Goal: Information Seeking & Learning: Learn about a topic

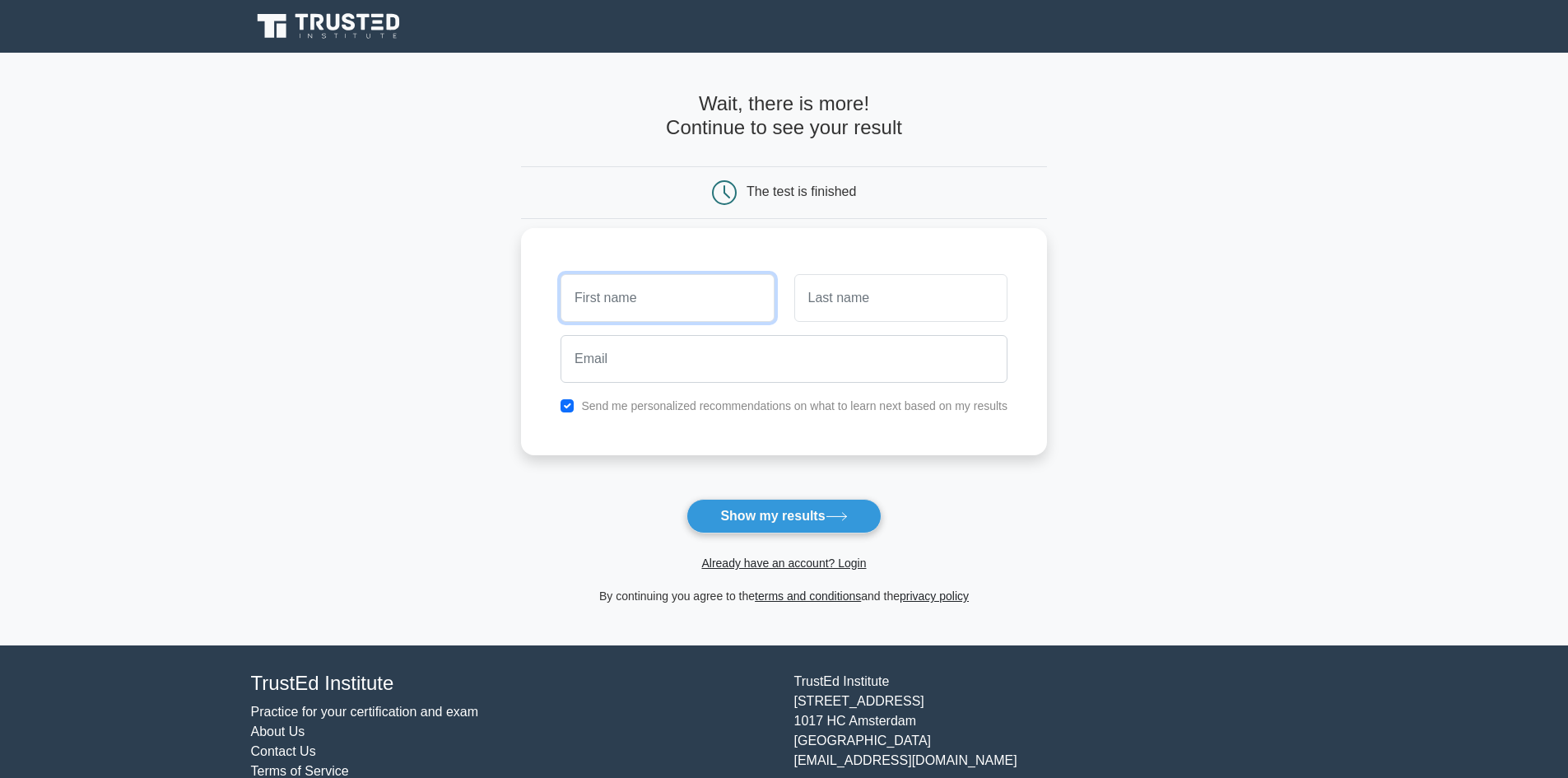
click at [653, 307] on input "text" at bounding box center [667, 297] width 213 height 48
click at [775, 529] on button "Show my results" at bounding box center [783, 516] width 194 height 34
click at [802, 562] on link "Already have an account? Login" at bounding box center [784, 564] width 165 height 13
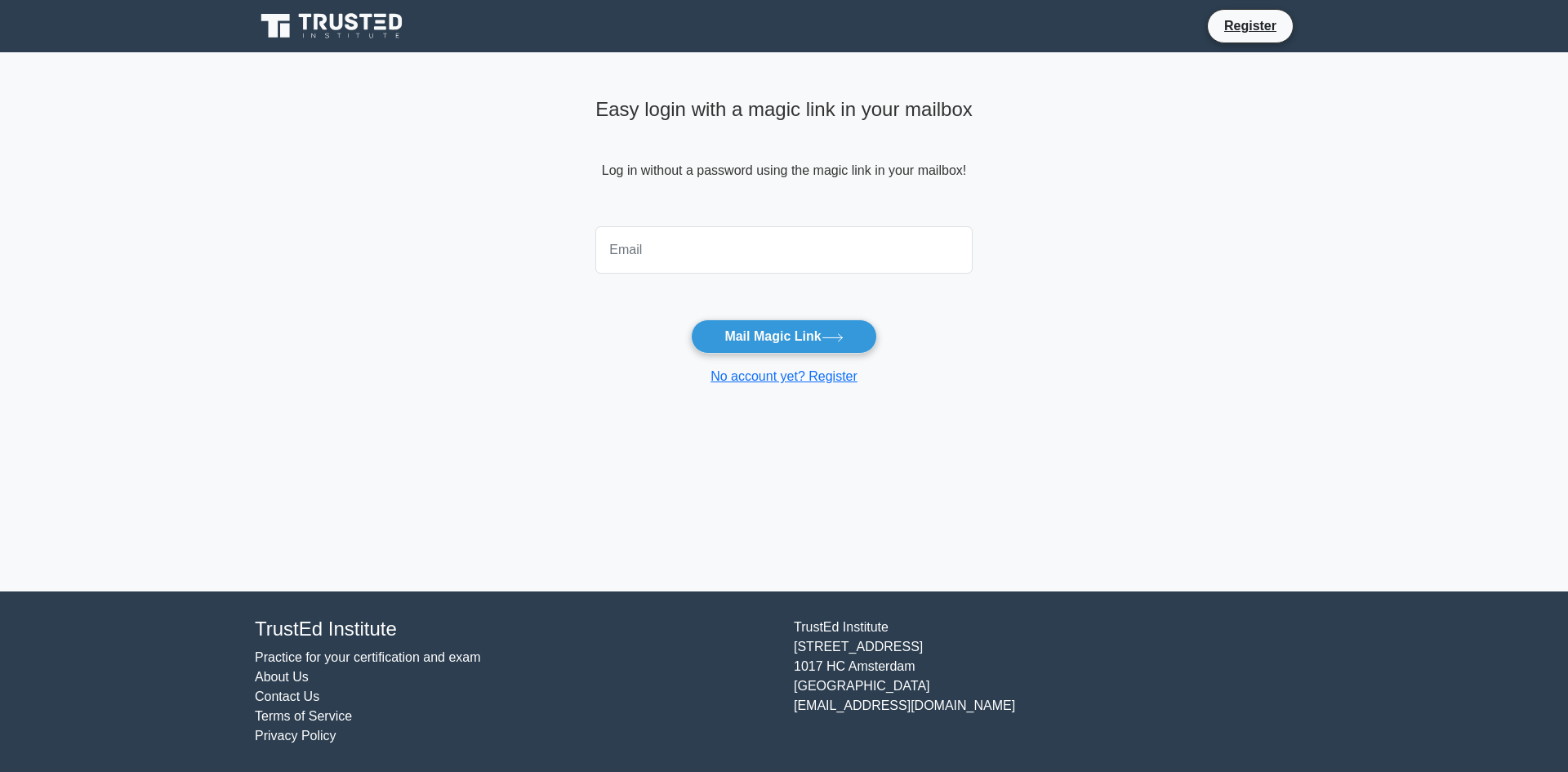
click at [716, 232] on input "email" at bounding box center [783, 249] width 377 height 48
type input "vats28@hotmail.com"
click at [799, 329] on button "Mail Magic Link" at bounding box center [783, 336] width 185 height 34
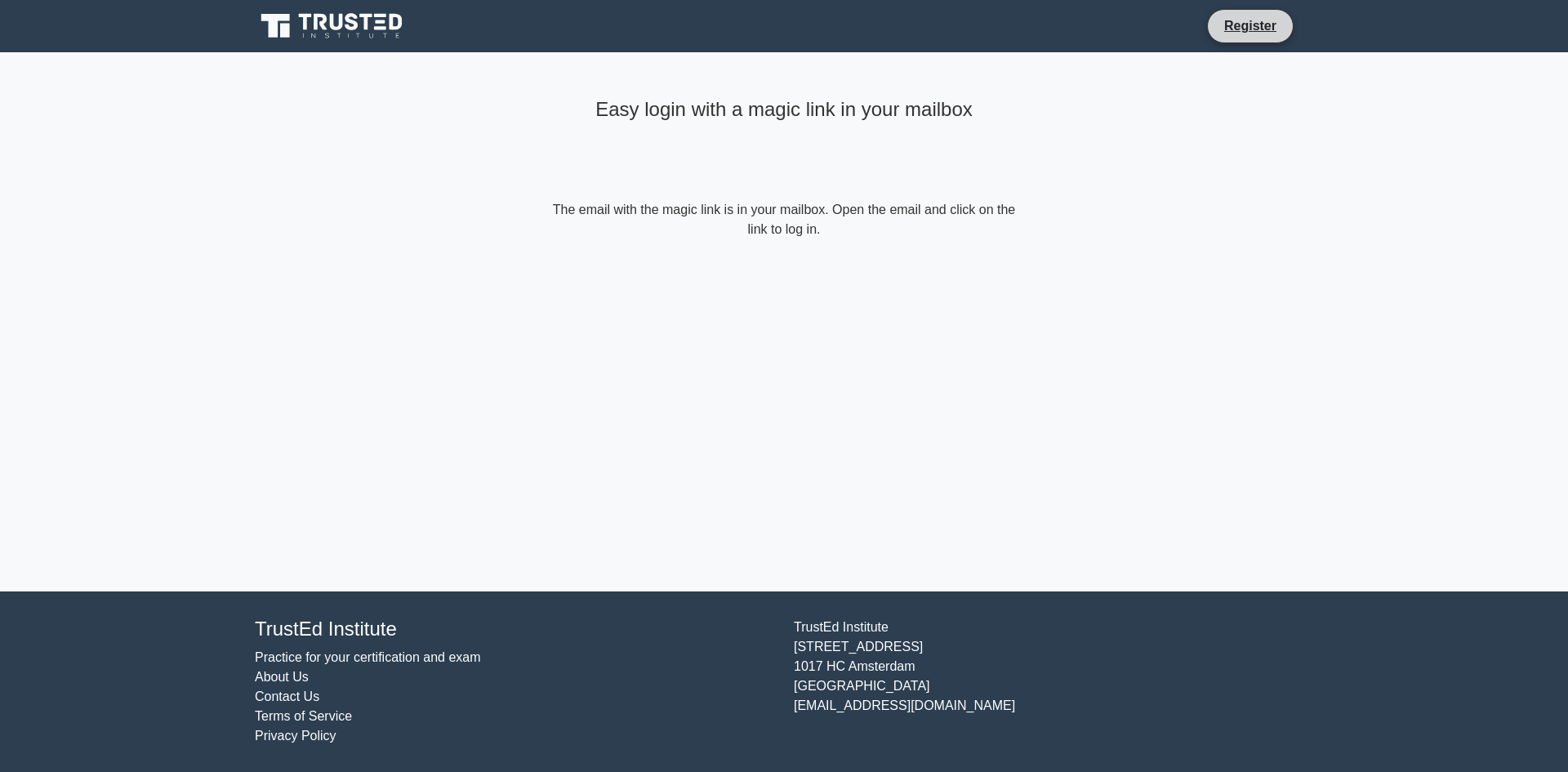
click at [1245, 38] on li "Register" at bounding box center [1251, 26] width 87 height 34
click at [1236, 16] on link "Register" at bounding box center [1250, 26] width 72 height 21
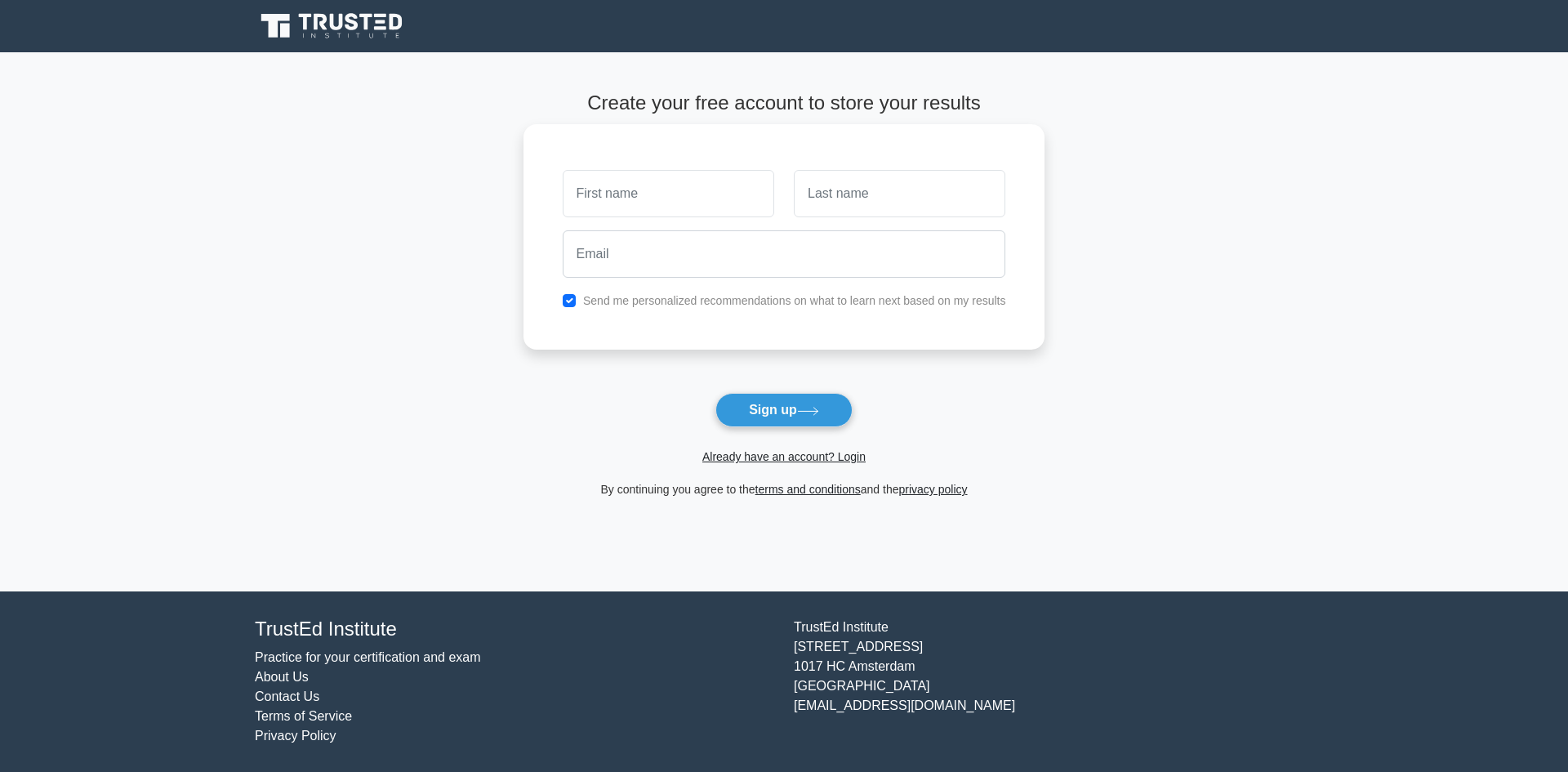
click at [668, 205] on input "text" at bounding box center [668, 193] width 212 height 48
type input "deepanshu"
click at [872, 203] on input "text" at bounding box center [900, 193] width 212 height 48
type input "sharma"
click at [811, 261] on input "email" at bounding box center [784, 253] width 443 height 48
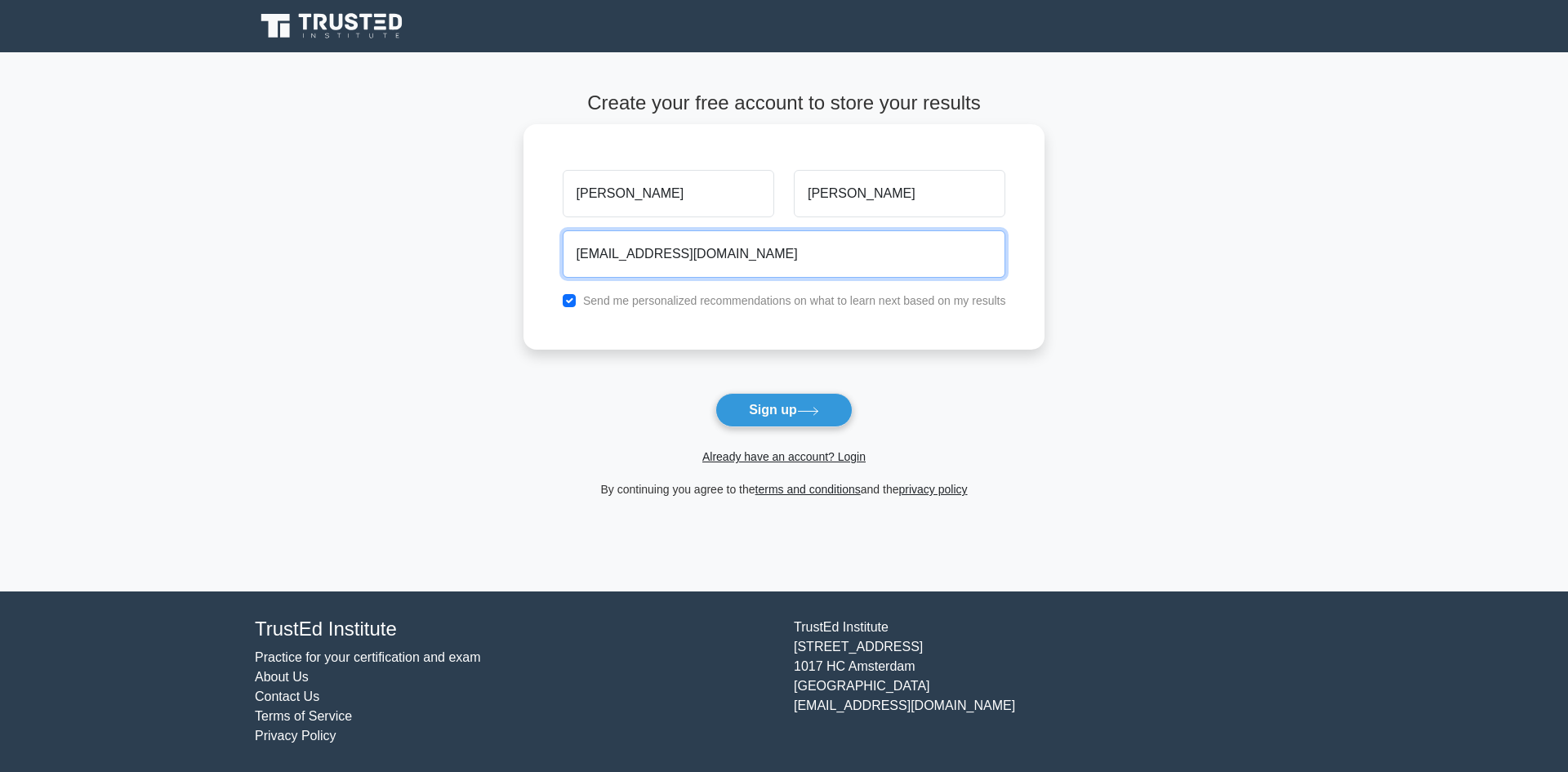
type input "abhi007vats@gmail.com"
click at [716, 393] on button "Sign up" at bounding box center [784, 409] width 137 height 34
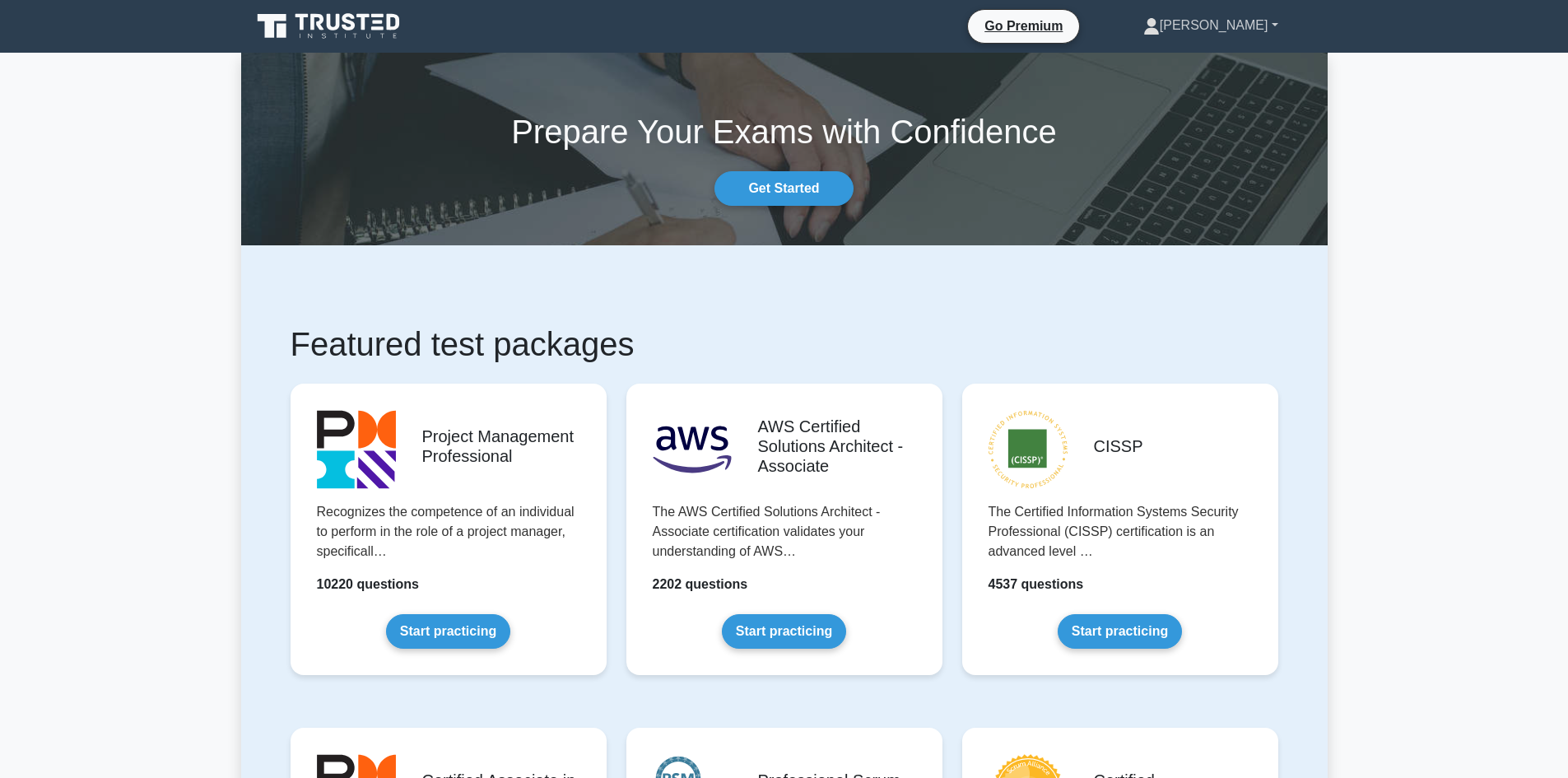
click at [1215, 29] on link "[PERSON_NAME]" at bounding box center [1210, 25] width 214 height 33
click at [1187, 59] on link "Profile" at bounding box center [1169, 64] width 130 height 26
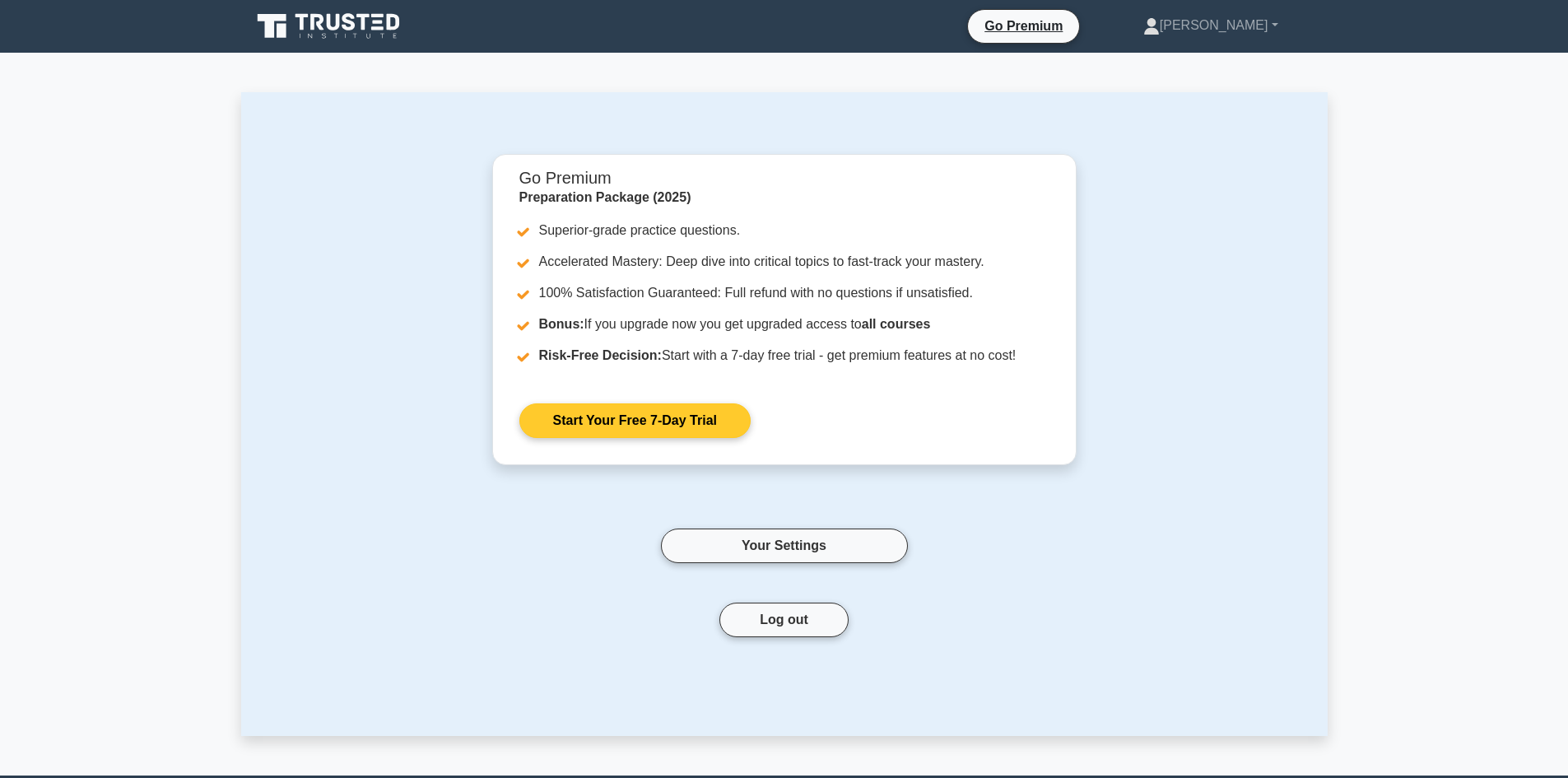
click at [701, 438] on link "Start Your Free 7-Day Trial" at bounding box center [634, 420] width 231 height 34
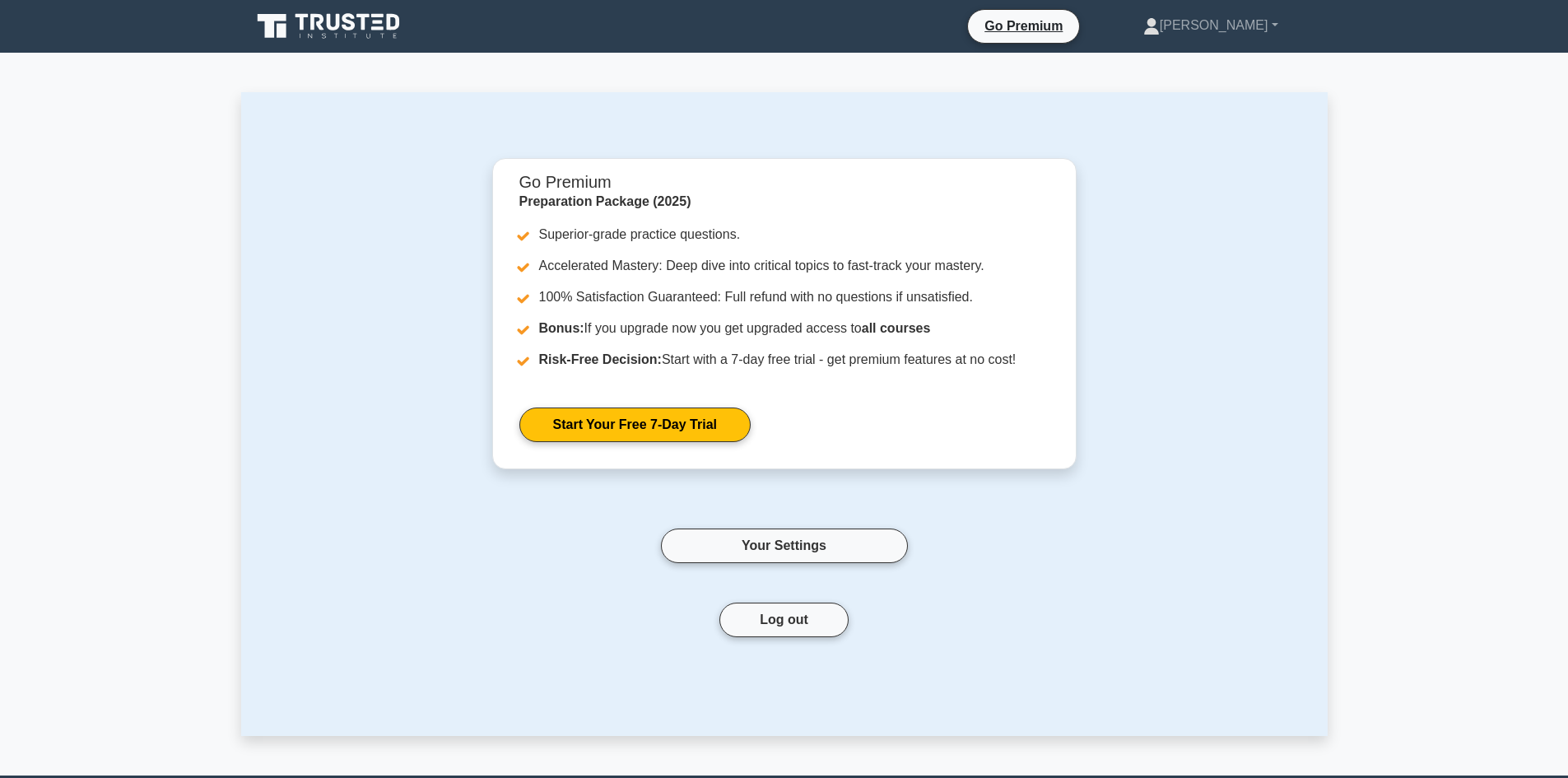
click at [340, 21] on icon at bounding box center [333, 23] width 13 height 17
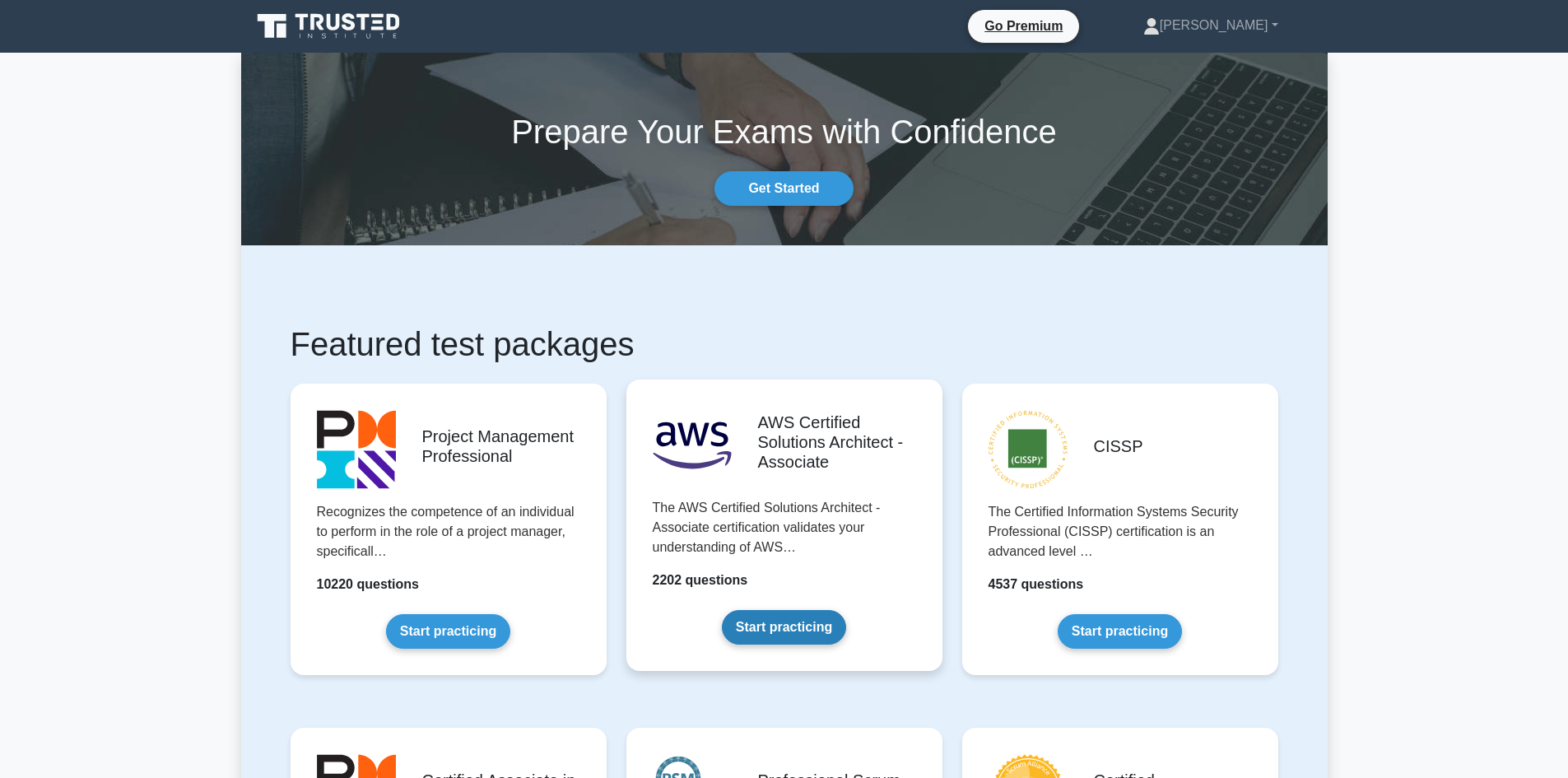
click at [742, 610] on link "Start practicing" at bounding box center [784, 627] width 124 height 34
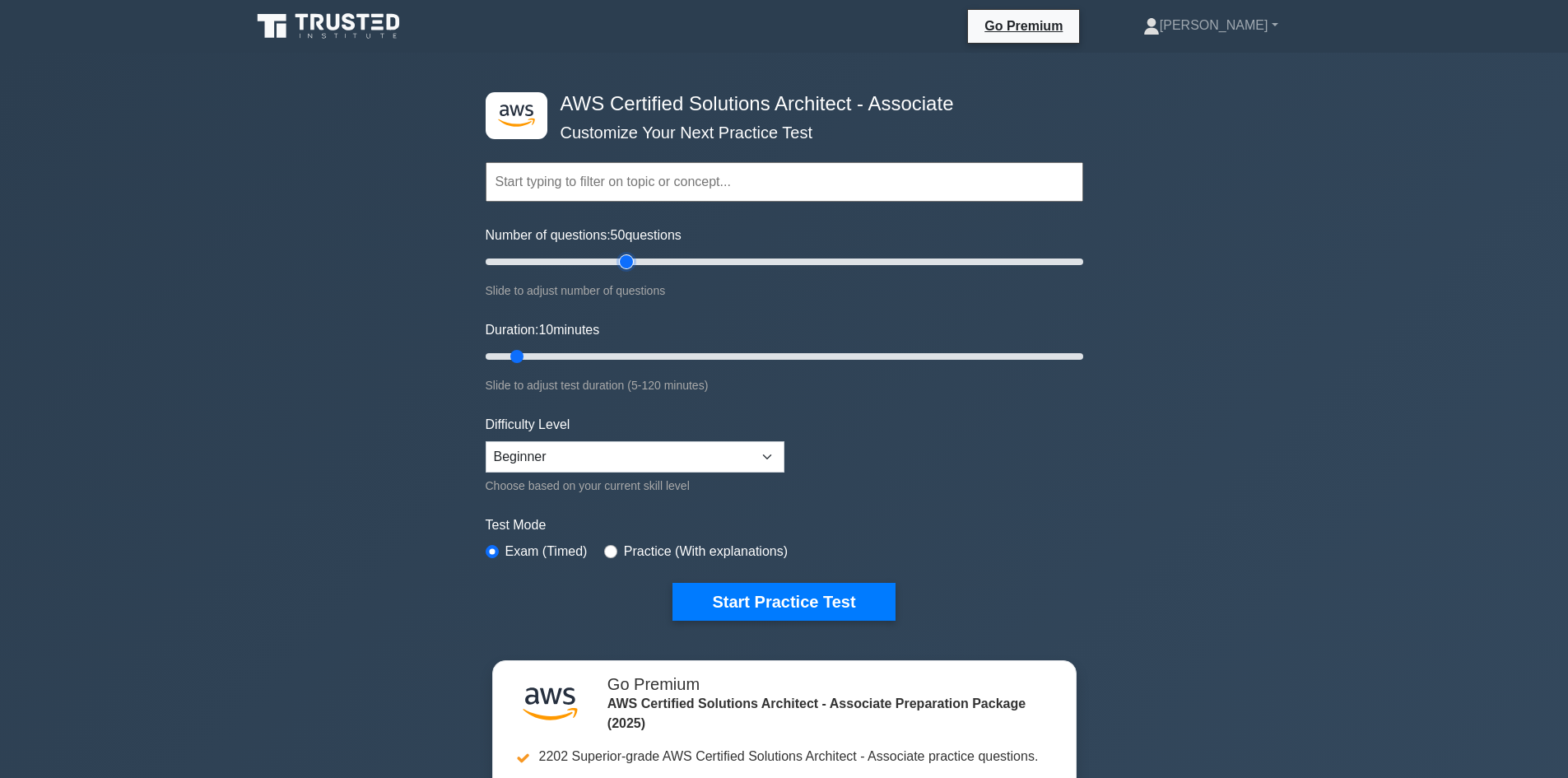
drag, startPoint x: 502, startPoint y: 264, endPoint x: 627, endPoint y: 269, distance: 125.1
type input "50"
click at [627, 269] on input "Number of questions: 50 questions" at bounding box center [784, 262] width 598 height 20
drag, startPoint x: 563, startPoint y: 357, endPoint x: 716, endPoint y: 360, distance: 153.0
click at [716, 360] on input "Duration: 50 minutes" at bounding box center [784, 357] width 598 height 20
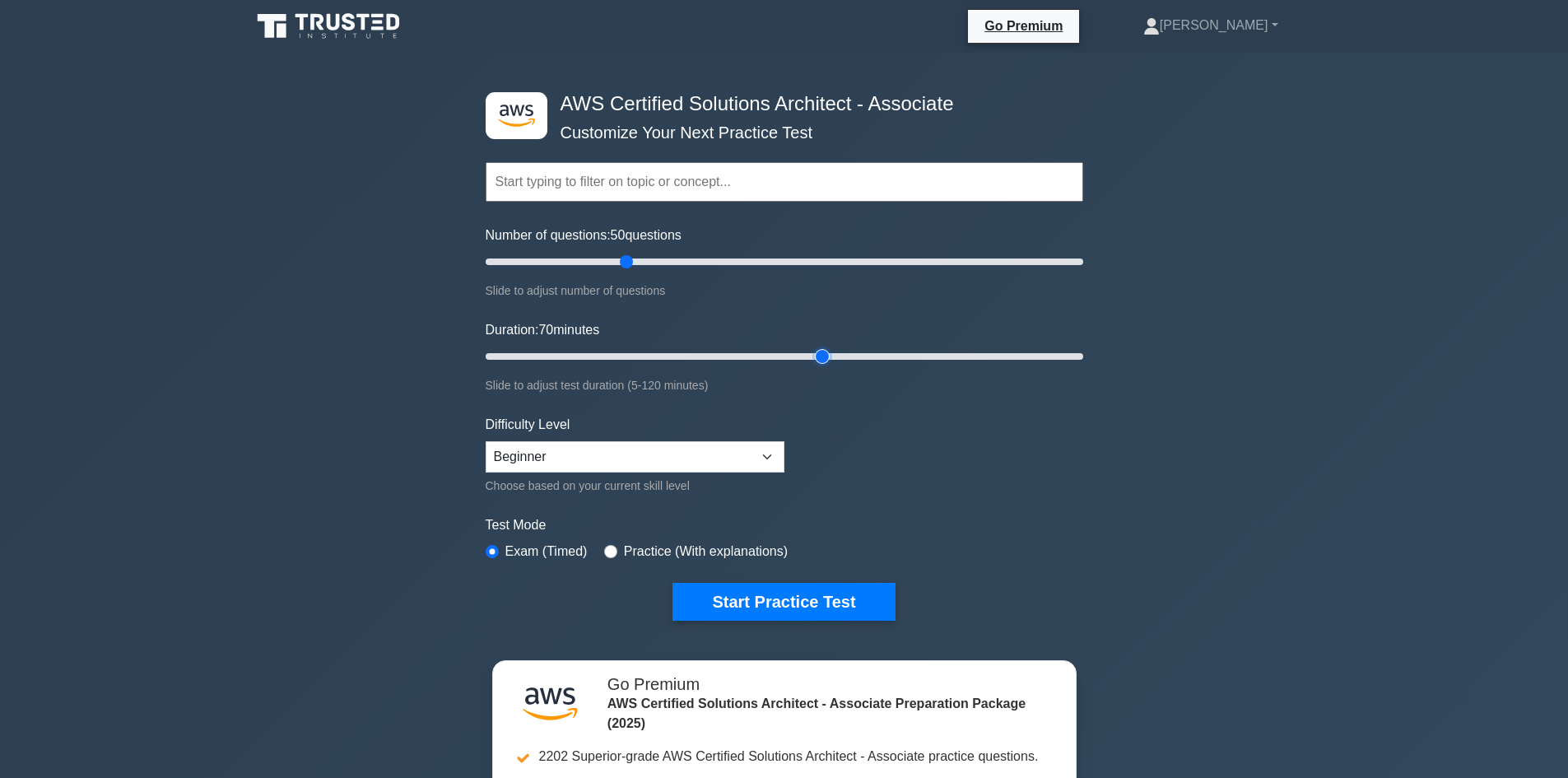
drag, startPoint x: 719, startPoint y: 353, endPoint x: 820, endPoint y: 358, distance: 101.1
type input "70"
click at [820, 358] on input "Duration: 70 minutes" at bounding box center [784, 357] width 598 height 20
click at [732, 456] on select "Beginner Intermediate Expert" at bounding box center [635, 456] width 299 height 31
click at [738, 465] on select "Beginner Intermediate Expert" at bounding box center [635, 456] width 299 height 31
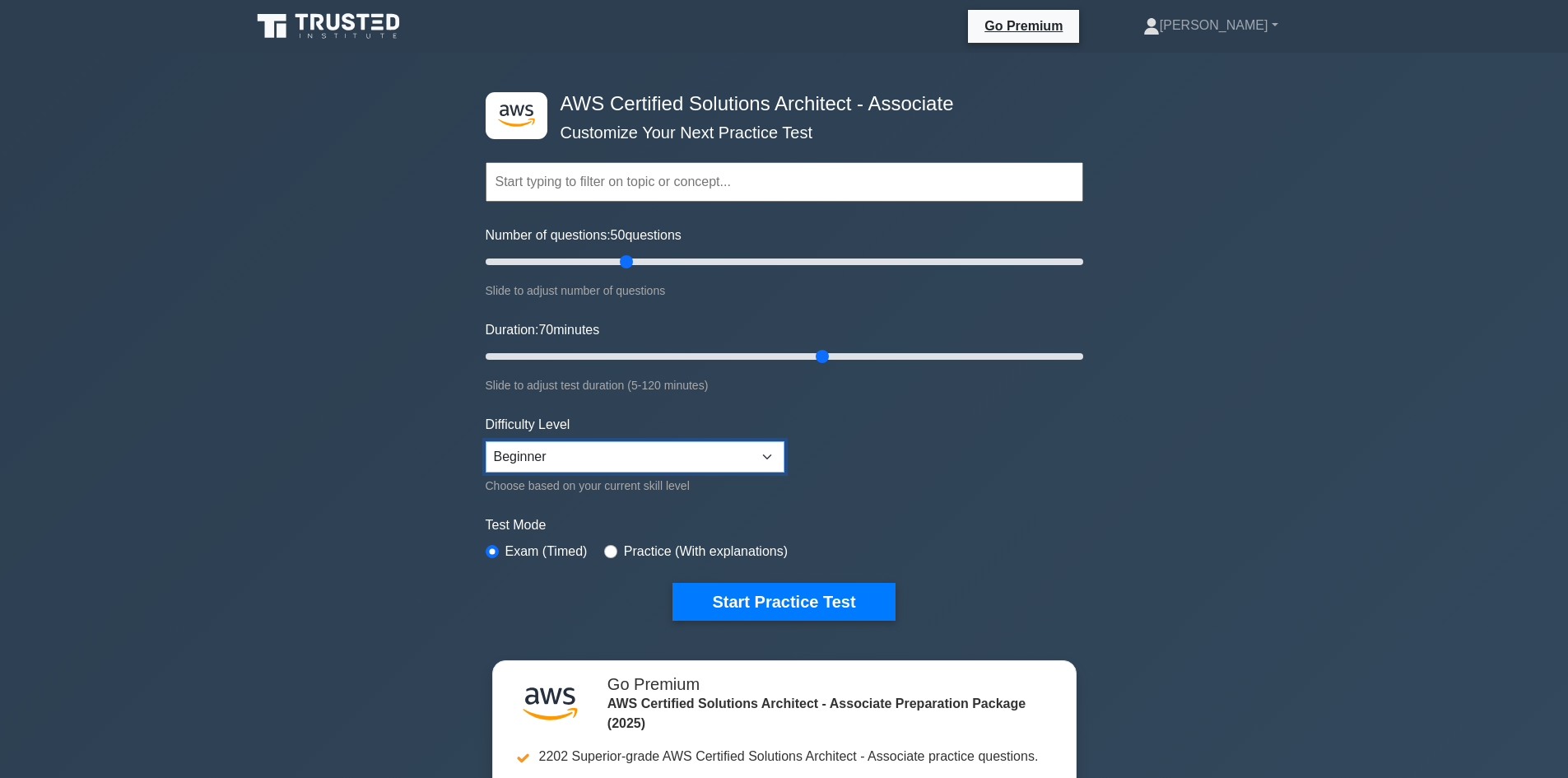
select select "expert"
click at [485, 441] on select "Beginner Intermediate Expert" at bounding box center [635, 456] width 299 height 31
click at [794, 607] on button "Start Practice Test" at bounding box center [784, 602] width 223 height 38
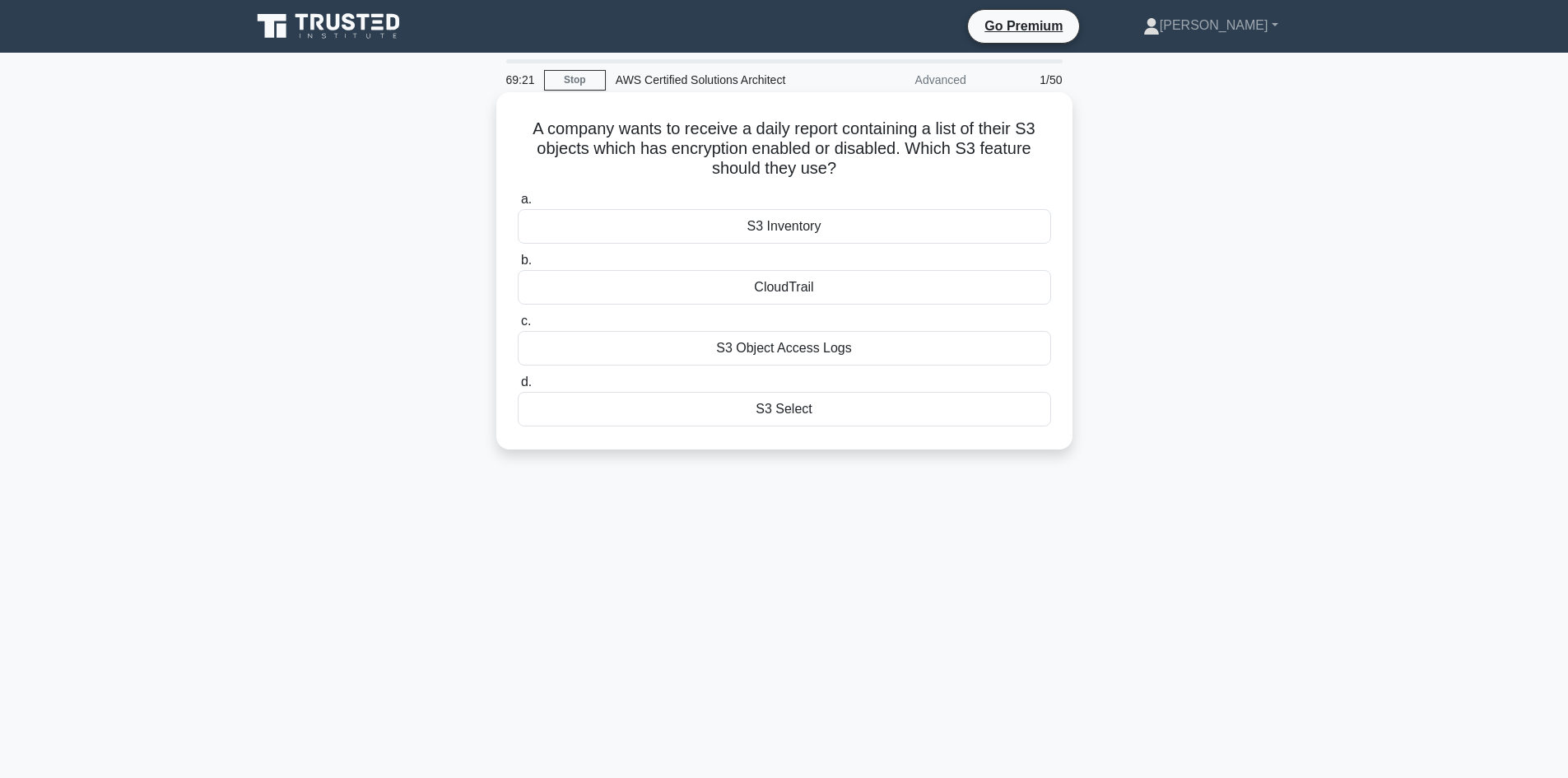
click at [868, 344] on div "S3 Object Access Logs" at bounding box center [784, 348] width 533 height 34
click at [517, 327] on input "c. S3 Object Access Logs" at bounding box center [517, 321] width 0 height 11
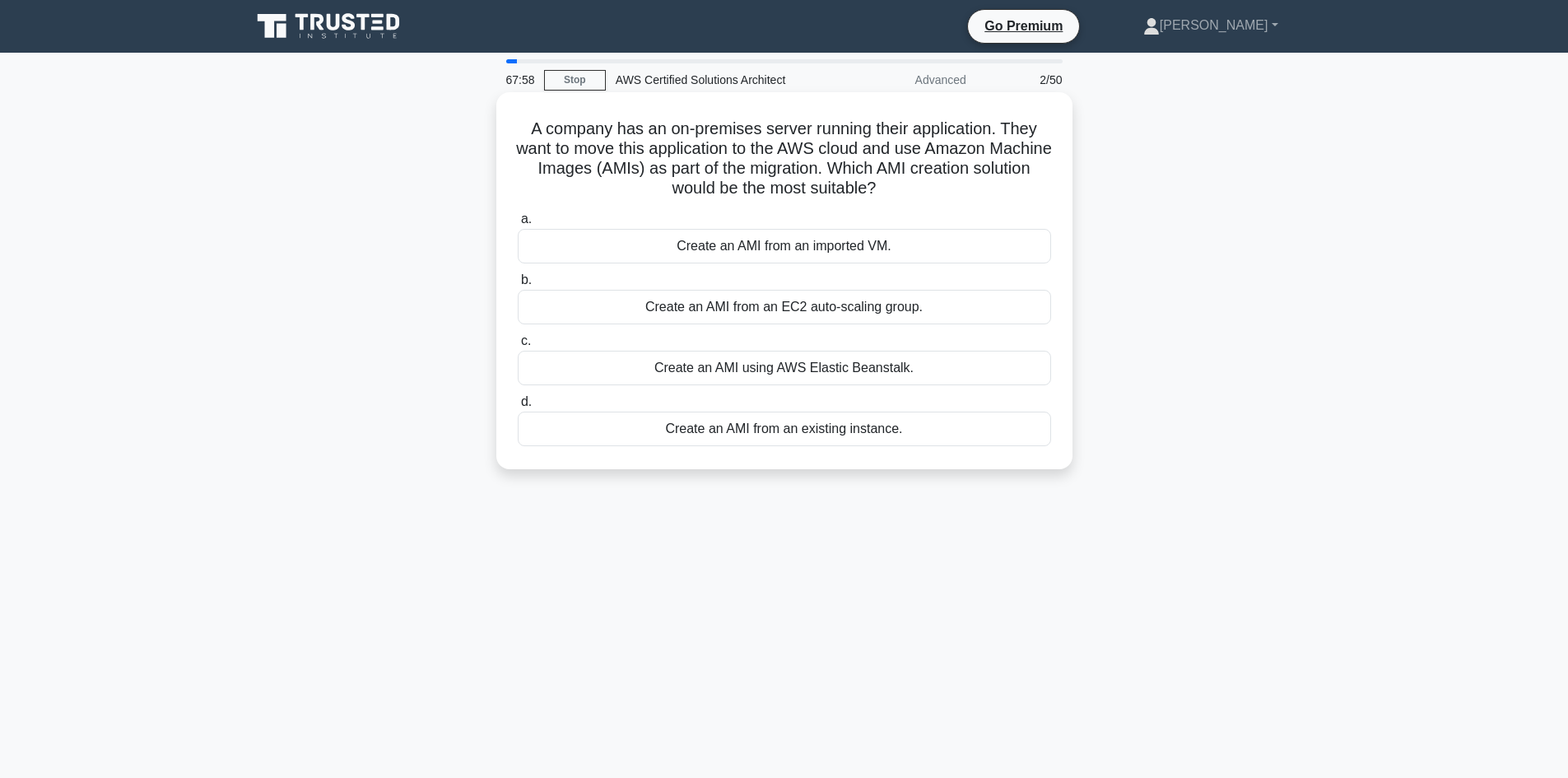
click at [792, 254] on div "Create an AMI from an imported VM." at bounding box center [784, 245] width 533 height 34
click at [517, 225] on input "a. Create an AMI from an imported VM." at bounding box center [517, 219] width 0 height 11
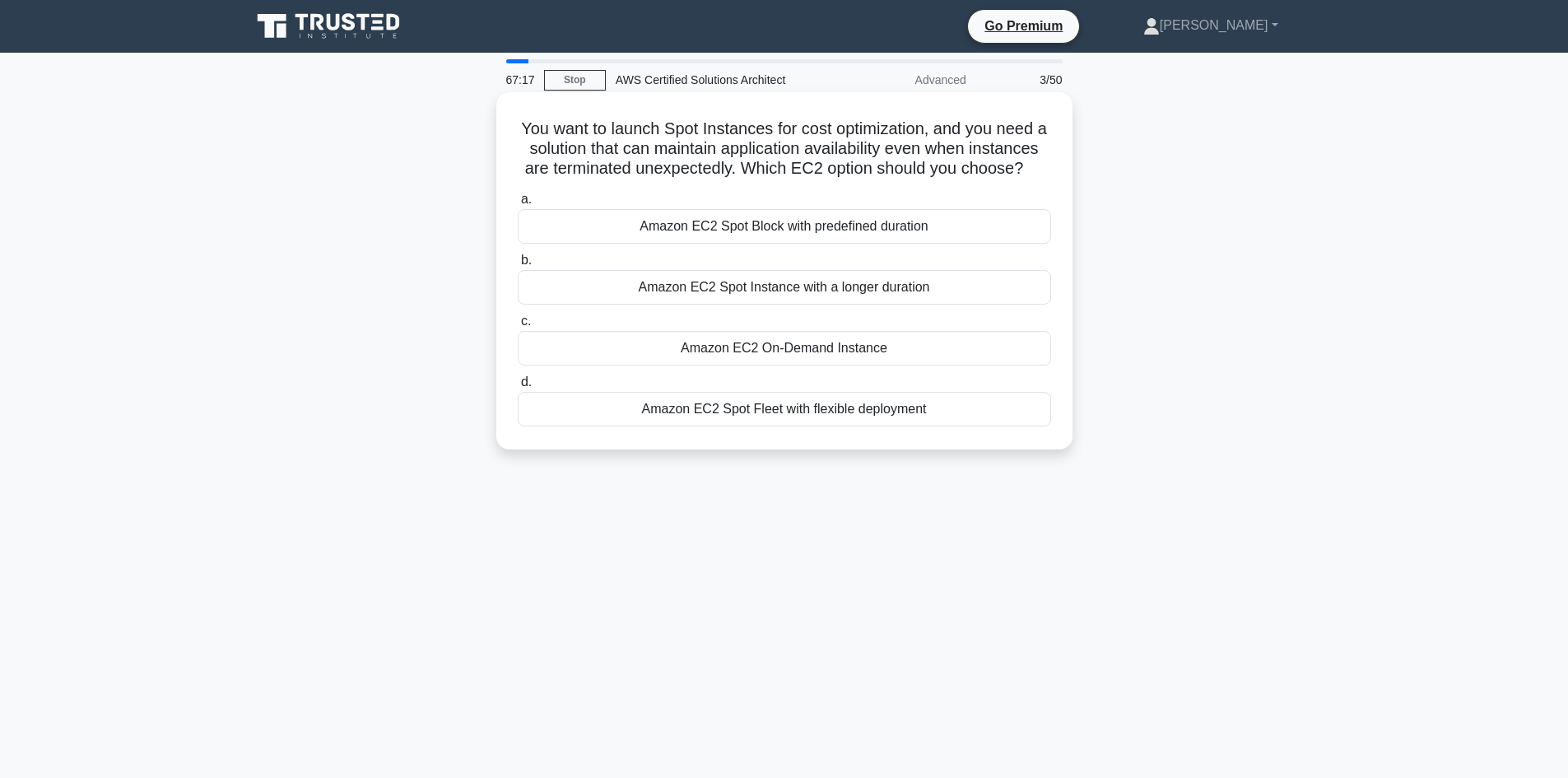
click at [838, 365] on div "Amazon EC2 On-Demand Instance" at bounding box center [784, 348] width 533 height 34
click at [517, 327] on input "c. Amazon EC2 On-Demand Instance" at bounding box center [517, 321] width 0 height 11
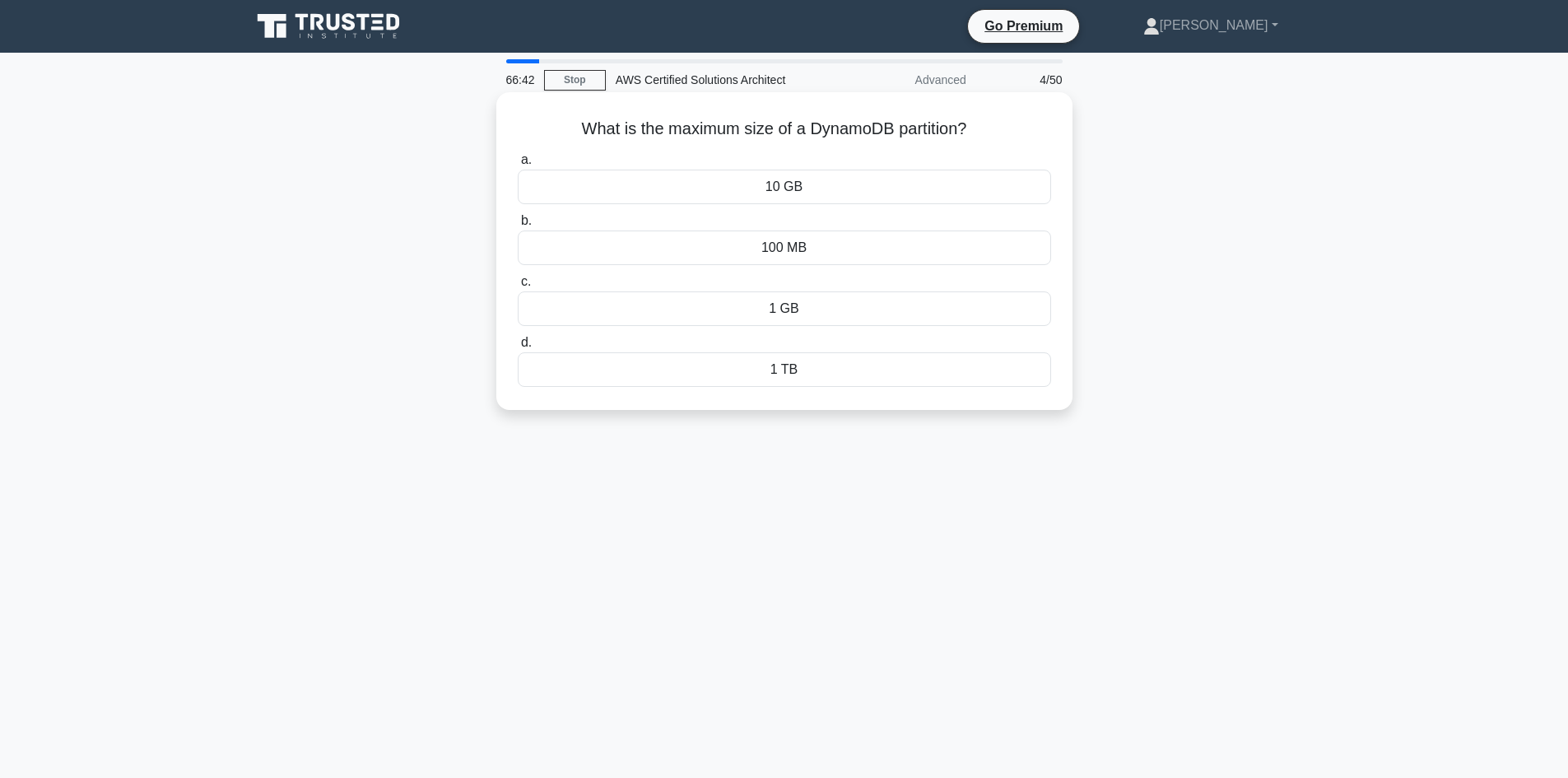
click at [793, 366] on div "1 TB" at bounding box center [784, 369] width 533 height 34
click at [517, 349] on input "d. 1 TB" at bounding box center [517, 343] width 0 height 11
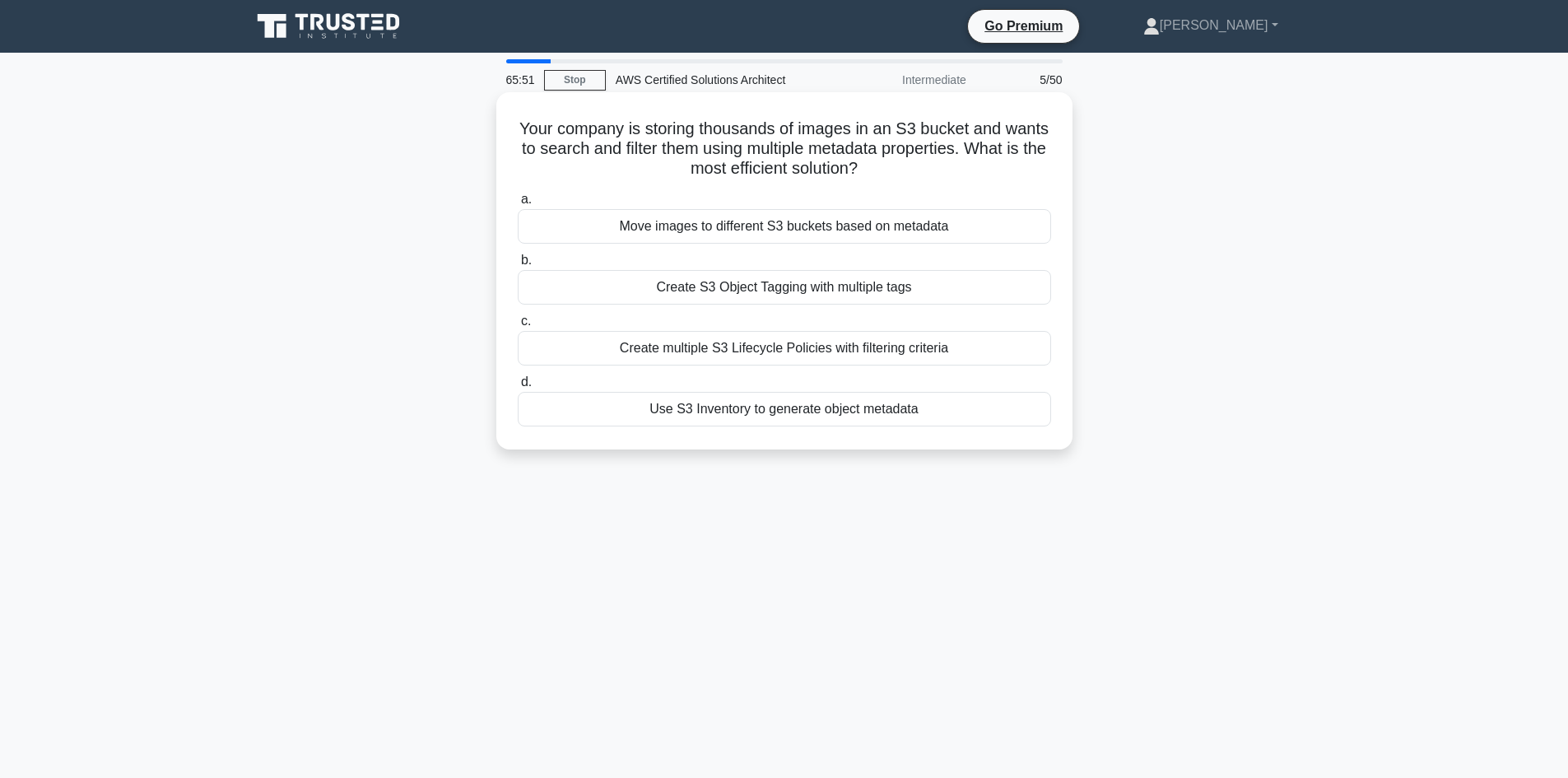
click at [871, 292] on div "Create S3 Object Tagging with multiple tags" at bounding box center [784, 286] width 533 height 34
click at [517, 266] on input "b. Create S3 Object Tagging with multiple tags" at bounding box center [517, 260] width 0 height 11
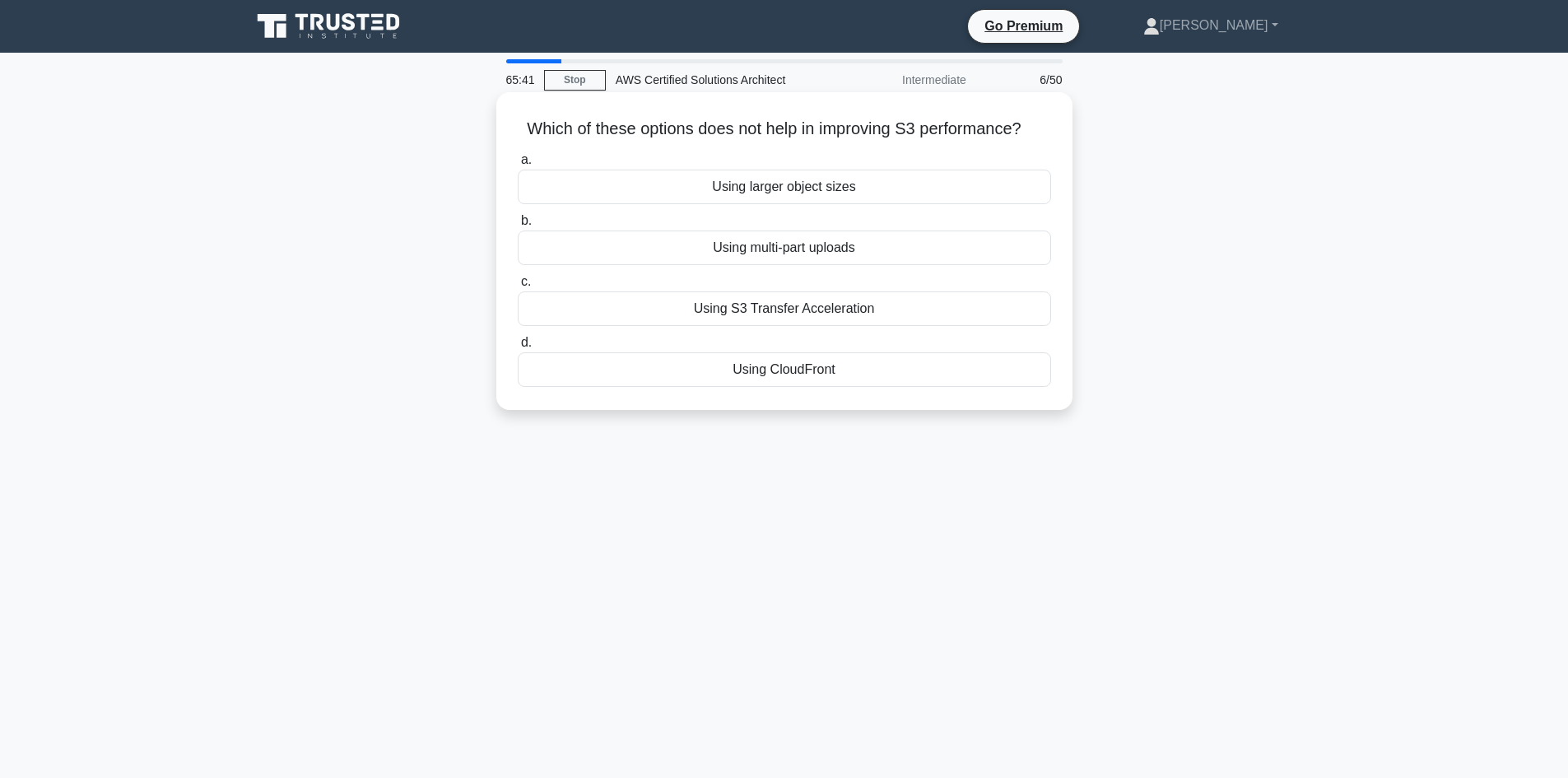
click at [810, 197] on div "Using larger object sizes" at bounding box center [784, 187] width 533 height 34
click at [517, 166] on input "a. Using larger object sizes" at bounding box center [517, 160] width 0 height 11
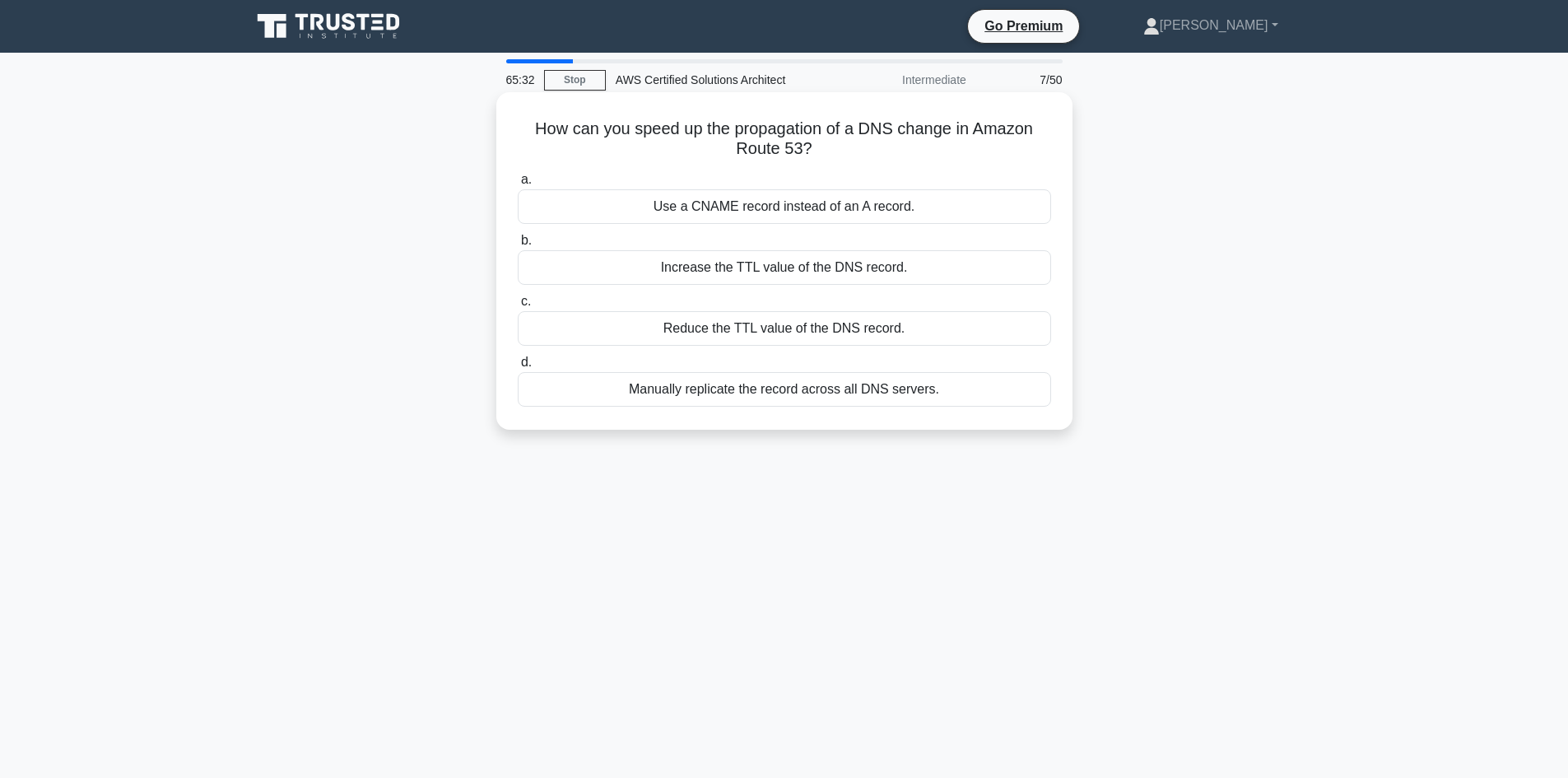
click at [719, 214] on div "Use a CNAME record instead of an A record." at bounding box center [784, 206] width 533 height 34
click at [517, 186] on input "a. Use a CNAME record instead of an A record." at bounding box center [517, 180] width 0 height 11
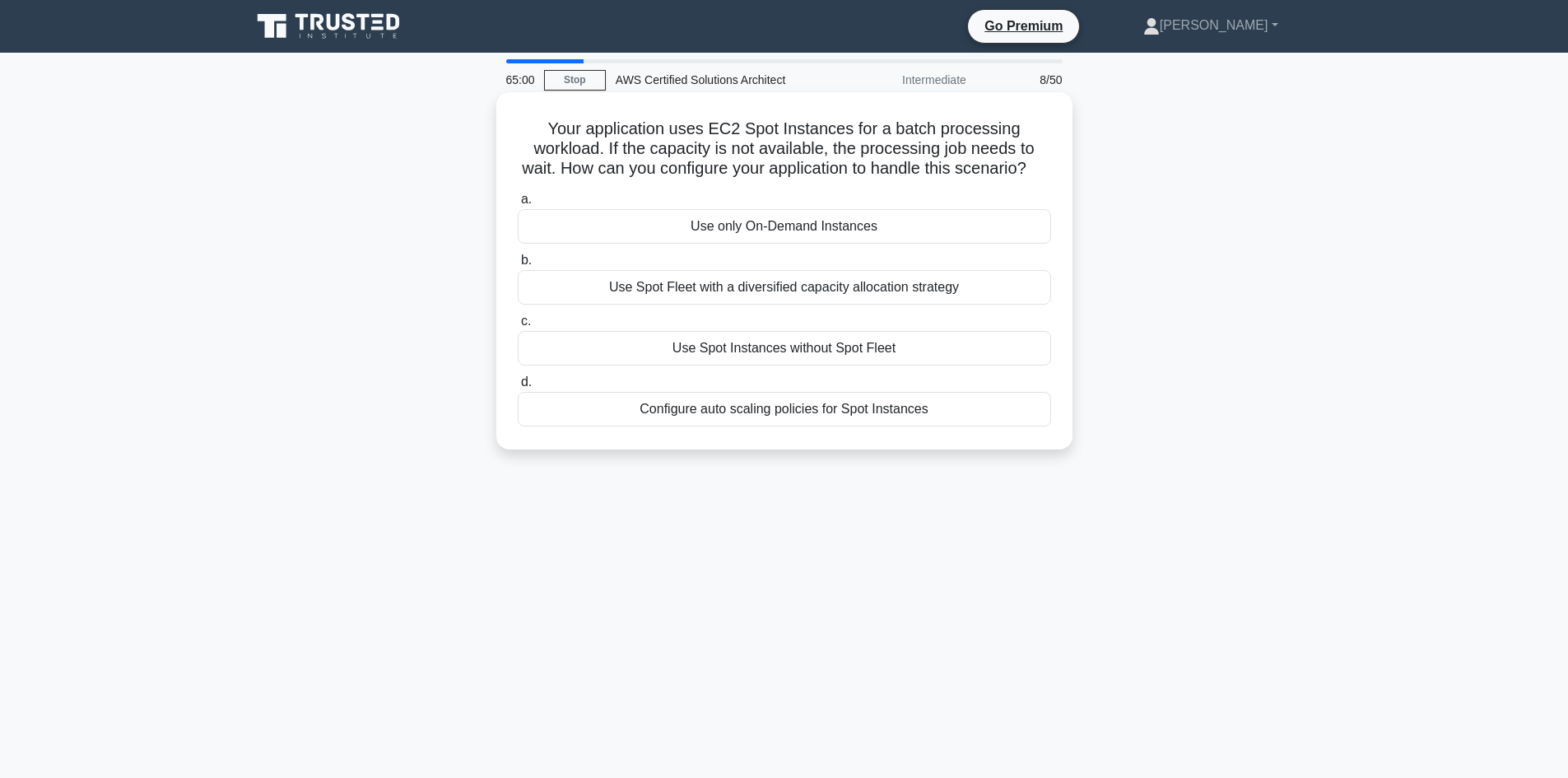
click at [716, 305] on div "Use Spot Fleet with a diversified capacity allocation strategy" at bounding box center [784, 286] width 533 height 34
click at [517, 266] on input "b. Use Spot Fleet with a diversified capacity allocation strategy" at bounding box center [517, 260] width 0 height 11
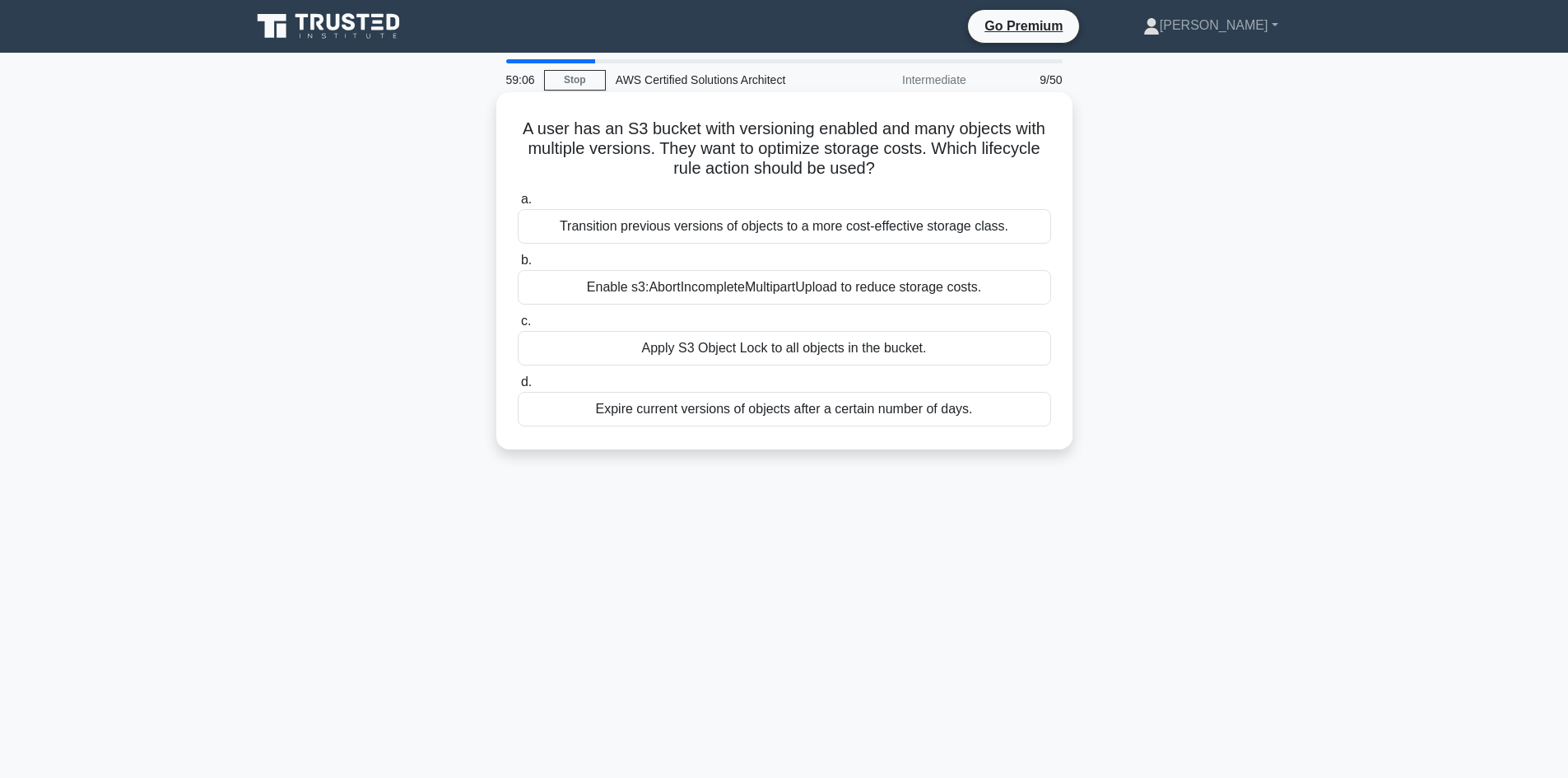
click at [666, 403] on div "Expire current versions of objects after a certain number of days." at bounding box center [784, 409] width 533 height 34
click at [517, 388] on input "d. Expire current versions of objects after a certain number of days." at bounding box center [517, 382] width 0 height 11
click at [600, 405] on div "The Elastic IP address goes back to the available Elastic IP pool." at bounding box center [784, 409] width 533 height 34
click at [517, 388] on input "d. The Elastic IP address goes back to the available Elastic IP pool." at bounding box center [517, 382] width 0 height 11
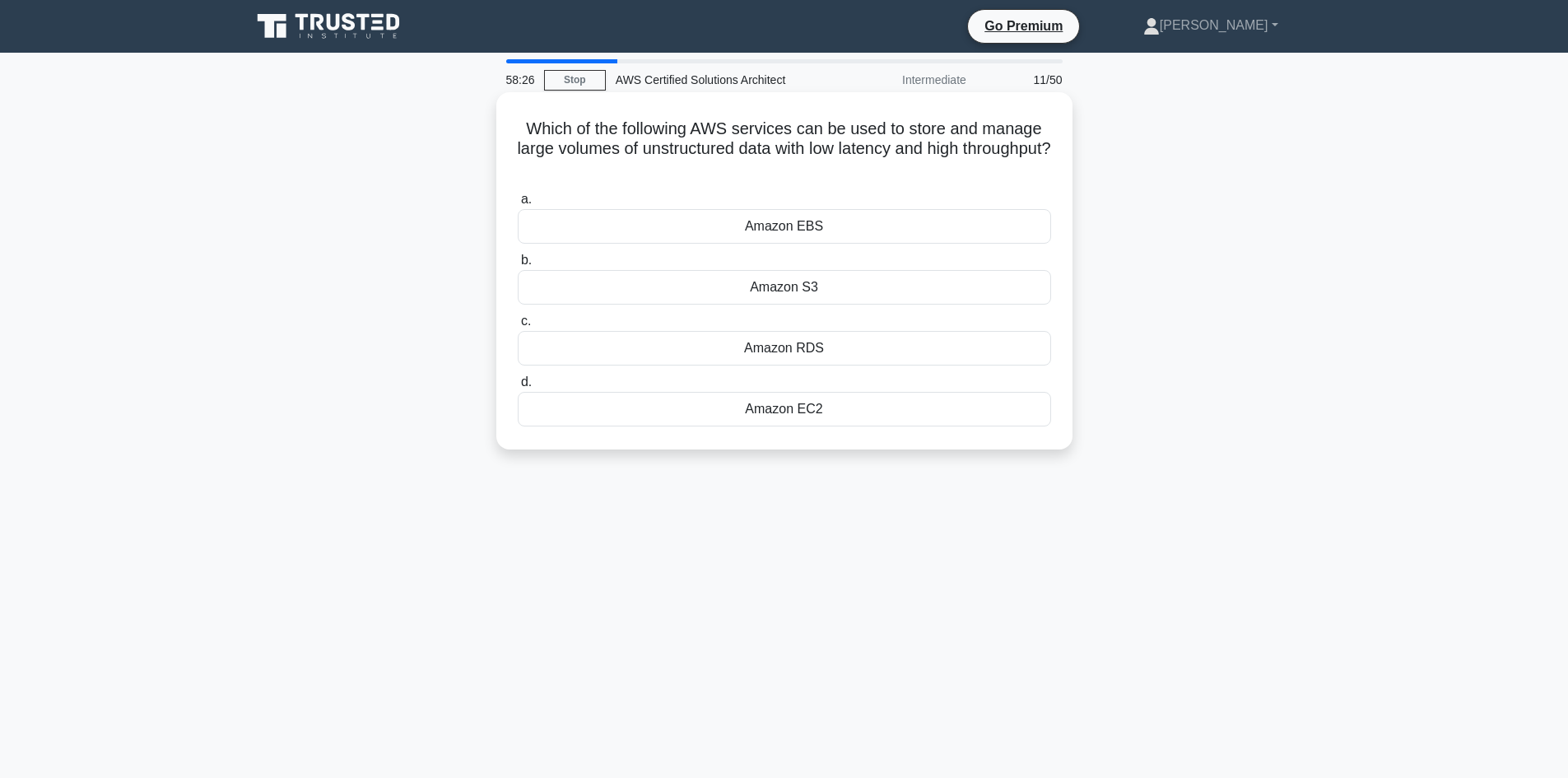
click at [617, 296] on div "Amazon S3" at bounding box center [784, 286] width 533 height 34
click at [517, 266] on input "b. Amazon S3" at bounding box center [517, 260] width 0 height 11
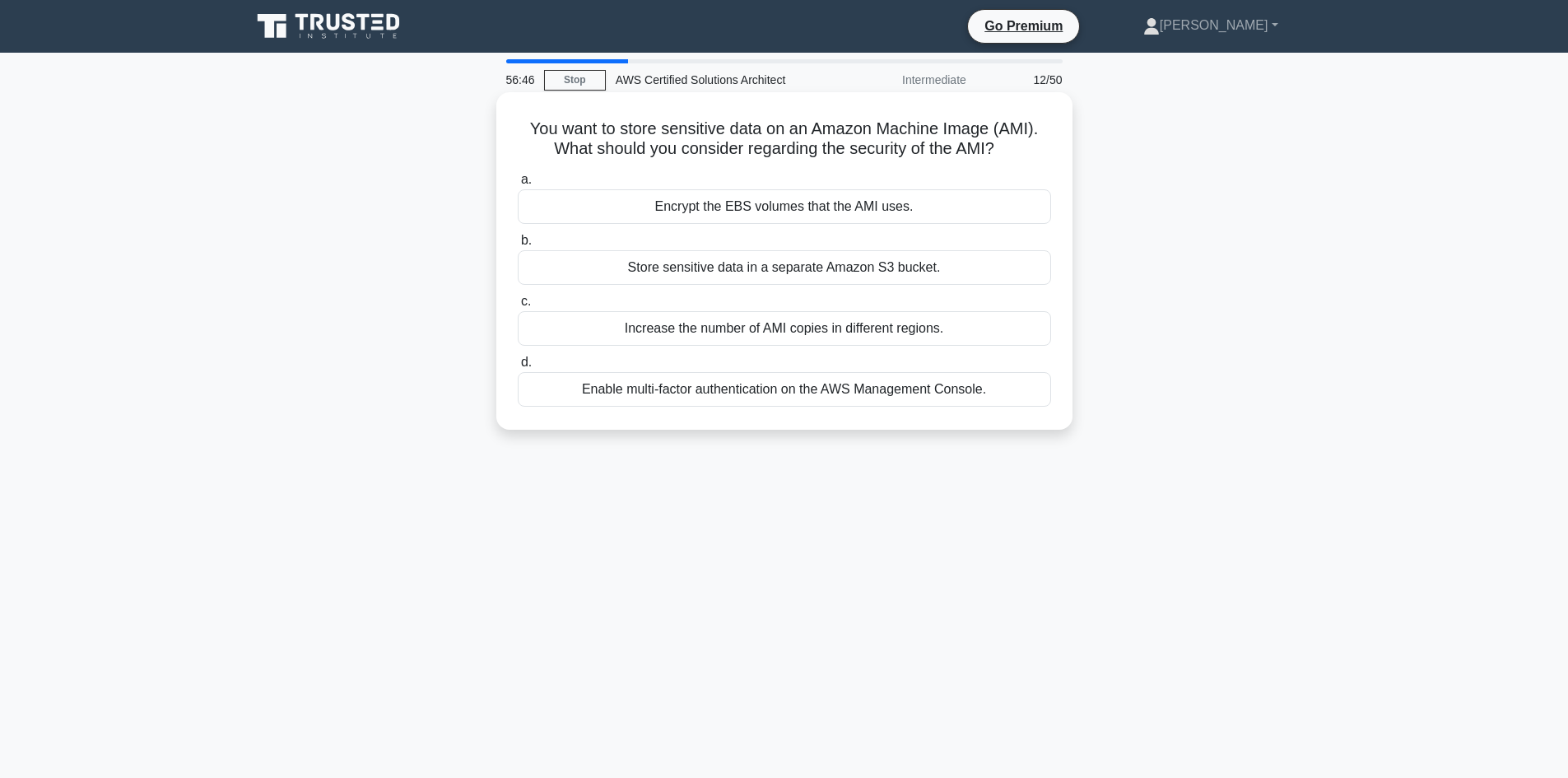
click at [703, 401] on div "Enable multi-factor authentication on the AWS Management Console." at bounding box center [784, 389] width 533 height 34
click at [517, 368] on input "d. Enable multi-factor authentication on the AWS Management Console." at bounding box center [517, 362] width 0 height 11
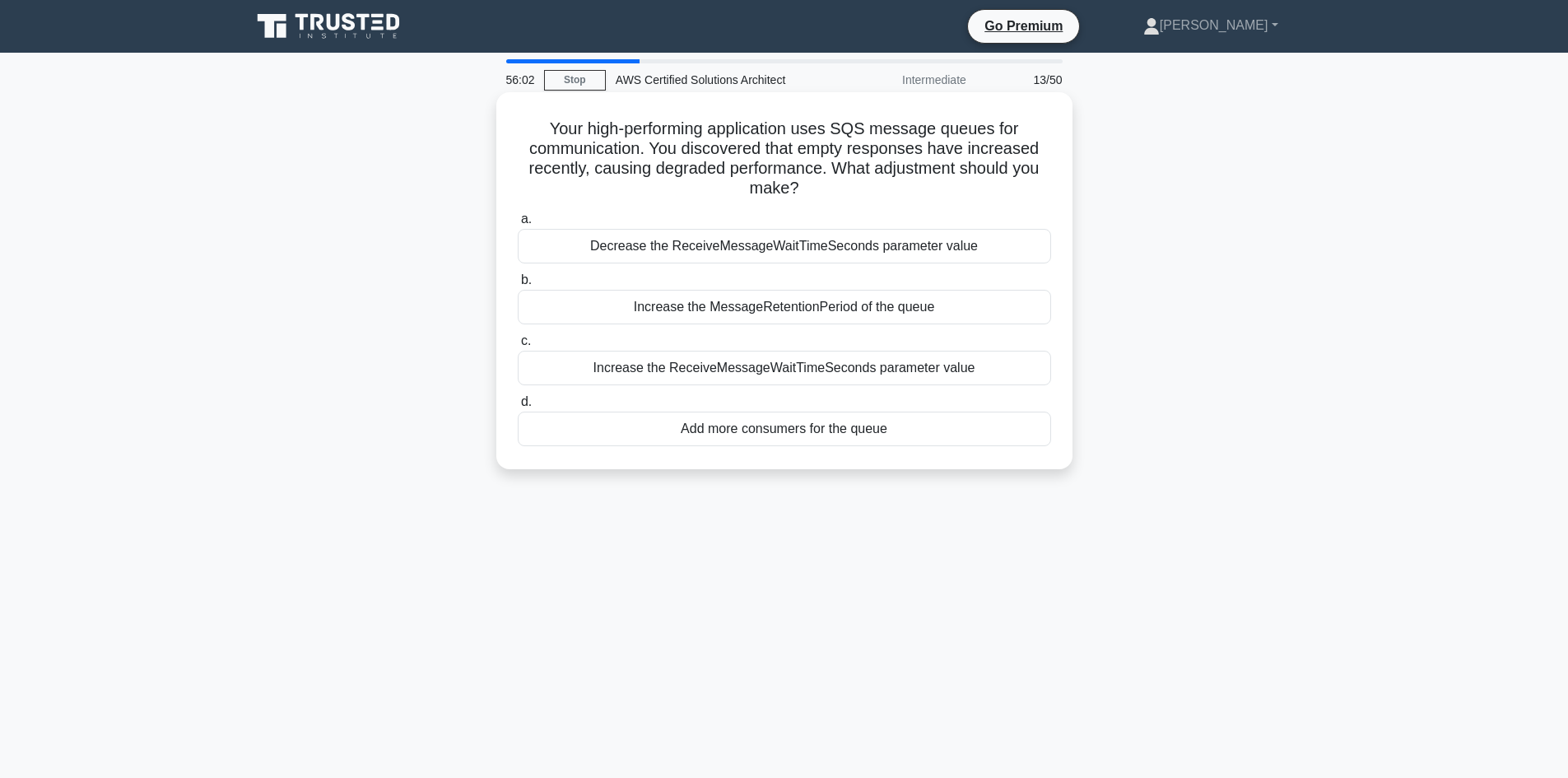
click at [728, 370] on div "Increase the ReceiveMessageWaitTimeSeconds parameter value" at bounding box center [784, 368] width 533 height 34
click at [517, 347] on input "c. Increase the ReceiveMessageWaitTimeSeconds parameter value" at bounding box center [517, 341] width 0 height 11
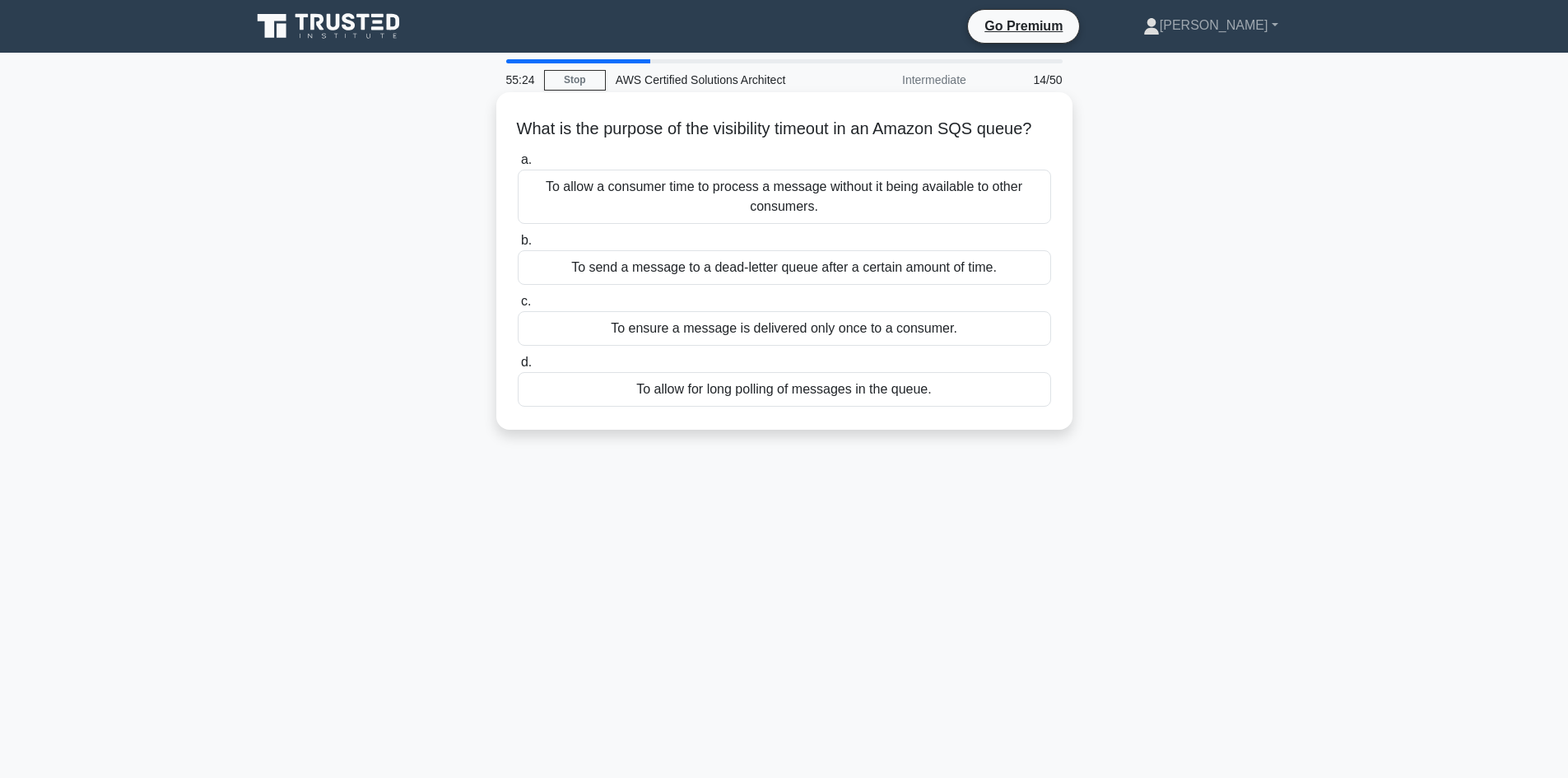
click at [883, 346] on div "To ensure a message is delivered only once to a consumer." at bounding box center [784, 328] width 533 height 34
click at [517, 308] on input "c. To ensure a message is delivered only once to a consumer." at bounding box center [517, 302] width 0 height 11
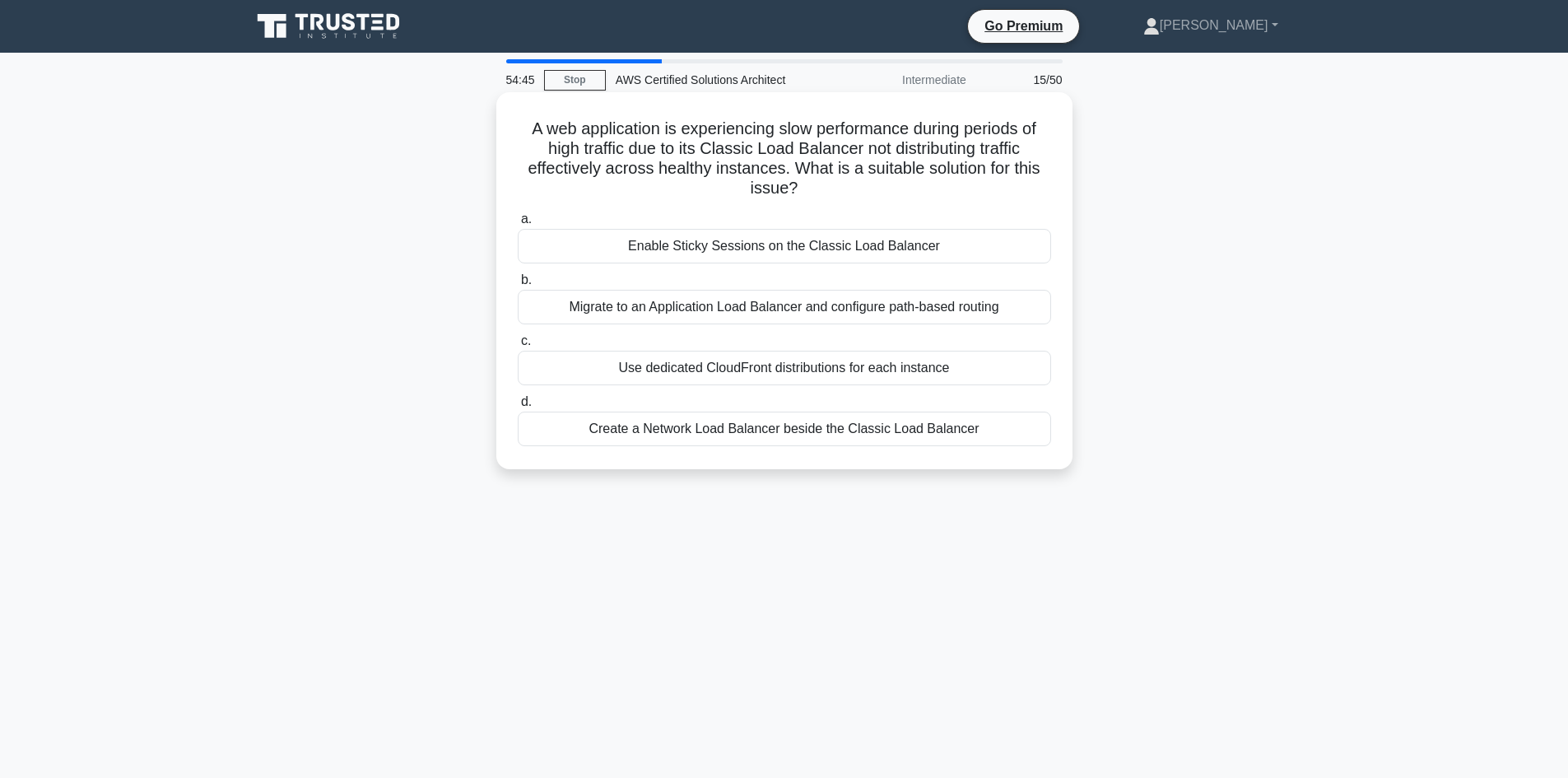
click at [958, 304] on div "Migrate to an Application Load Balancer and configure path-based routing" at bounding box center [784, 307] width 533 height 34
click at [517, 286] on input "b. Migrate to an Application Load Balancer and configure path-based routing" at bounding box center [517, 280] width 0 height 11
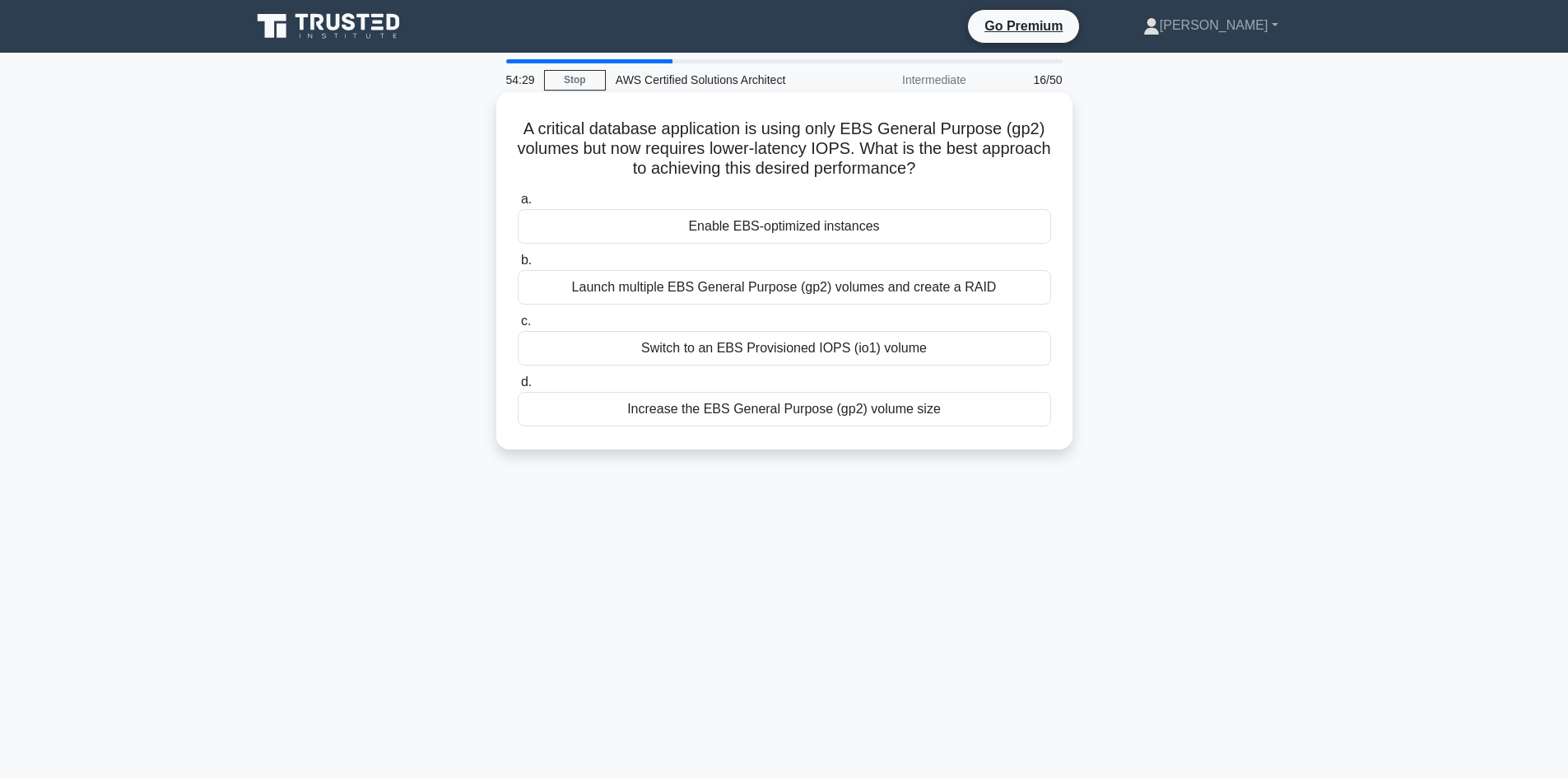
click at [851, 356] on div "Switch to an EBS Provisioned IOPS (io1) volume" at bounding box center [784, 348] width 533 height 34
click at [517, 327] on input "c. Switch to an EBS Provisioned IOPS (io1) volume" at bounding box center [517, 321] width 0 height 11
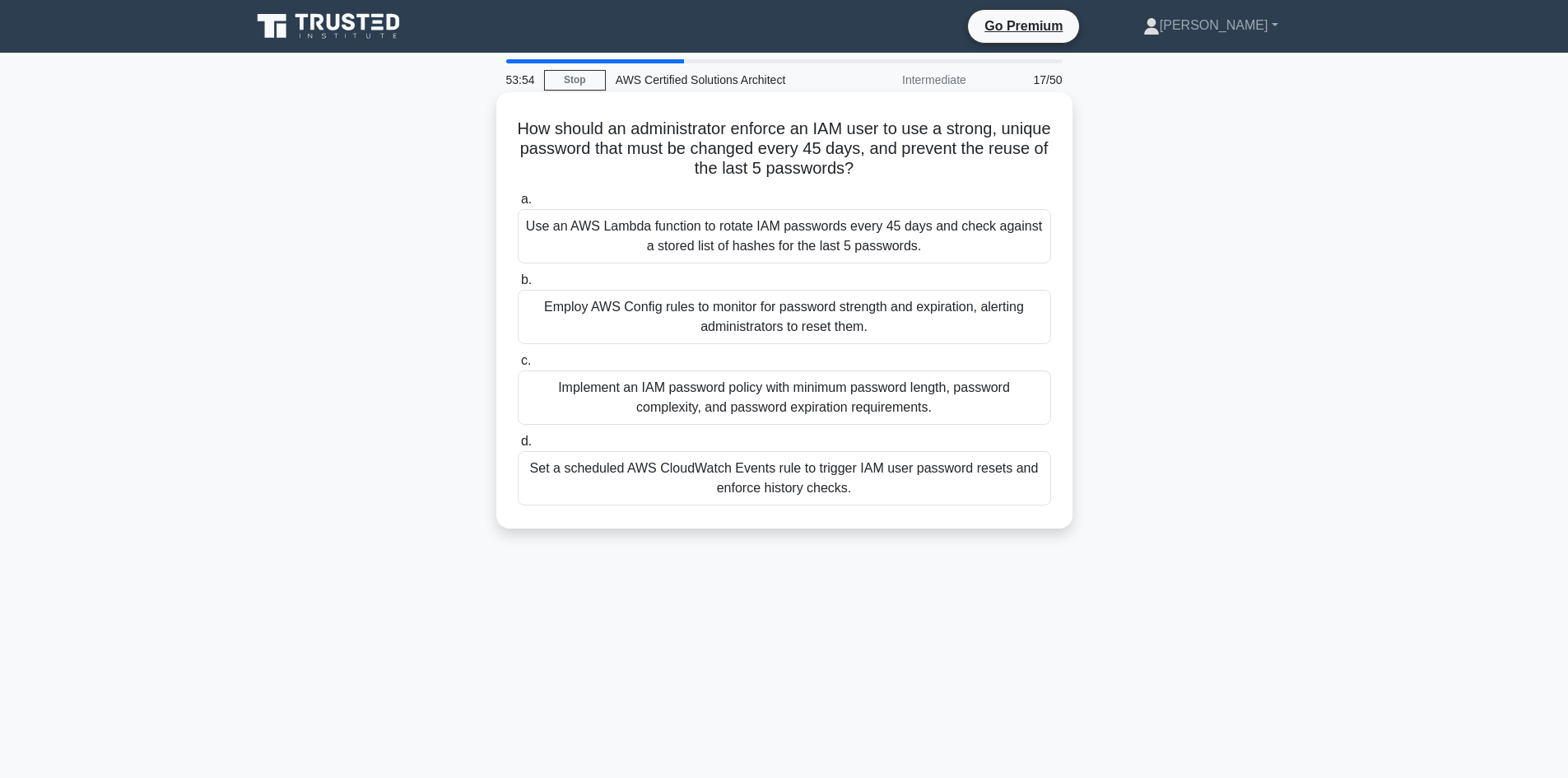
click at [809, 402] on div "Implement an IAM password policy with minimum password length, password complex…" at bounding box center [784, 397] width 533 height 55
click at [517, 366] on input "c. Implement an IAM password policy with minimum password length, password comp…" at bounding box center [517, 360] width 0 height 11
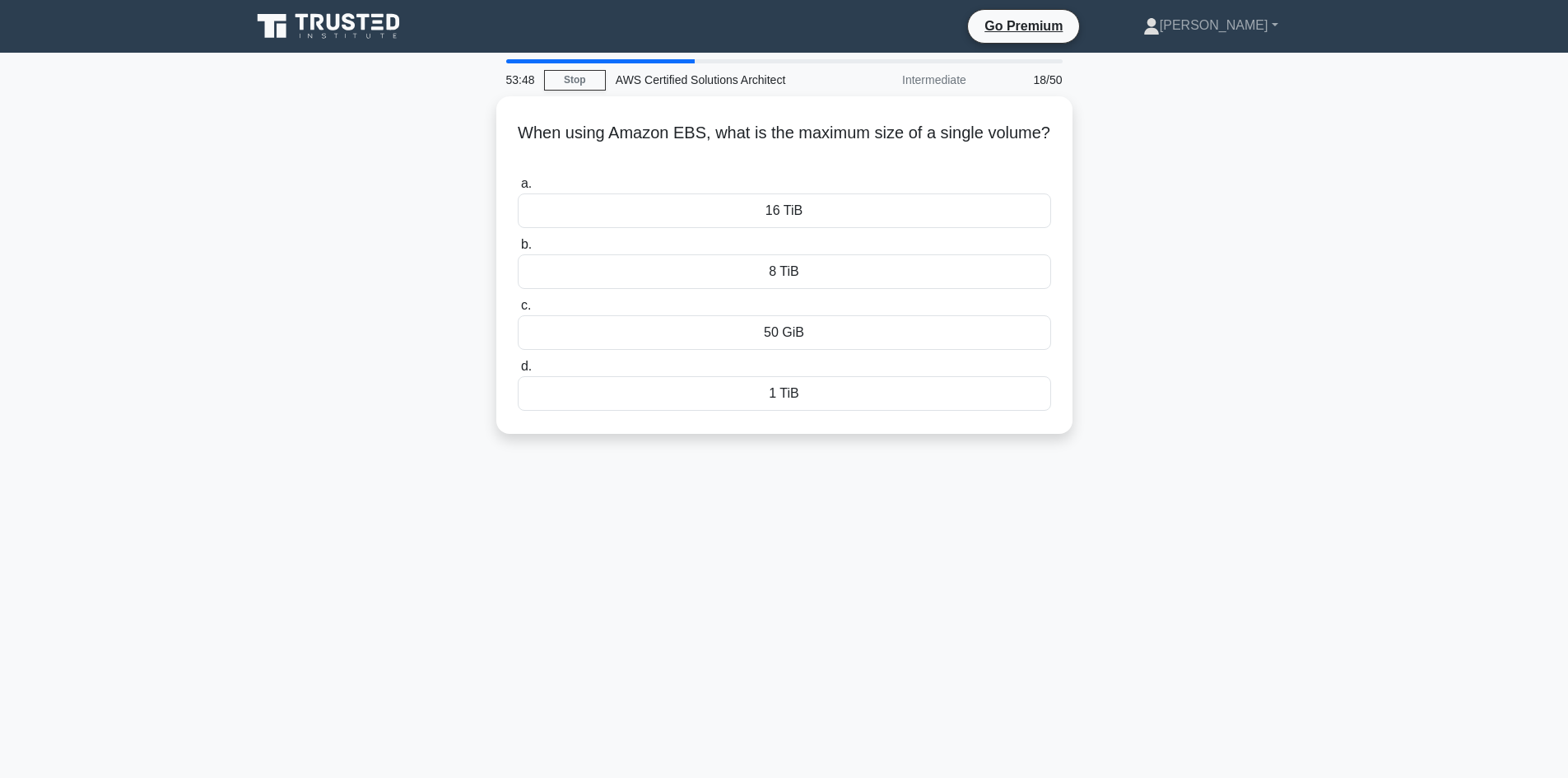
click at [809, 402] on div "1 TiB" at bounding box center [784, 393] width 533 height 34
click at [517, 372] on input "d. 1 TiB" at bounding box center [517, 366] width 0 height 11
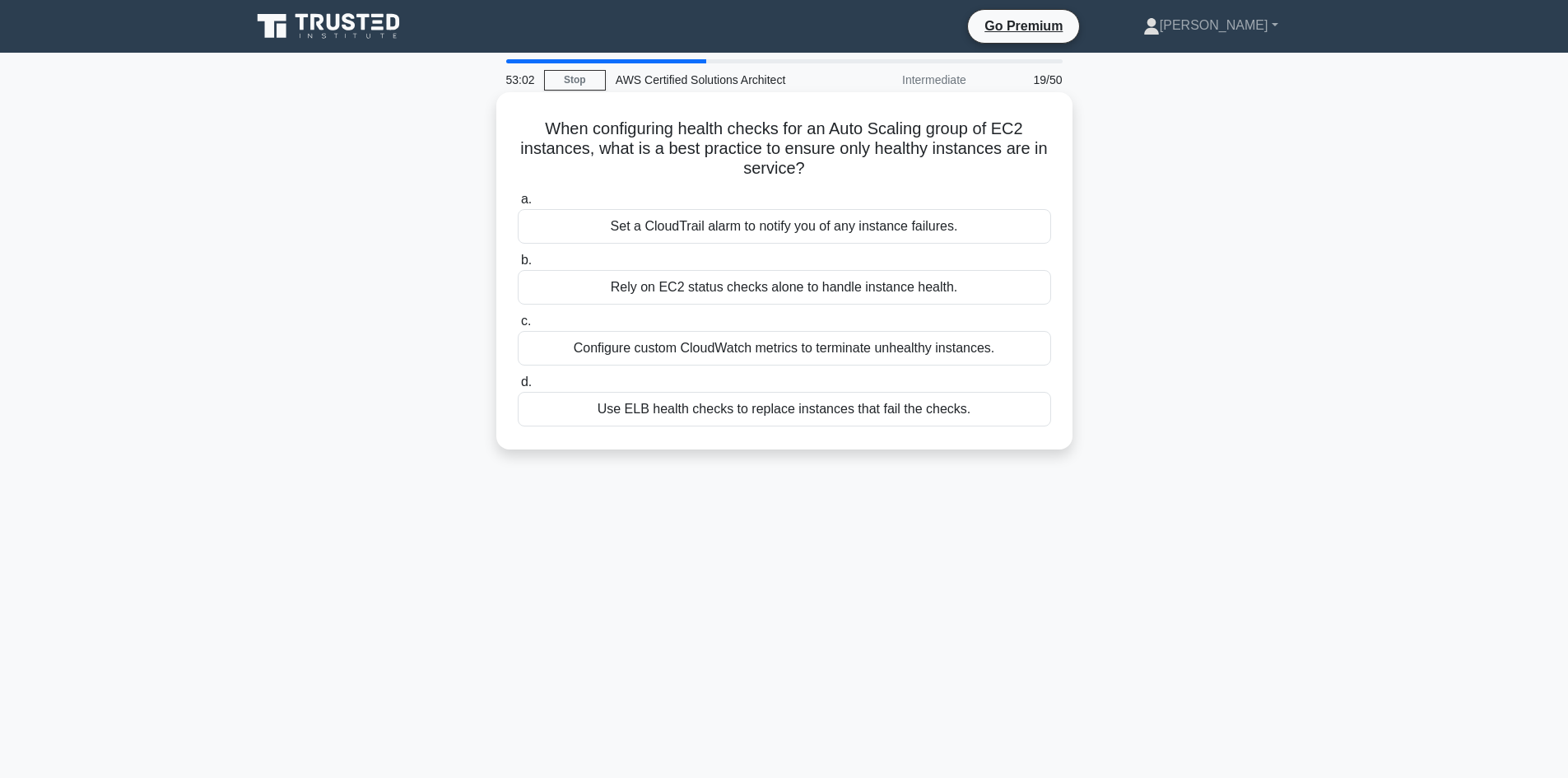
click at [951, 419] on div "Use ELB health checks to replace instances that fail the checks." at bounding box center [784, 409] width 533 height 34
click at [517, 388] on input "d. Use ELB health checks to replace instances that fail the checks." at bounding box center [517, 382] width 0 height 11
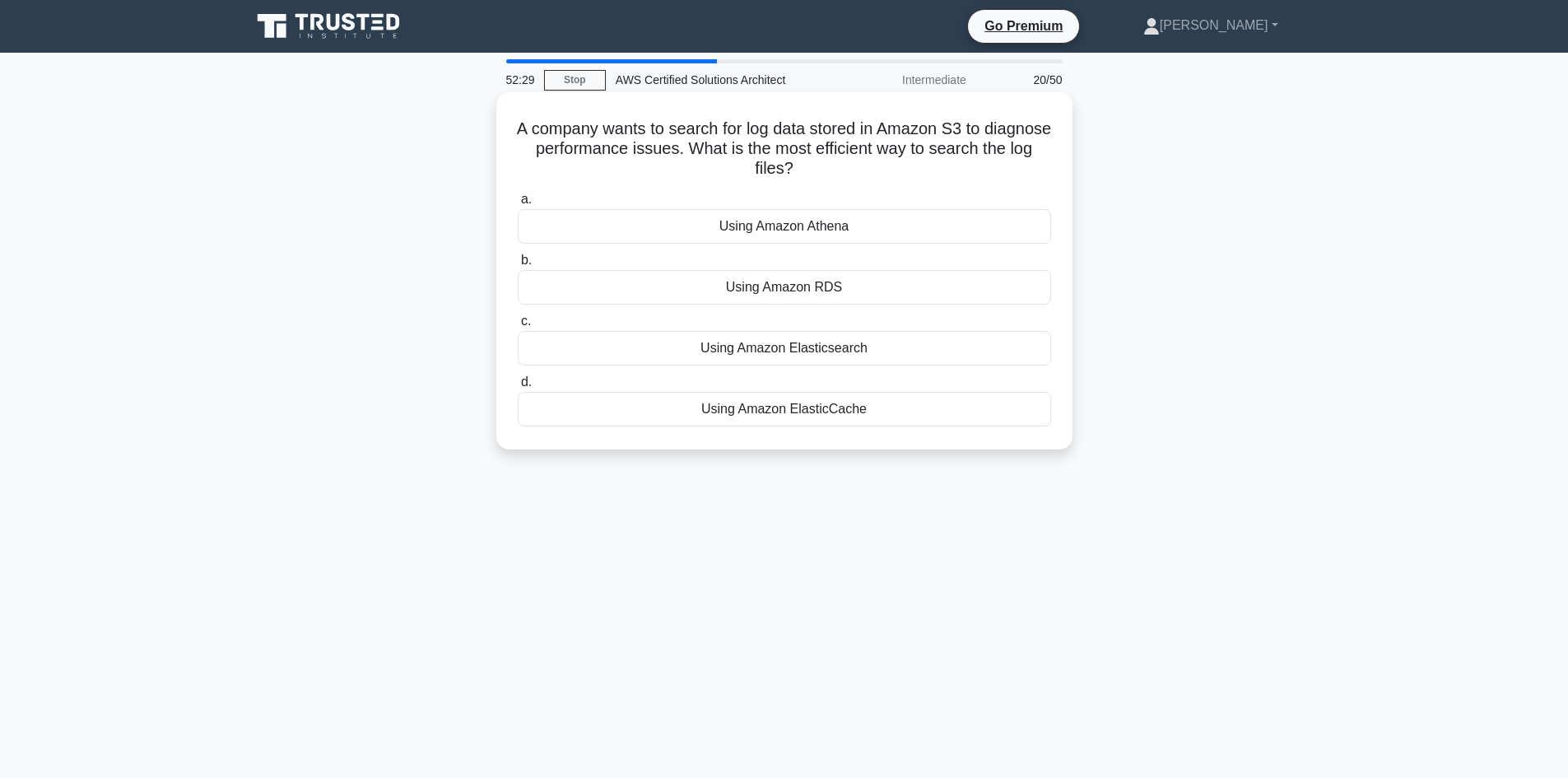
click at [802, 218] on div "Using Amazon Athena" at bounding box center [784, 226] width 533 height 34
click at [517, 205] on input "a. Using Amazon Athena" at bounding box center [517, 199] width 0 height 11
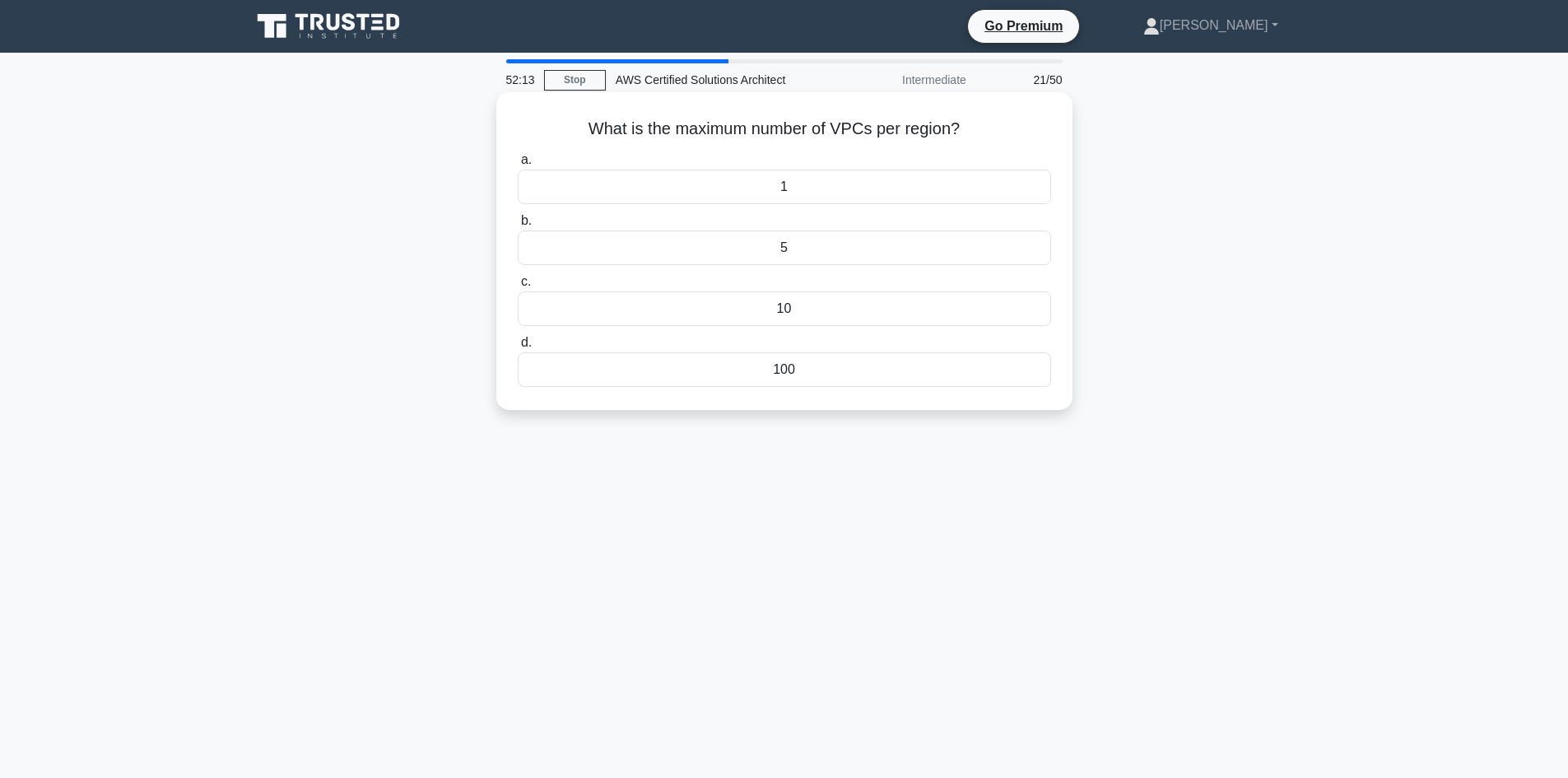
click at [668, 129] on h5 "What is the maximum number of VPCs per region? .spinner_0XTQ{transform-origin:c…" at bounding box center [784, 129] width 537 height 21
copy div "What is the maximum number of VPCs per region? .spinner_0XTQ{transform-origin:c…"
click at [832, 239] on div "5" at bounding box center [784, 247] width 533 height 34
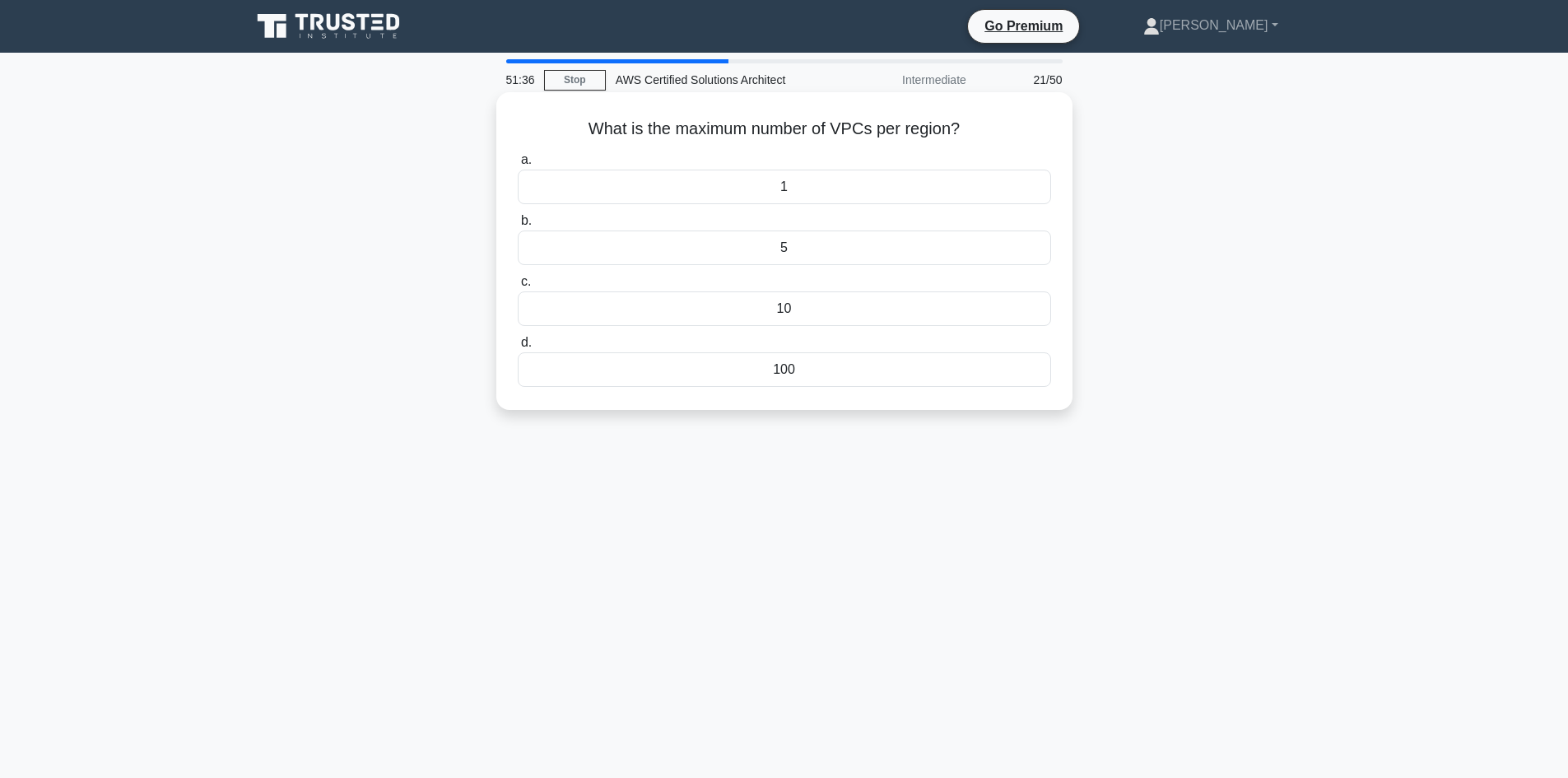
click at [517, 227] on input "b. 5" at bounding box center [517, 221] width 0 height 11
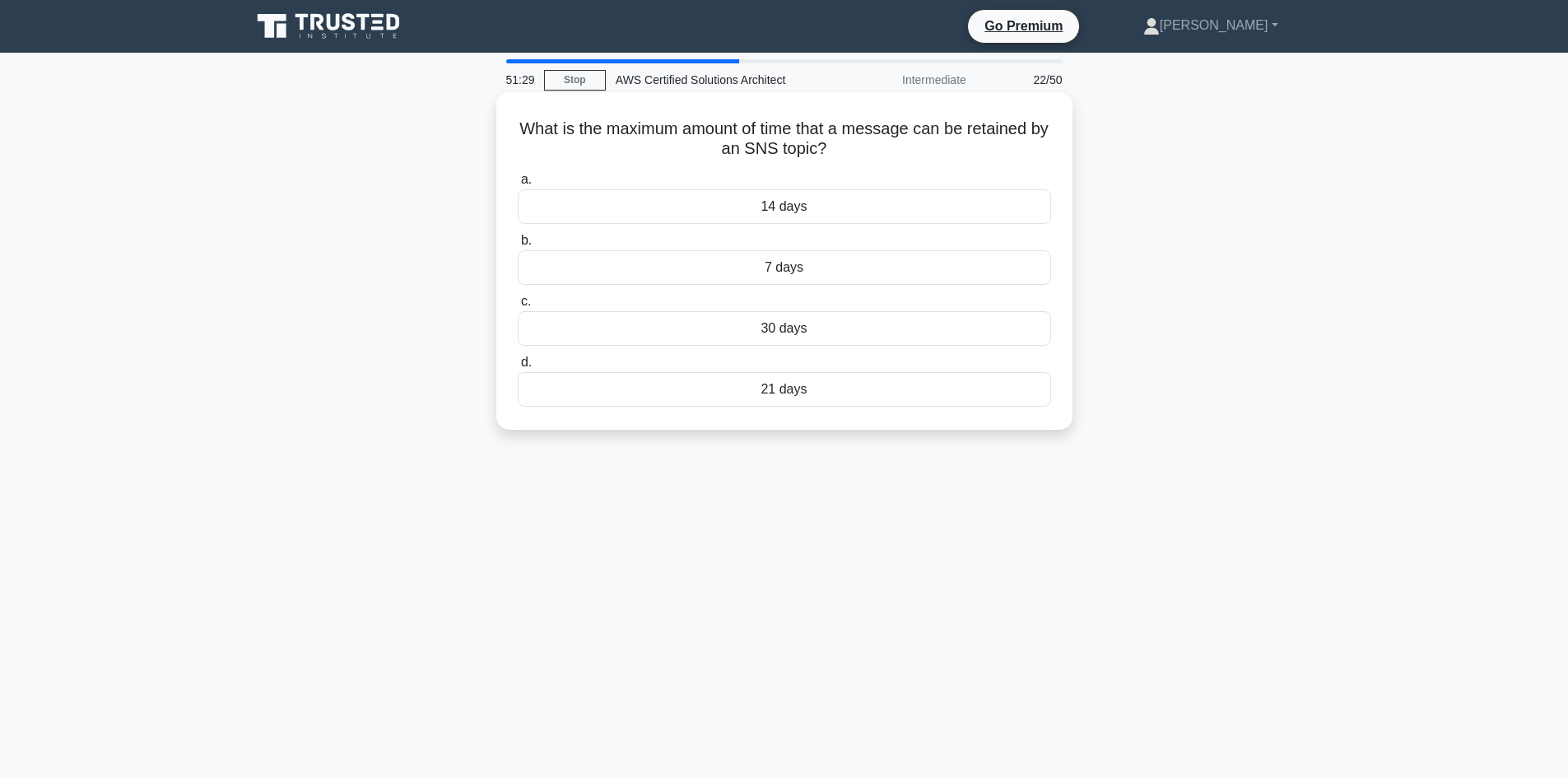
drag, startPoint x: 840, startPoint y: 150, endPoint x: 506, endPoint y: 105, distance: 337.0
click at [506, 105] on div "What is the maximum amount of time that a message can be retained by an SNS top…" at bounding box center [784, 261] width 563 height 324
click at [1158, 472] on div "51:27 Stop AWS Certified Solutions Architect Intermediate 22/50 What is the max…" at bounding box center [784, 471] width 1087 height 823
click at [863, 212] on div "14 days" at bounding box center [784, 206] width 533 height 34
click at [517, 186] on input "a. 14 days" at bounding box center [517, 180] width 0 height 11
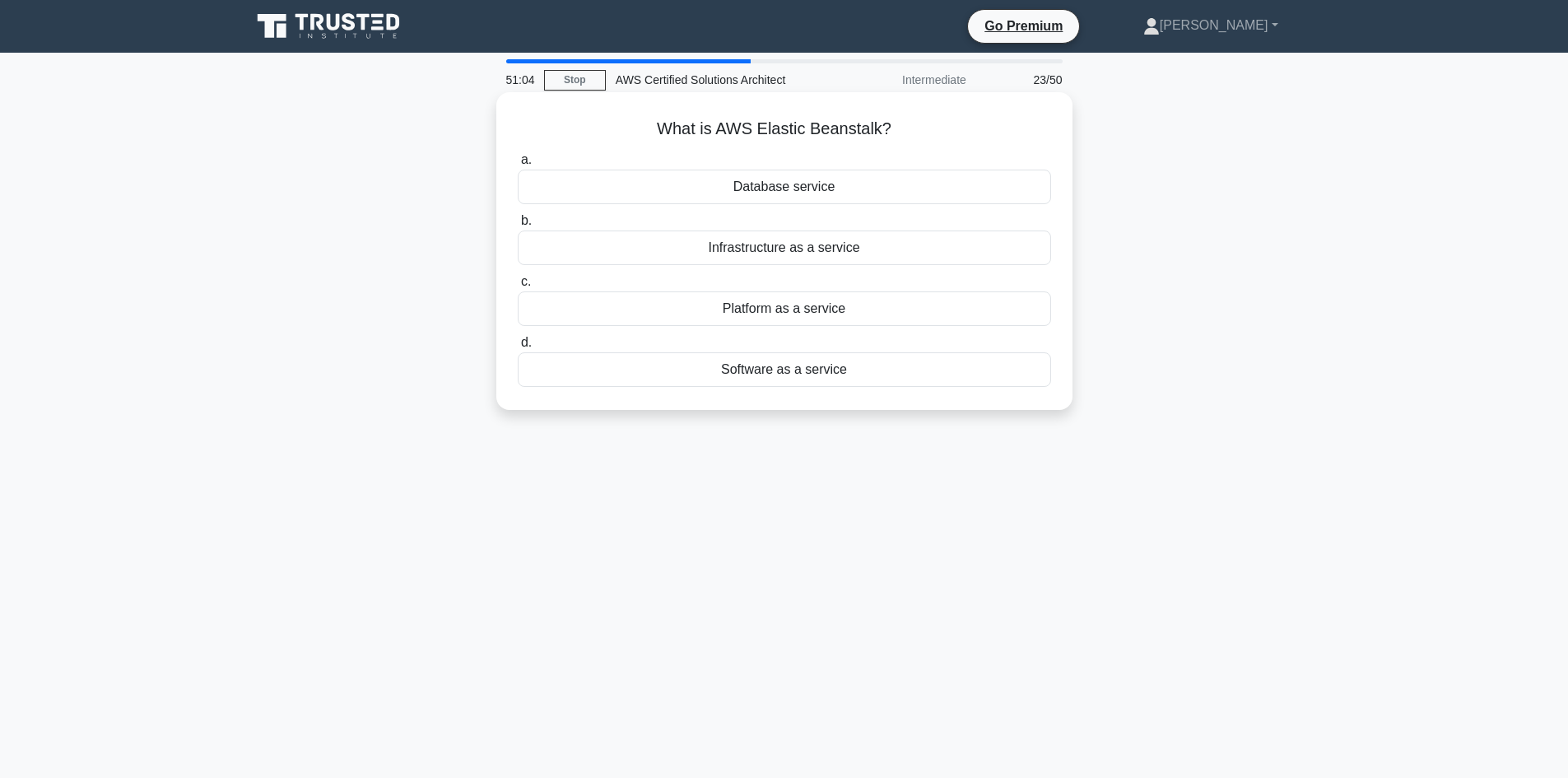
click at [827, 309] on div "Platform as a service" at bounding box center [784, 308] width 533 height 34
click at [517, 287] on input "c. Platform as a service" at bounding box center [517, 281] width 0 height 11
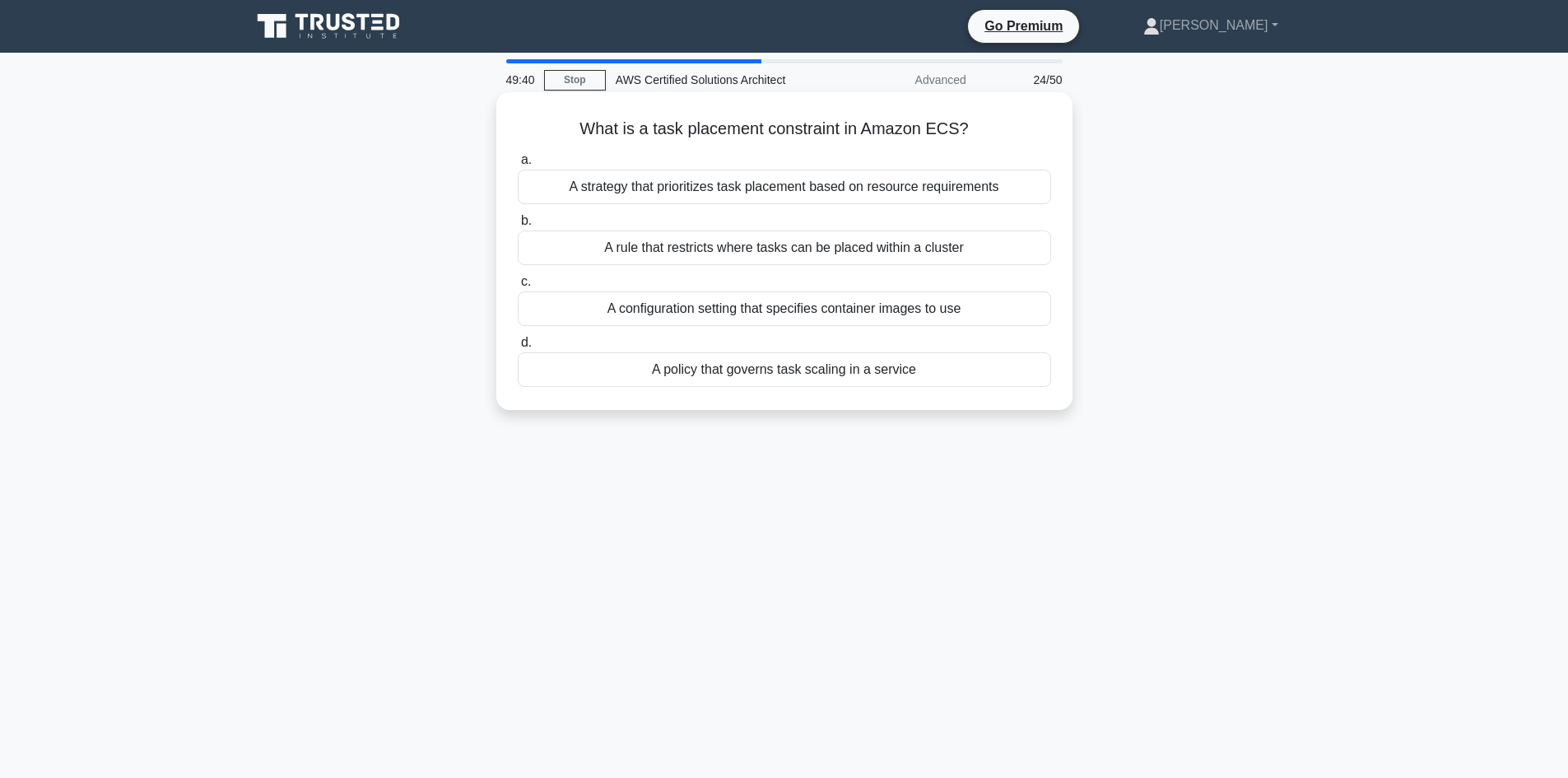
click at [889, 371] on div "A policy that governs task scaling in a service" at bounding box center [784, 369] width 533 height 34
click at [517, 349] on input "d. A policy that governs task scaling in a service" at bounding box center [517, 343] width 0 height 11
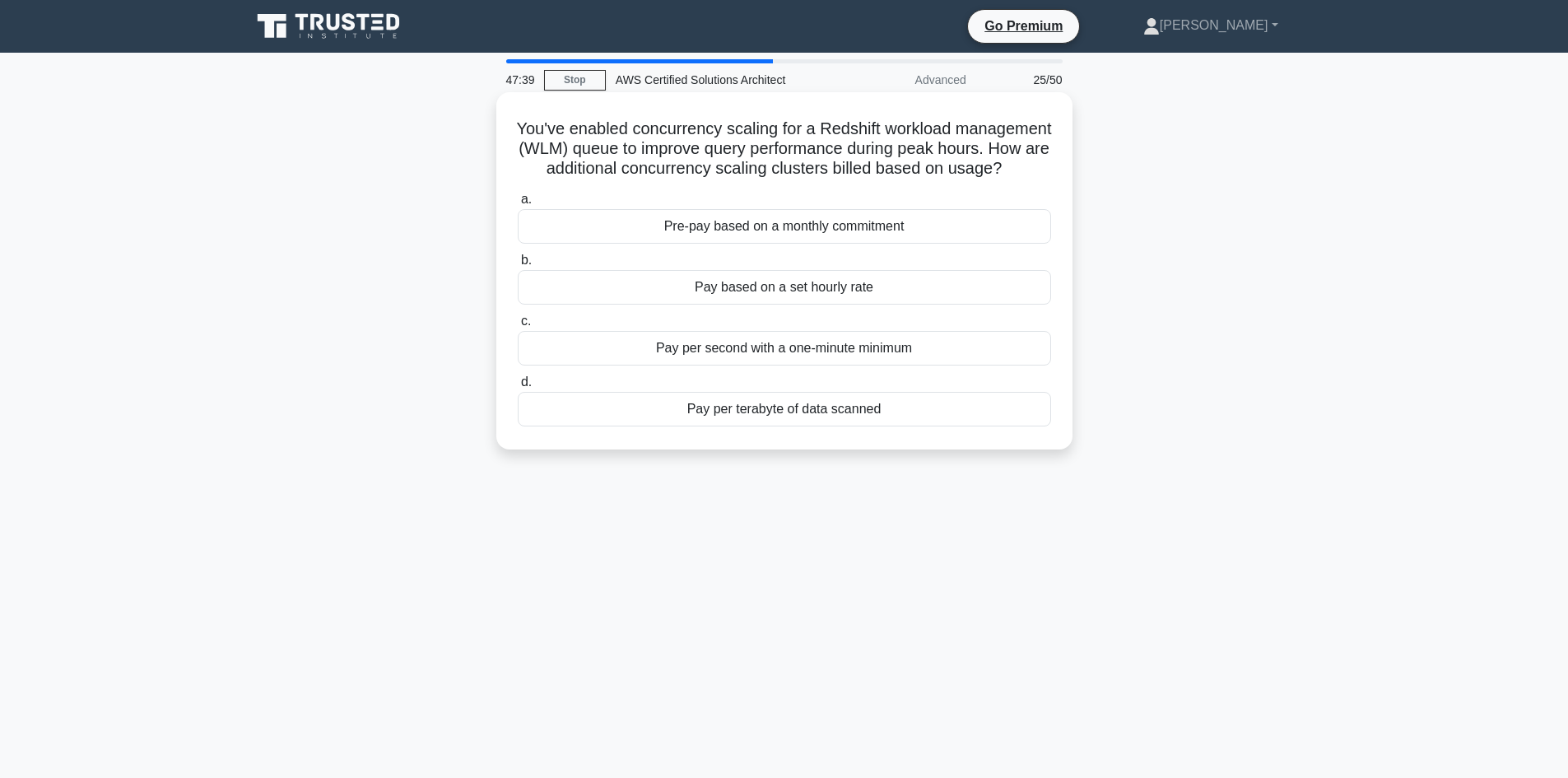
click at [774, 365] on div "Pay per second with a one-minute minimum" at bounding box center [784, 348] width 533 height 34
click at [517, 327] on input "c. Pay per second with a one-minute minimum" at bounding box center [517, 321] width 0 height 11
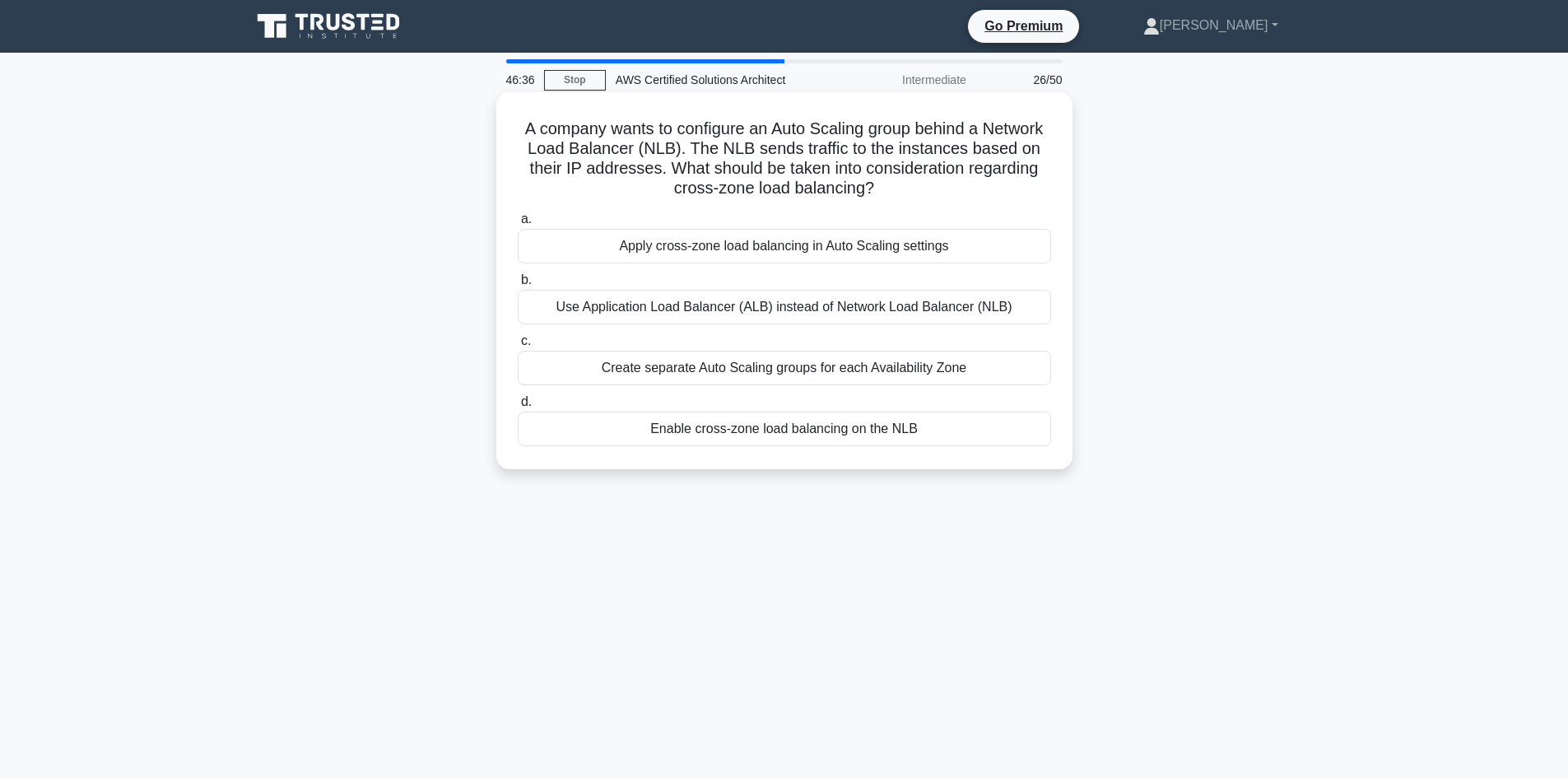
click at [899, 305] on div "Use Application Load Balancer (ALB) instead of Network Load Balancer (NLB)" at bounding box center [784, 307] width 533 height 34
click at [517, 286] on input "b. Use Application Load Balancer (ALB) instead of Network Load Balancer (NLB)" at bounding box center [517, 280] width 0 height 11
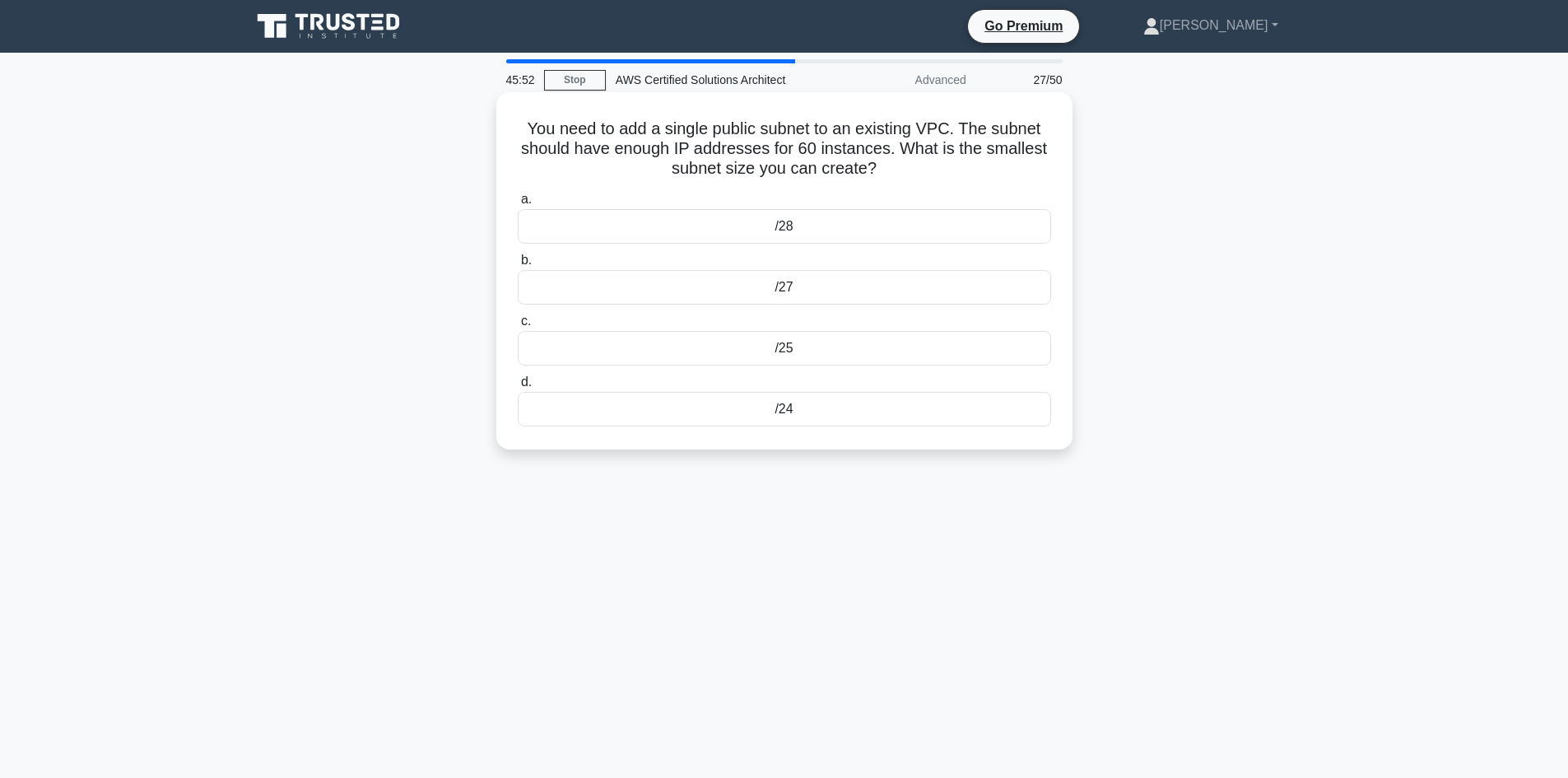
click at [902, 355] on div "/25" at bounding box center [784, 348] width 533 height 34
click at [517, 327] on input "c. /25" at bounding box center [517, 321] width 0 height 11
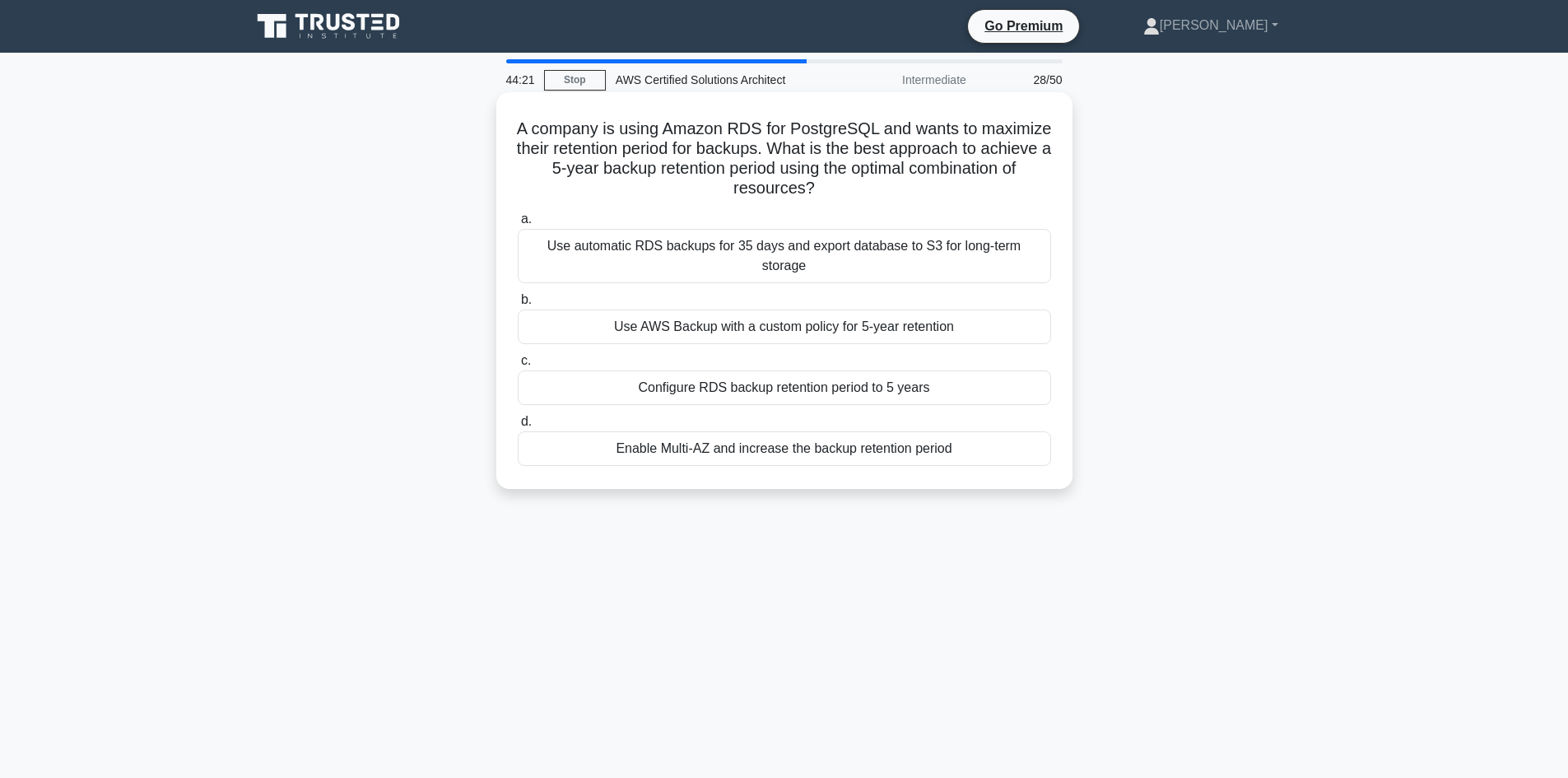
click at [819, 371] on div "Configure RDS backup retention period to 5 years" at bounding box center [784, 387] width 533 height 34
click at [517, 366] on input "c. Configure RDS backup retention period to 5 years" at bounding box center [517, 360] width 0 height 11
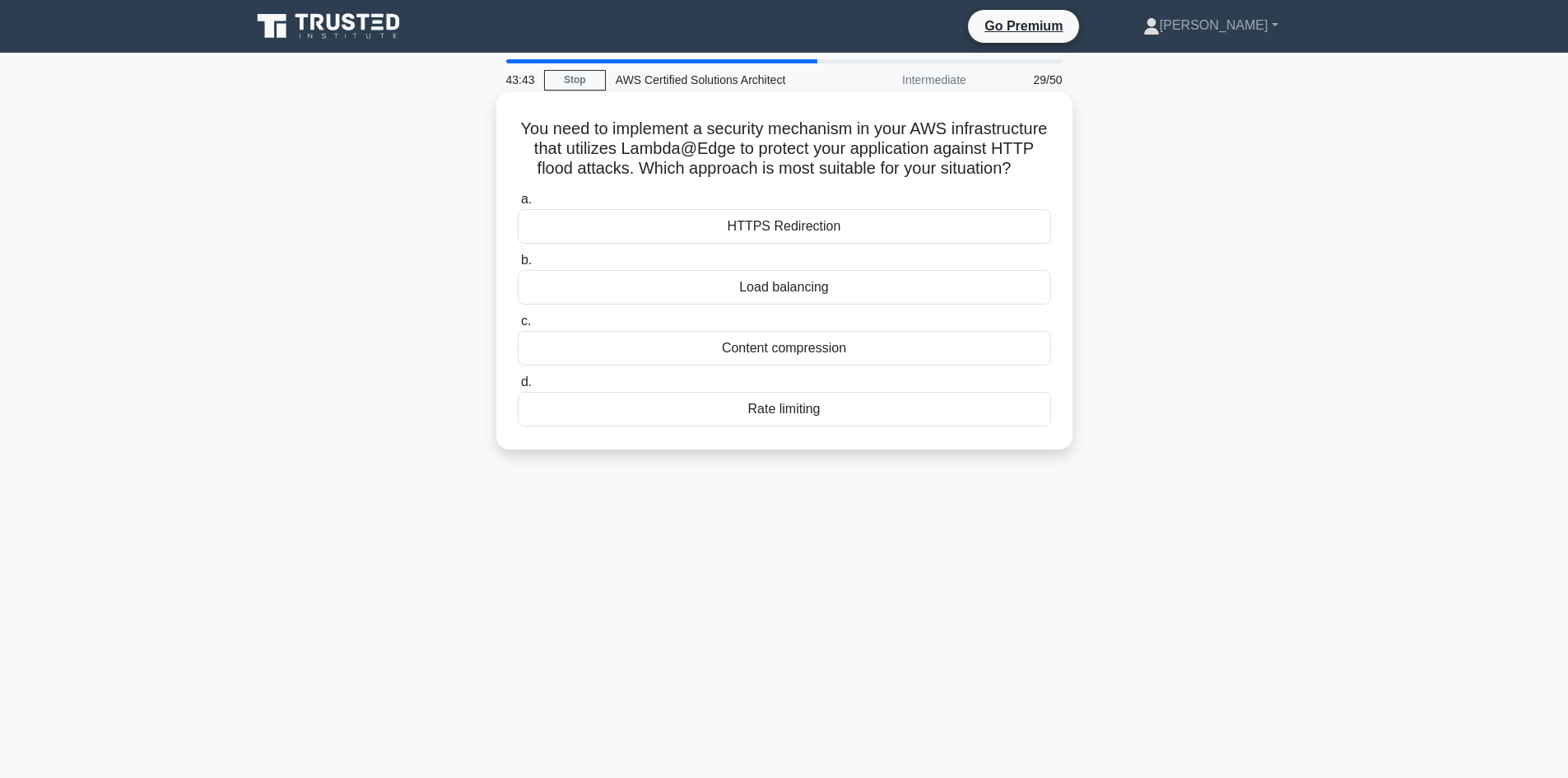
click at [839, 244] on div "HTTPS Redirection" at bounding box center [784, 226] width 533 height 34
click at [517, 205] on input "a. HTTPS Redirection" at bounding box center [517, 199] width 0 height 11
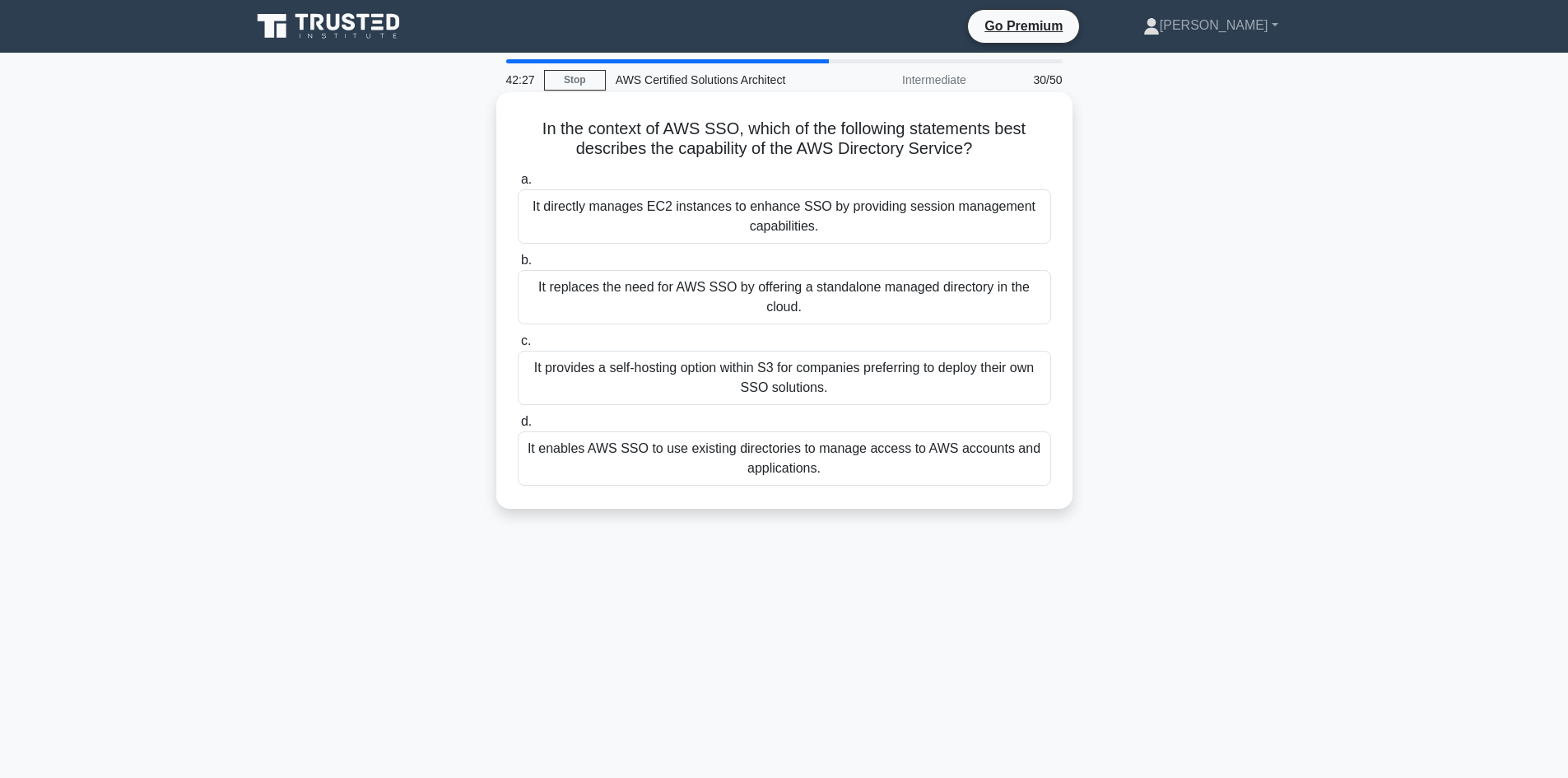
click at [759, 463] on div "It enables AWS SSO to use existing directories to manage access to AWS accounts…" at bounding box center [784, 459] width 533 height 55
click at [517, 428] on input "d. It enables AWS SSO to use existing directories to manage access to AWS accou…" at bounding box center [517, 422] width 0 height 11
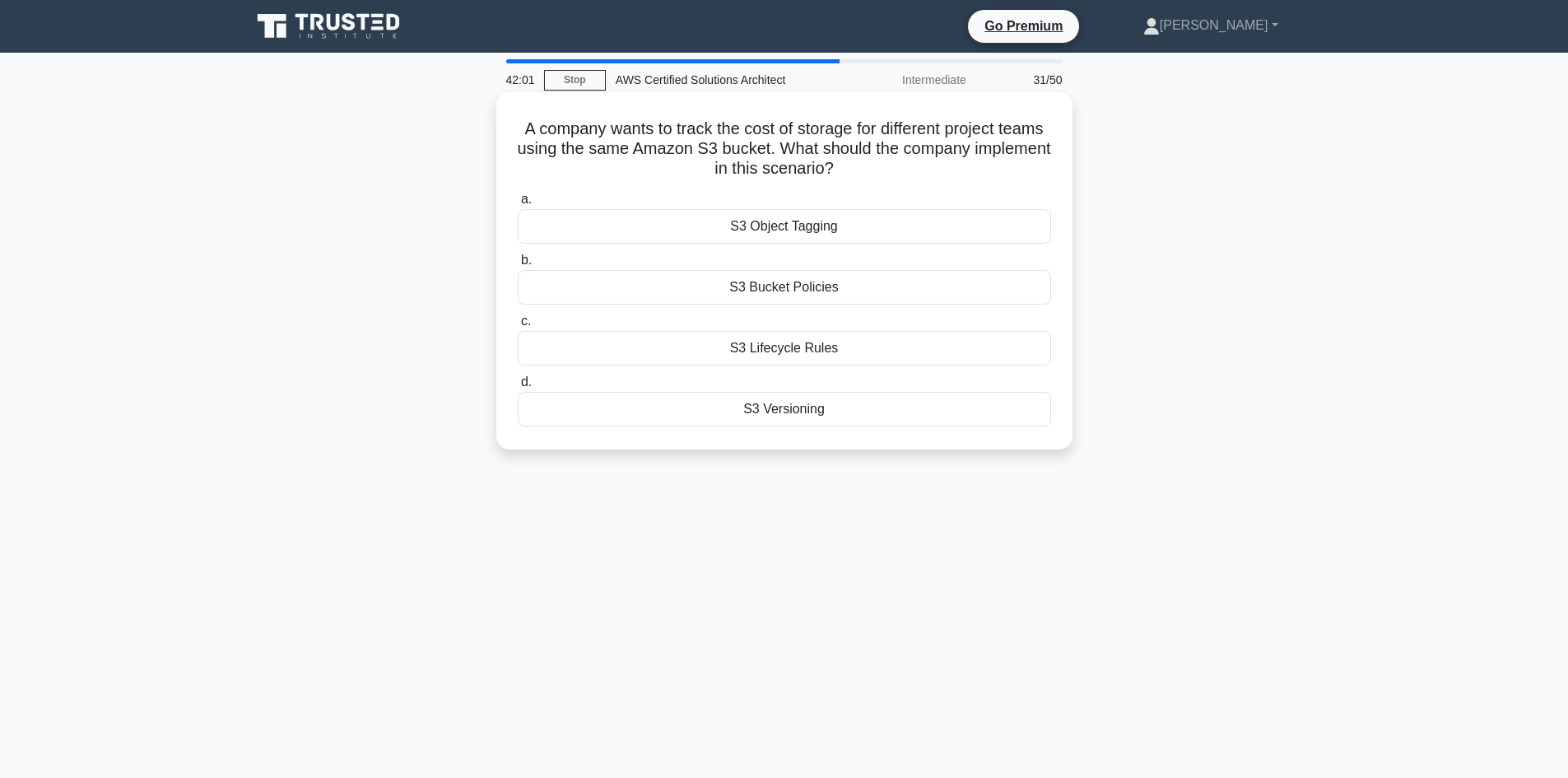
click at [830, 237] on div "S3 Object Tagging" at bounding box center [784, 226] width 533 height 34
click at [517, 205] on input "a. S3 Object Tagging" at bounding box center [517, 199] width 0 height 11
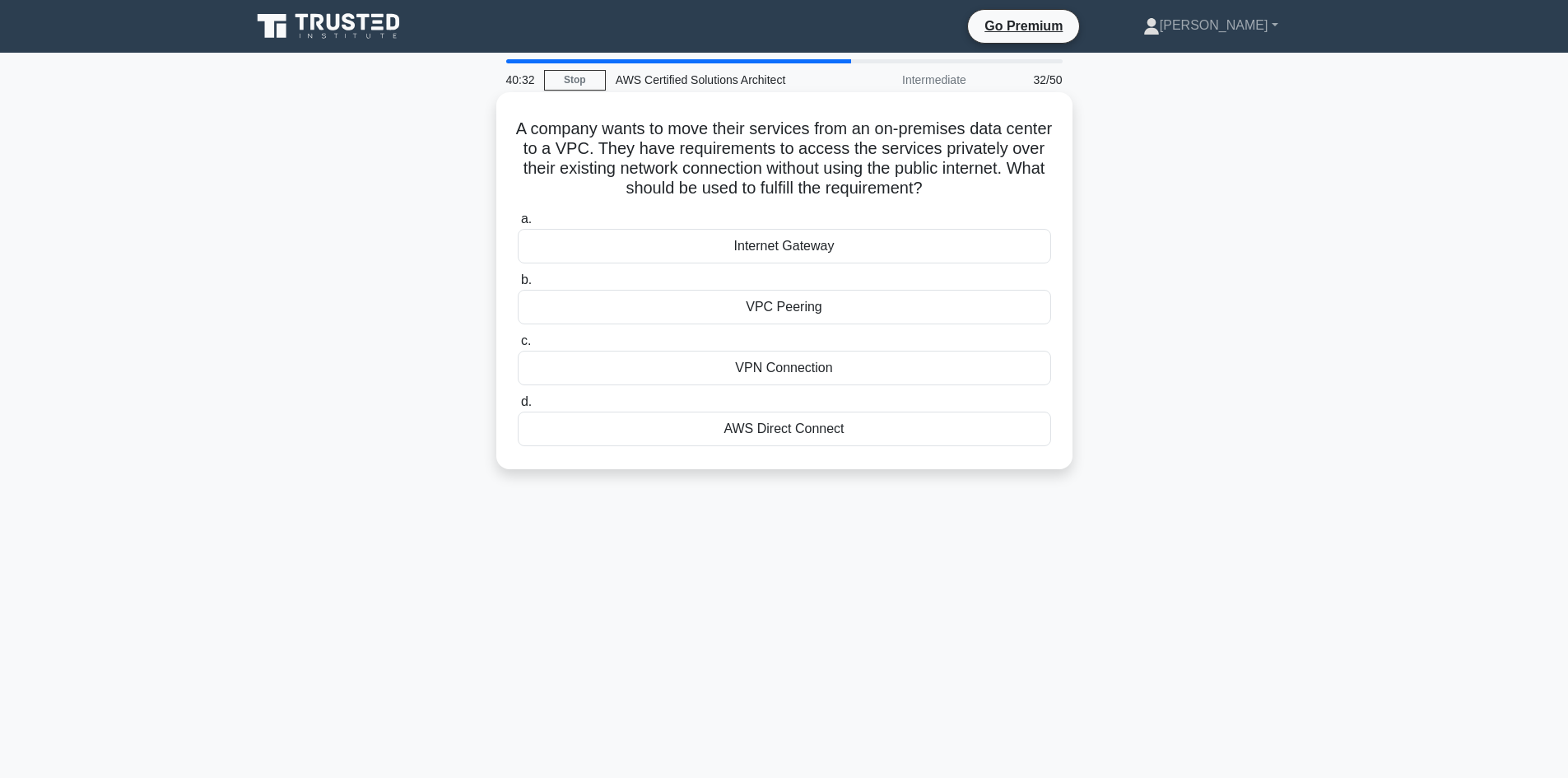
click at [836, 365] on div "VPN Connection" at bounding box center [784, 368] width 533 height 34
click at [517, 347] on input "c. VPN Connection" at bounding box center [517, 341] width 0 height 11
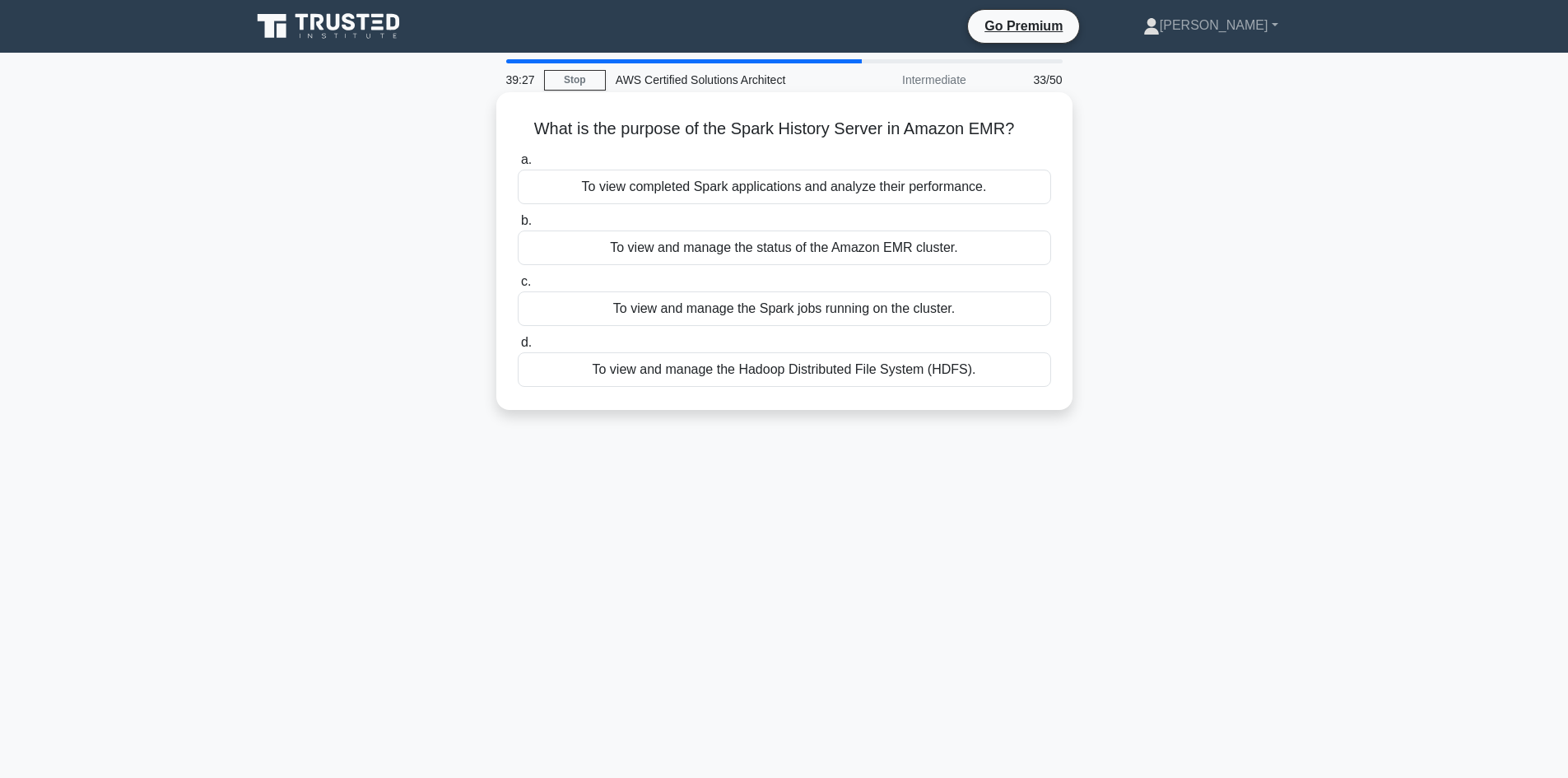
click at [804, 200] on div "To view completed Spark applications and analyze their performance." at bounding box center [784, 187] width 533 height 34
click at [517, 166] on input "a. To view completed Spark applications and analyze their performance." at bounding box center [517, 160] width 0 height 11
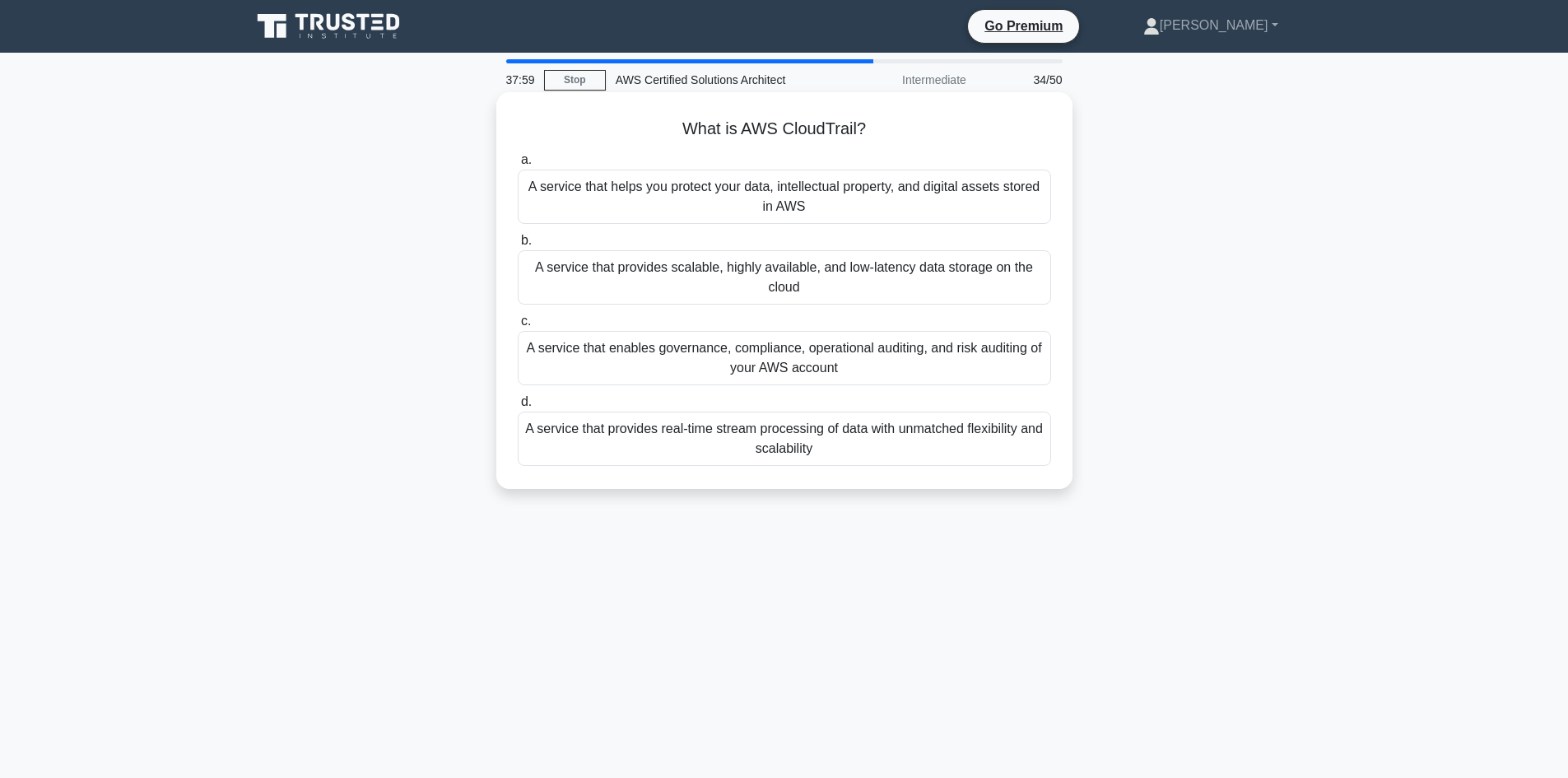
click at [632, 363] on div "A service that enables governance, compliance, operational auditing, and risk a…" at bounding box center [784, 358] width 533 height 55
click at [517, 327] on input "c. A service that enables governance, compliance, operational auditing, and ris…" at bounding box center [517, 321] width 0 height 11
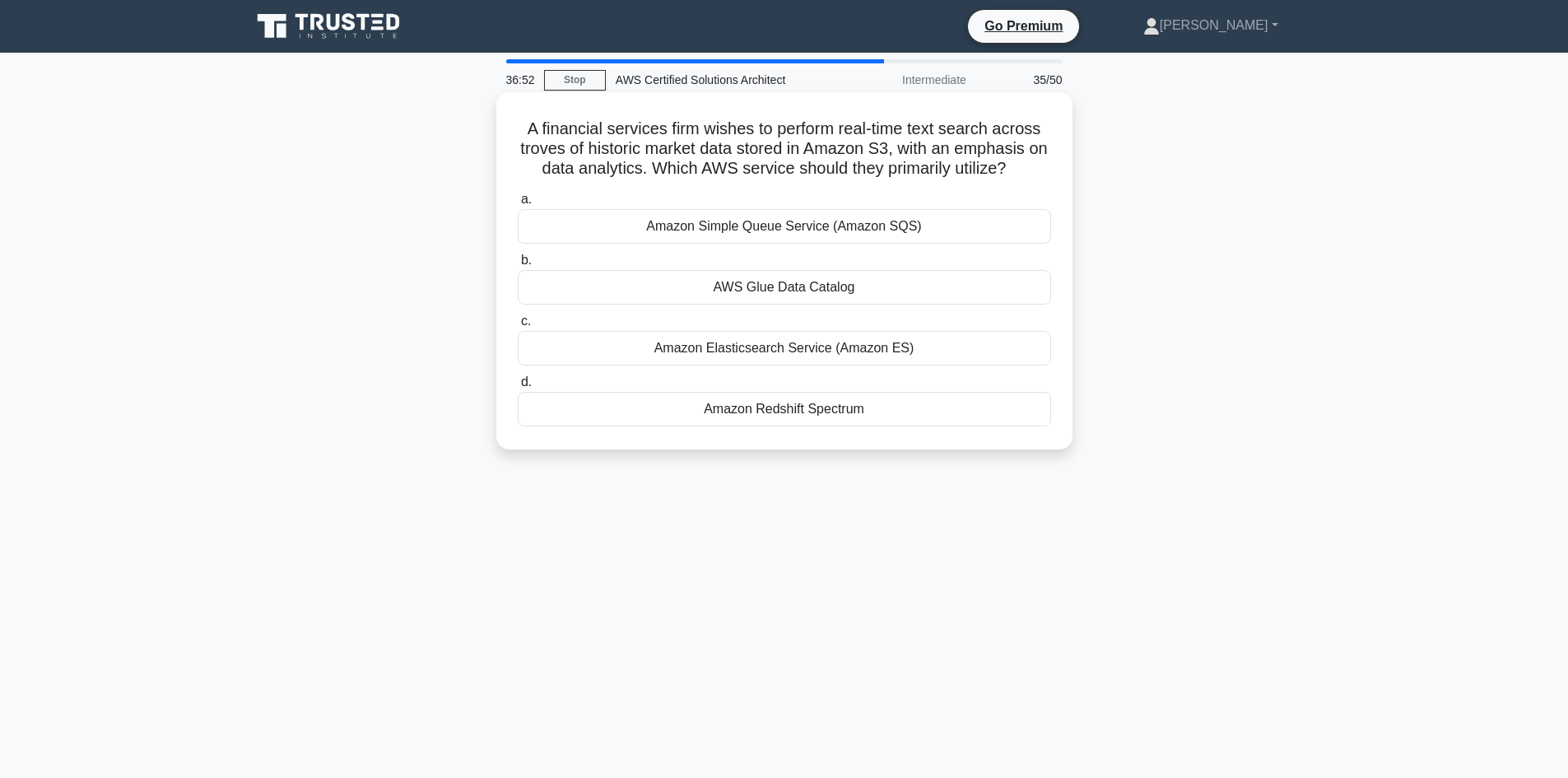
click at [709, 350] on div "Amazon Elasticsearch Service (Amazon ES)" at bounding box center [784, 348] width 533 height 34
click at [517, 327] on input "c. Amazon Elasticsearch Service (Amazon ES)" at bounding box center [517, 321] width 0 height 11
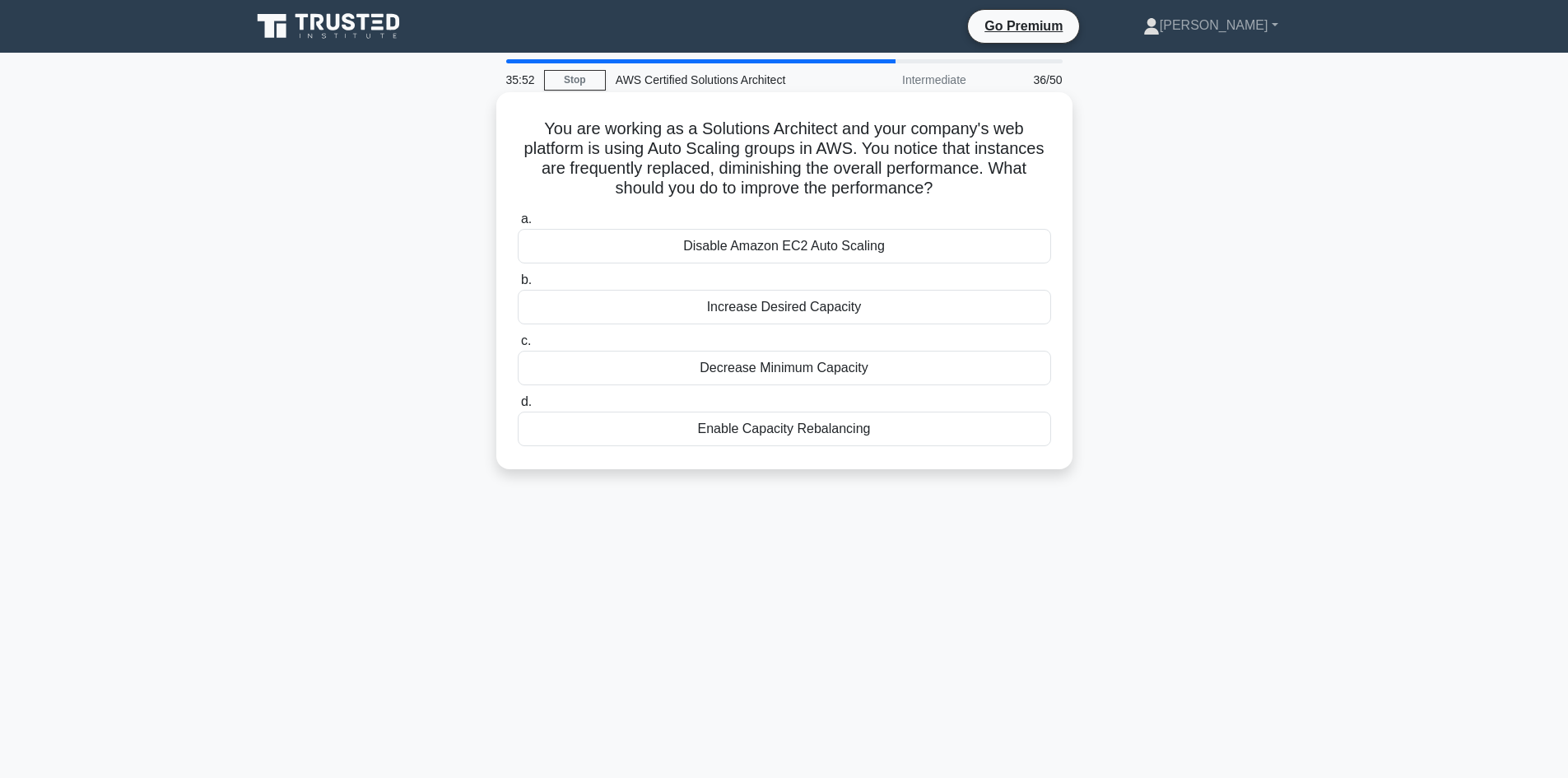
click at [765, 308] on div "Increase Desired Capacity" at bounding box center [784, 307] width 533 height 34
click at [517, 286] on input "b. Increase Desired Capacity" at bounding box center [517, 280] width 0 height 11
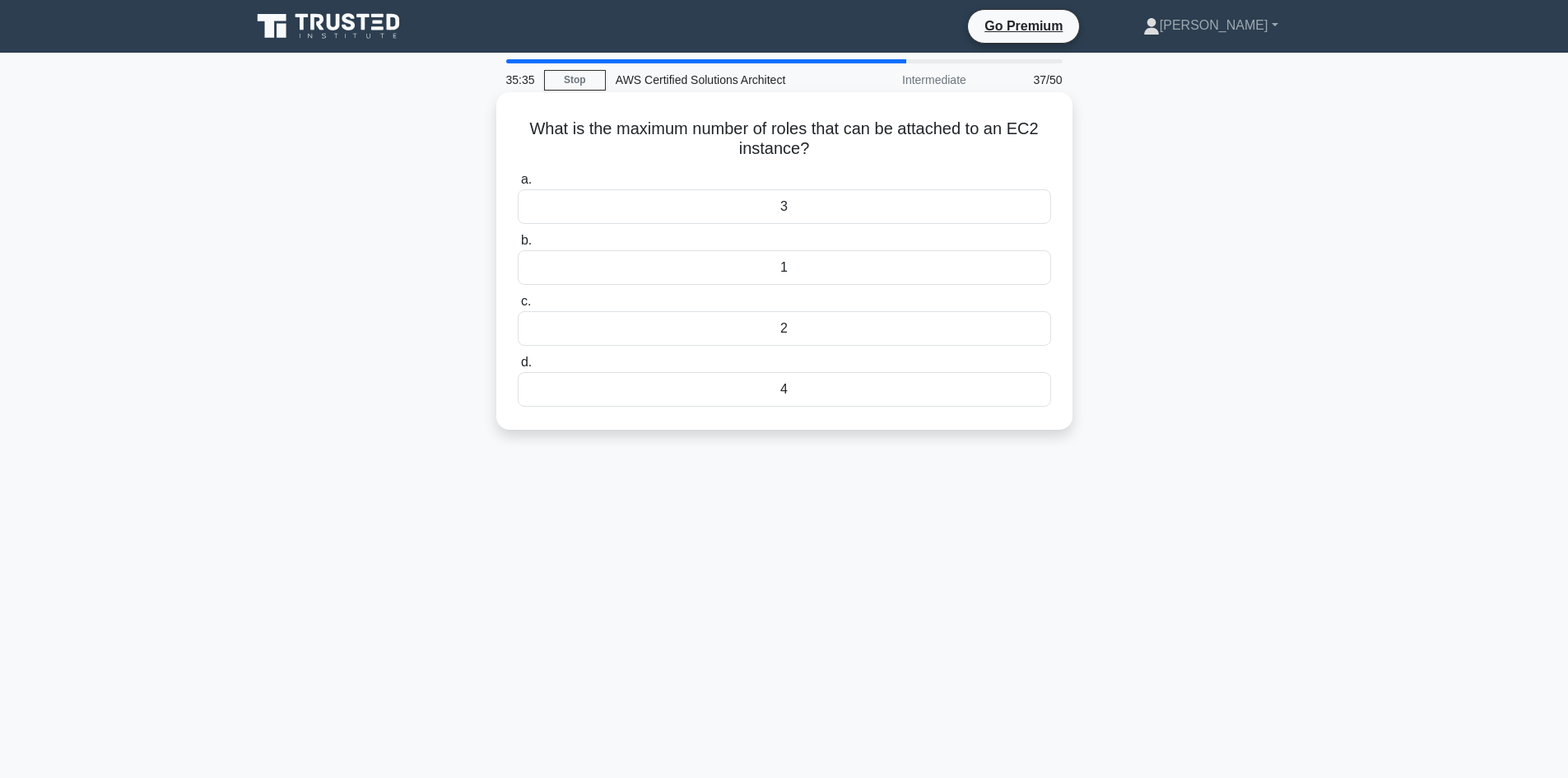
click at [899, 269] on div "1" at bounding box center [784, 267] width 533 height 34
click at [517, 246] on input "b. 1" at bounding box center [517, 240] width 0 height 11
click at [899, 269] on div "Amazon SES" at bounding box center [784, 267] width 533 height 34
click at [517, 246] on input "b. Amazon SES" at bounding box center [517, 240] width 0 height 11
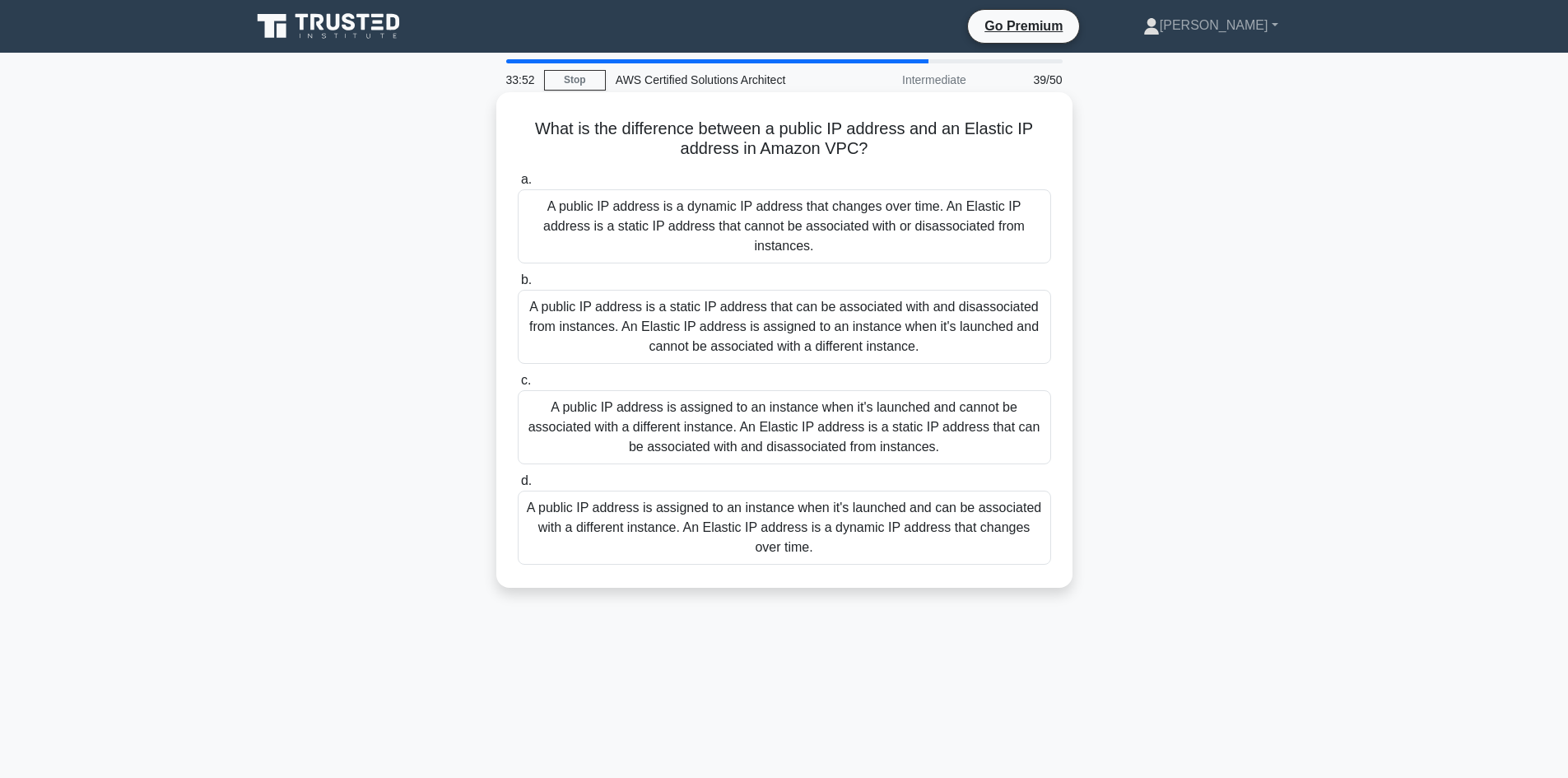
click at [889, 399] on div "A public IP address is assigned to an instance when it's launched and cannot be…" at bounding box center [784, 428] width 533 height 74
click at [517, 386] on input "c. A public IP address is assigned to an instance when it's launched and cannot…" at bounding box center [517, 381] width 0 height 11
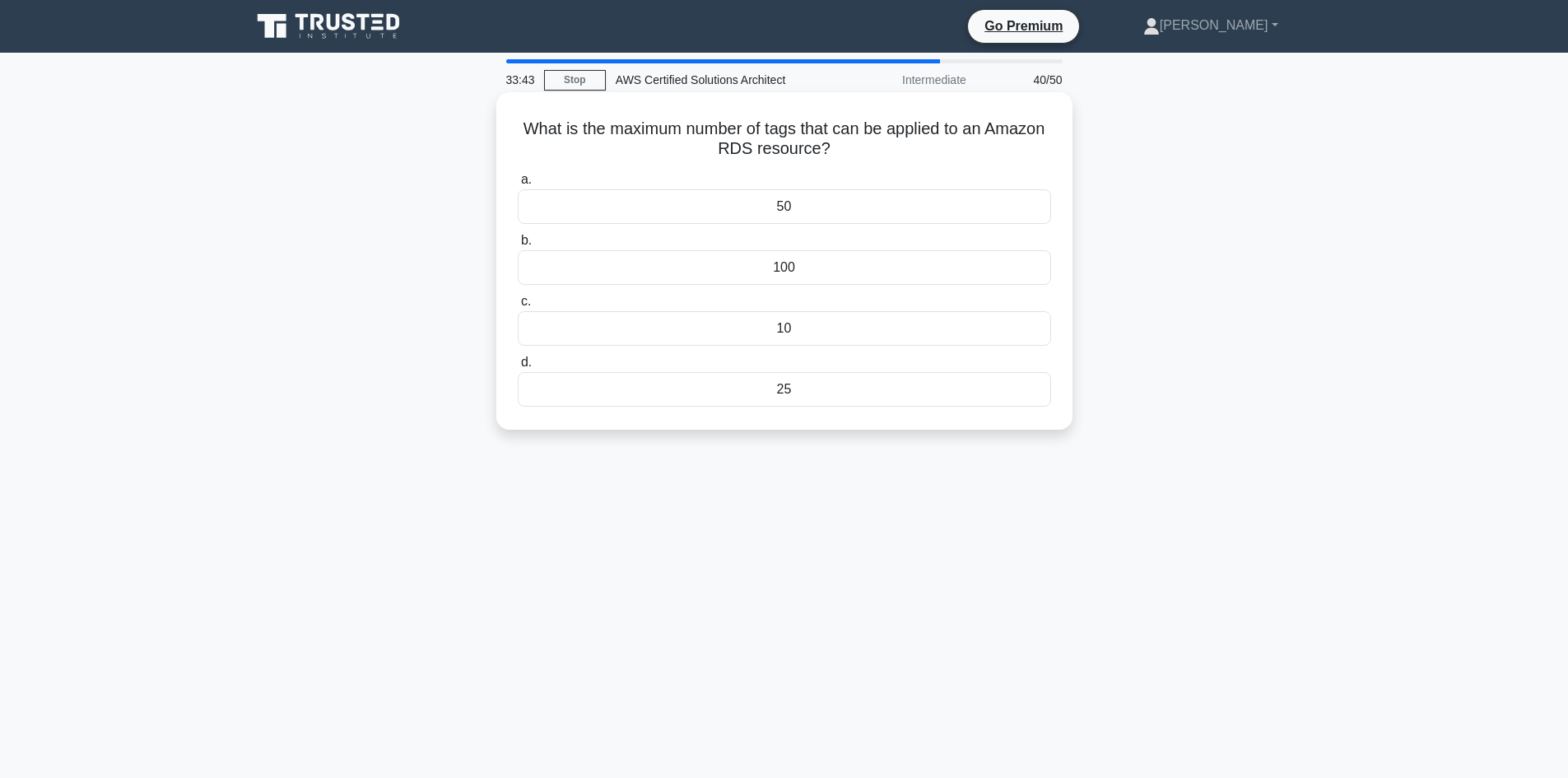
click at [869, 314] on div "10" at bounding box center [784, 328] width 533 height 34
click at [517, 308] on input "c. 10" at bounding box center [517, 302] width 0 height 11
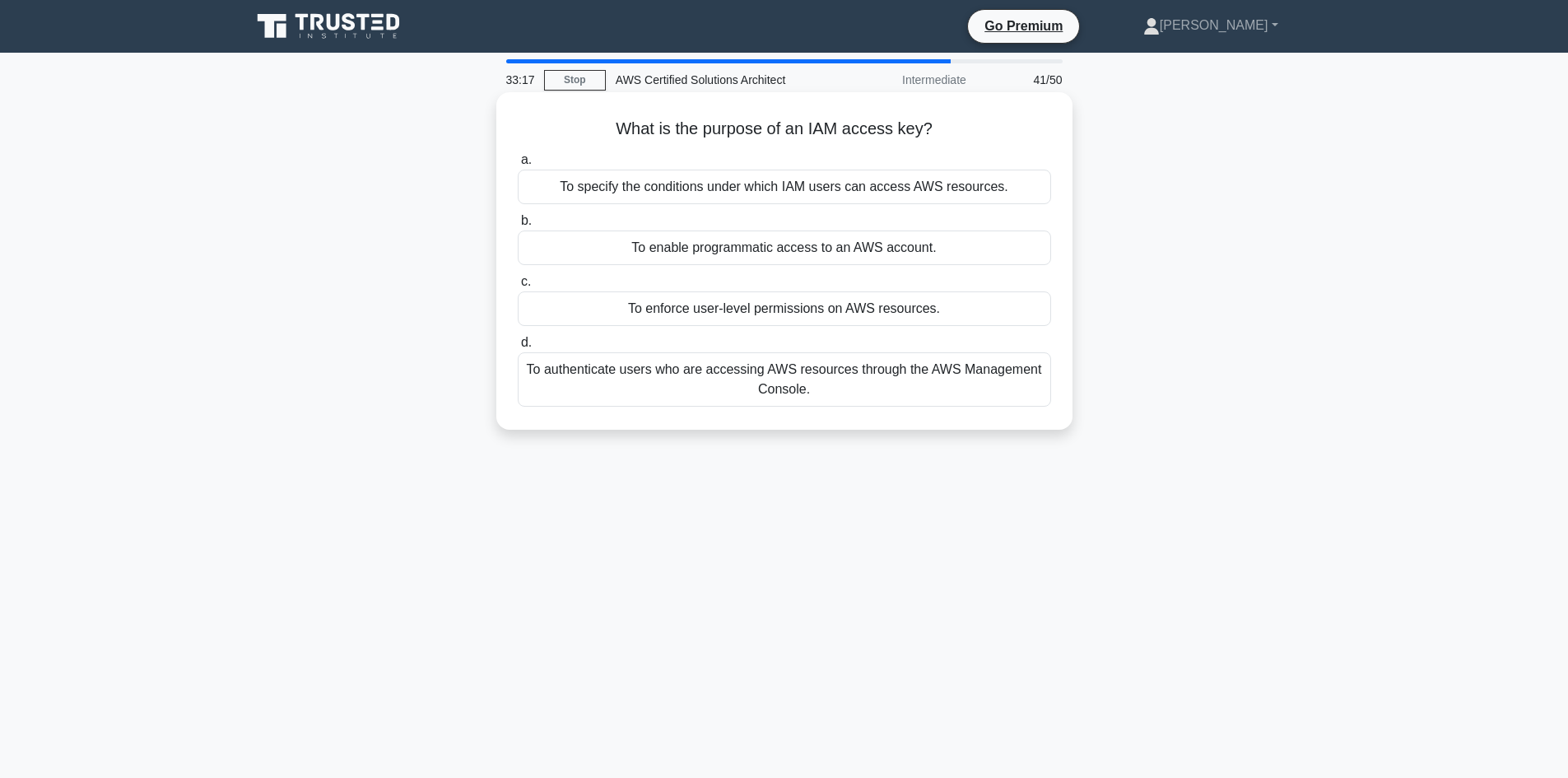
click at [815, 241] on div "To enable programmatic access to an AWS account." at bounding box center [784, 247] width 533 height 34
click at [517, 227] on input "b. To enable programmatic access to an AWS account." at bounding box center [517, 221] width 0 height 11
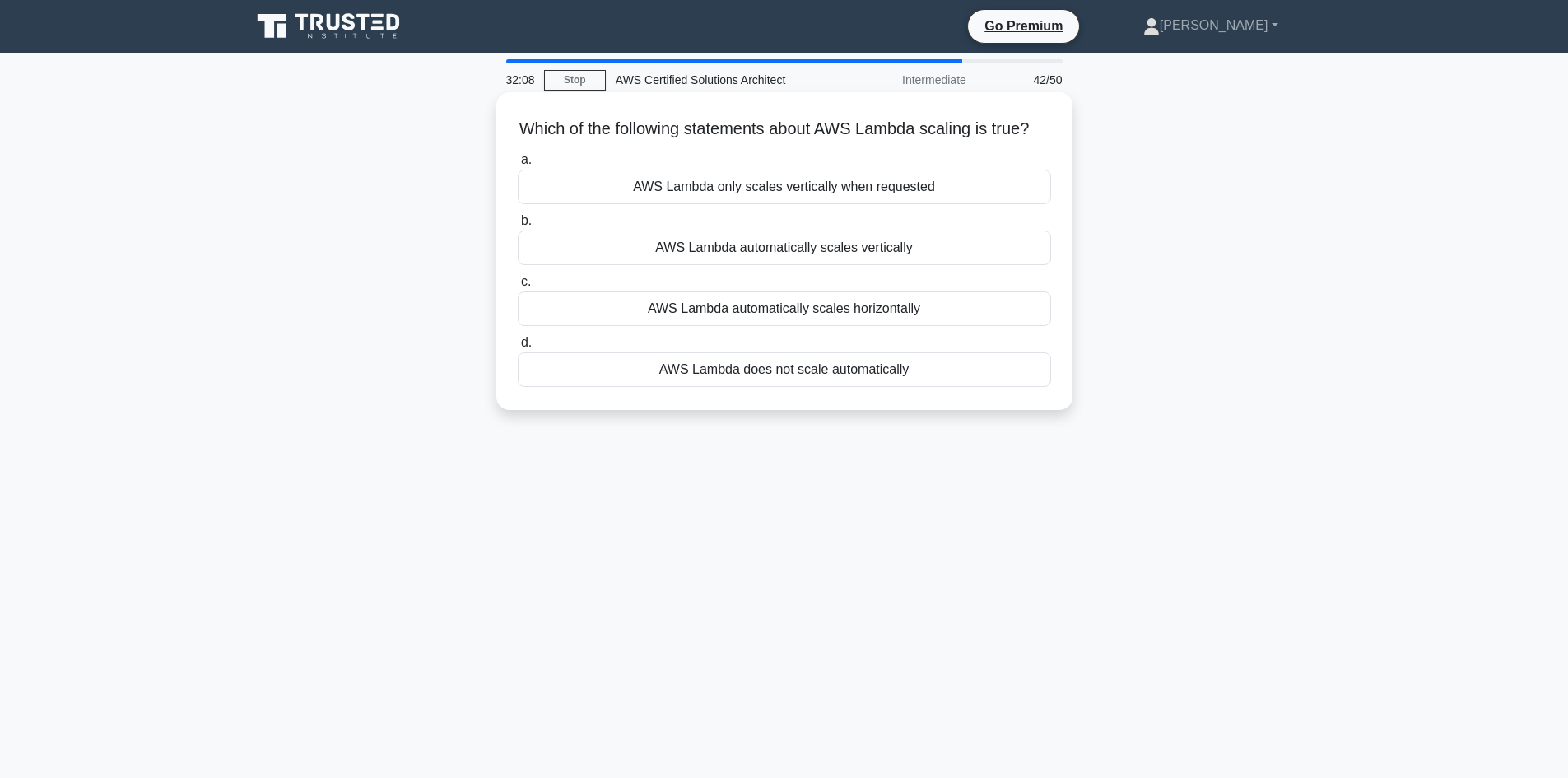
click at [822, 326] on div "AWS Lambda automatically scales horizontally" at bounding box center [784, 308] width 533 height 34
click at [517, 287] on input "c. AWS Lambda automatically scales horizontally" at bounding box center [517, 281] width 0 height 11
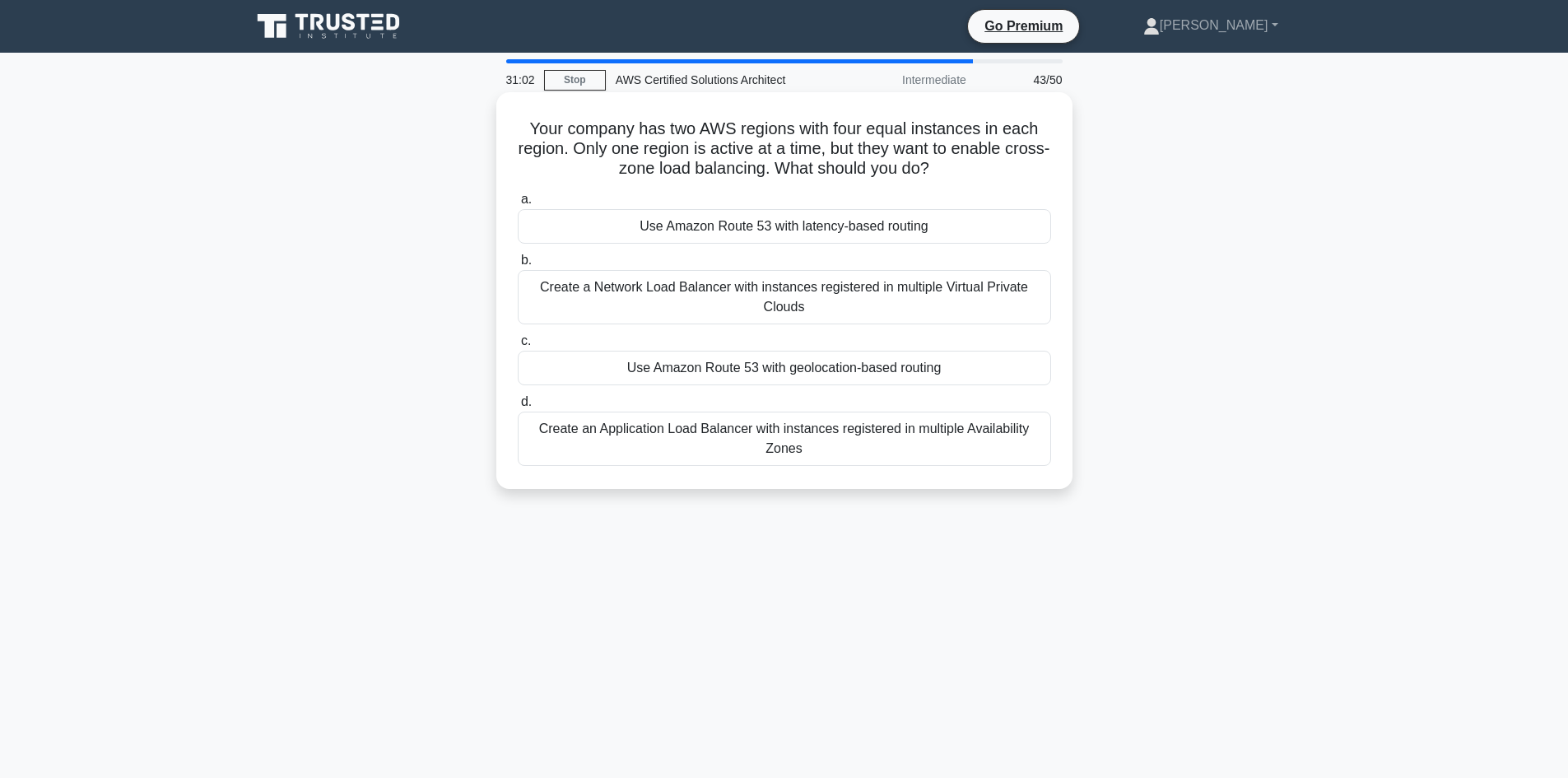
click at [701, 432] on div "Create an Application Load Balancer with instances registered in multiple Avail…" at bounding box center [784, 439] width 533 height 55
click at [517, 407] on input "d. Create an Application Load Balancer with instances registered in multiple Av…" at bounding box center [517, 402] width 0 height 11
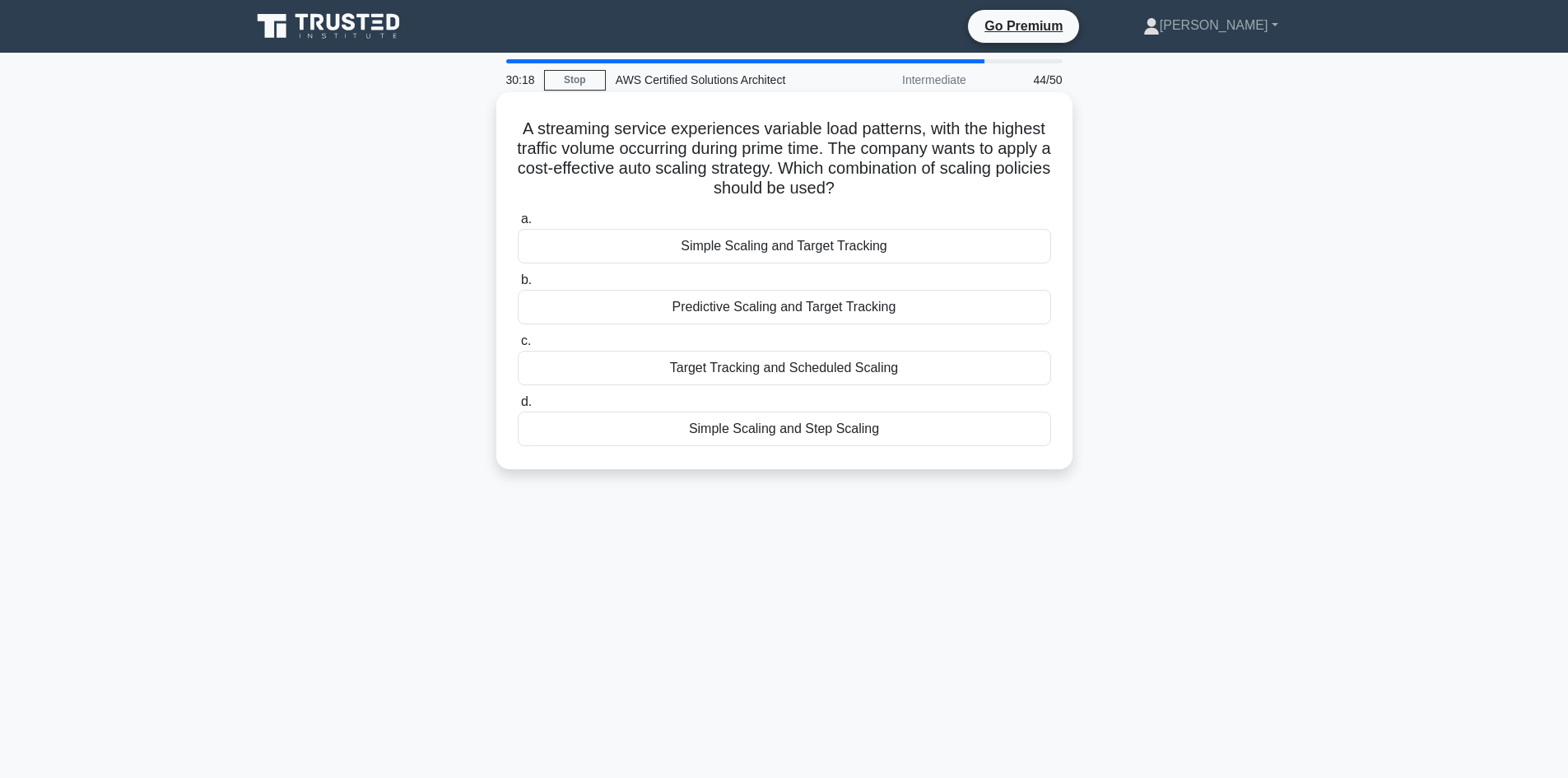
click at [776, 381] on div "Target Tracking and Scheduled Scaling" at bounding box center [784, 368] width 533 height 34
click at [517, 347] on input "c. Target Tracking and Scheduled Scaling" at bounding box center [517, 341] width 0 height 11
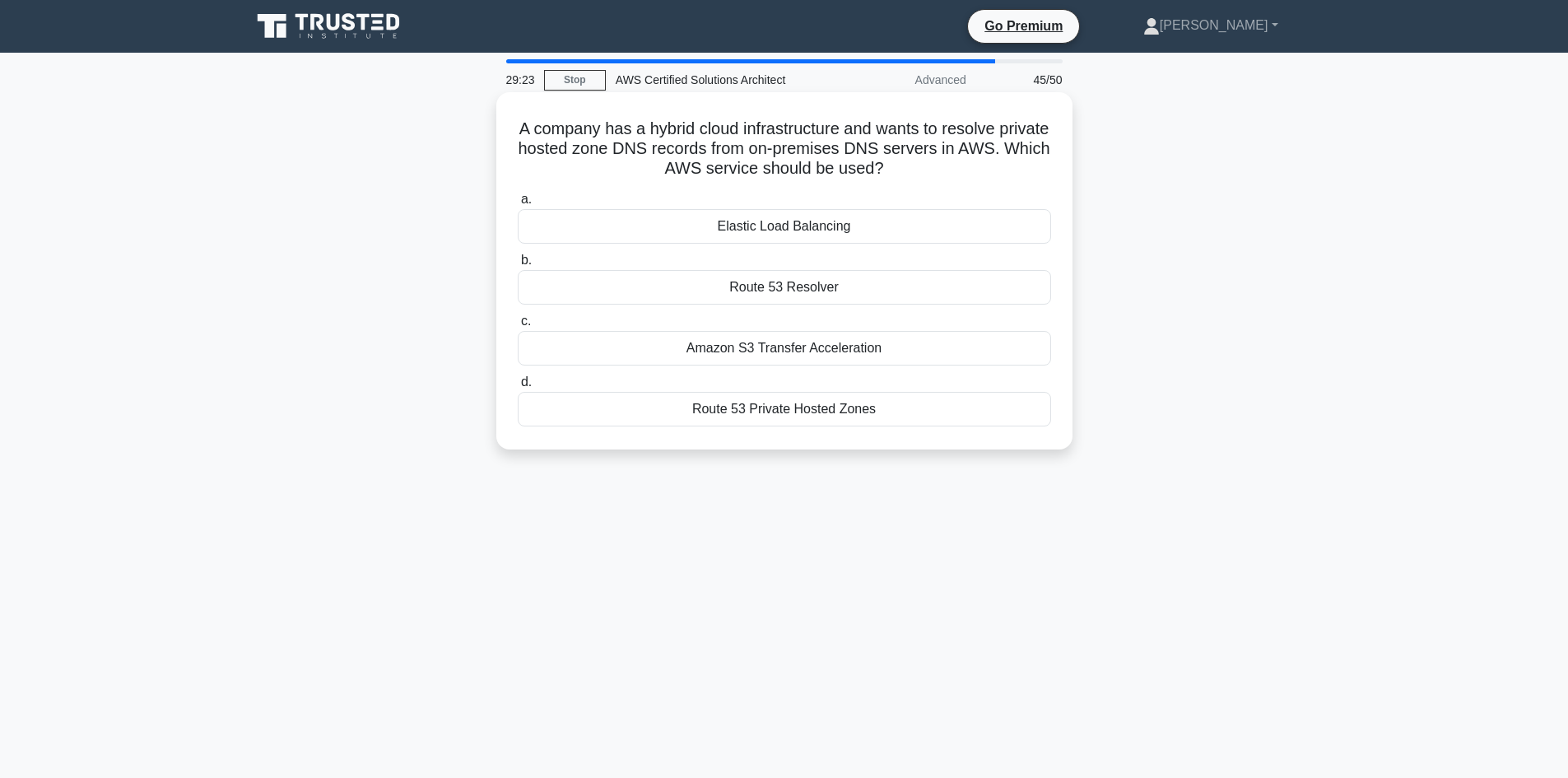
click at [768, 407] on div "Route 53 Private Hosted Zones" at bounding box center [784, 409] width 533 height 34
click at [517, 388] on input "d. Route 53 Private Hosted Zones" at bounding box center [517, 382] width 0 height 11
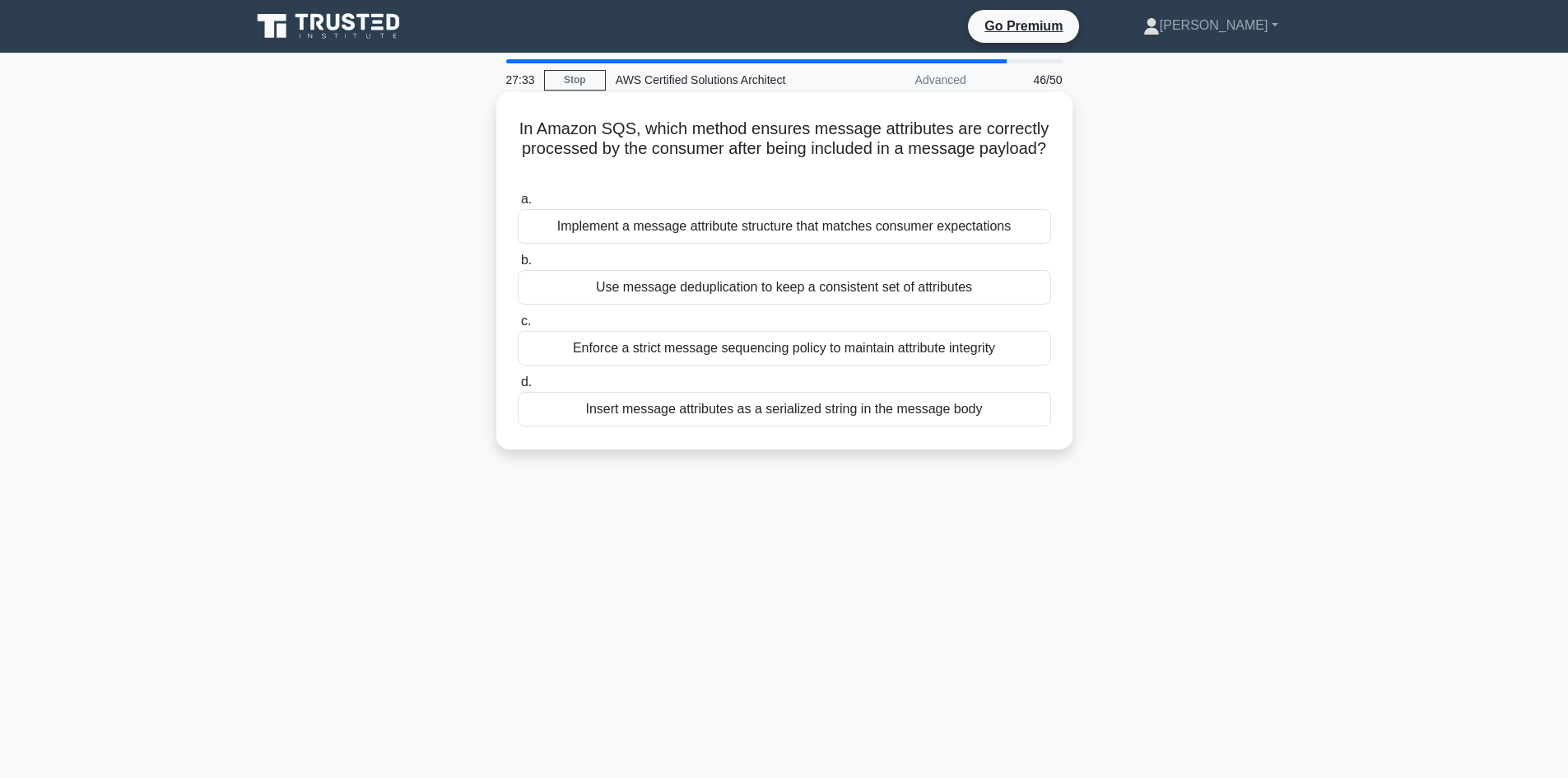
click at [796, 228] on div "Implement a message attribute structure that matches consumer expectations" at bounding box center [784, 226] width 533 height 34
click at [517, 205] on input "a. Implement a message attribute structure that matches consumer expectations" at bounding box center [517, 199] width 0 height 11
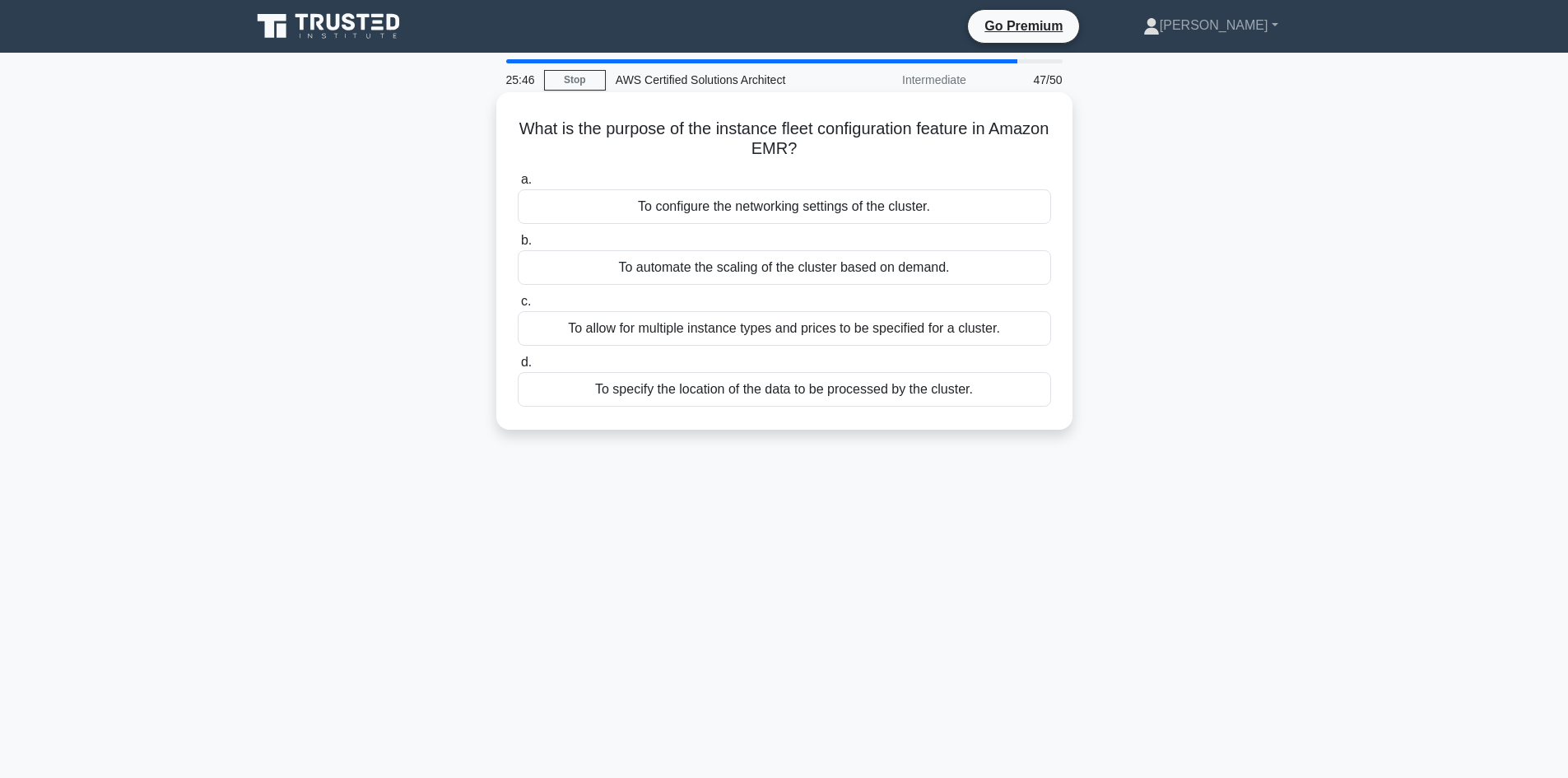
click at [831, 205] on div "To configure the networking settings of the cluster." at bounding box center [784, 206] width 533 height 34
click at [517, 186] on input "a. To configure the networking settings of the cluster." at bounding box center [517, 180] width 0 height 11
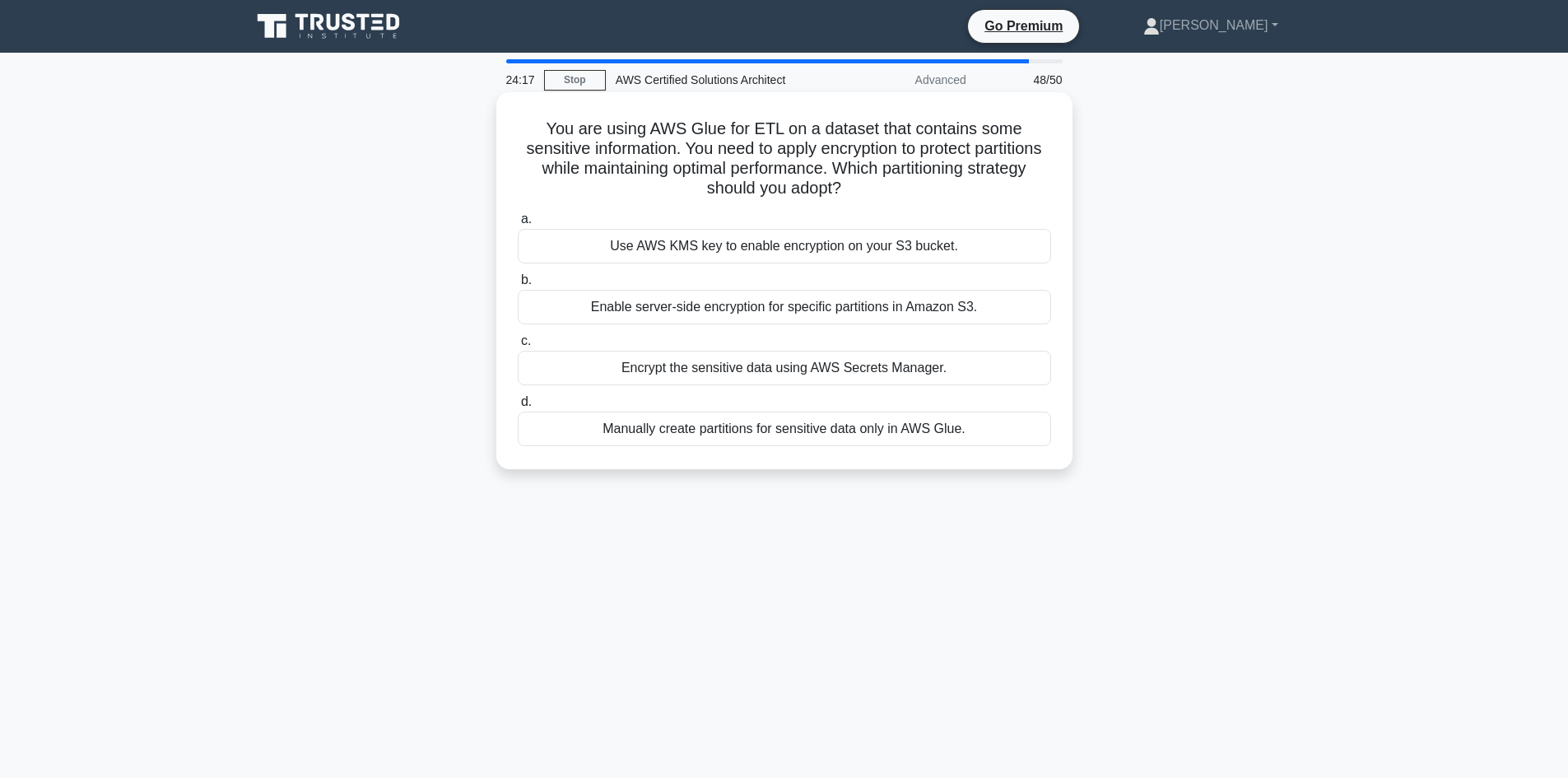
click at [773, 355] on div "Encrypt the sensitive data using AWS Secrets Manager." at bounding box center [784, 368] width 533 height 34
click at [517, 347] on input "c. Encrypt the sensitive data using AWS Secrets Manager." at bounding box center [517, 341] width 0 height 11
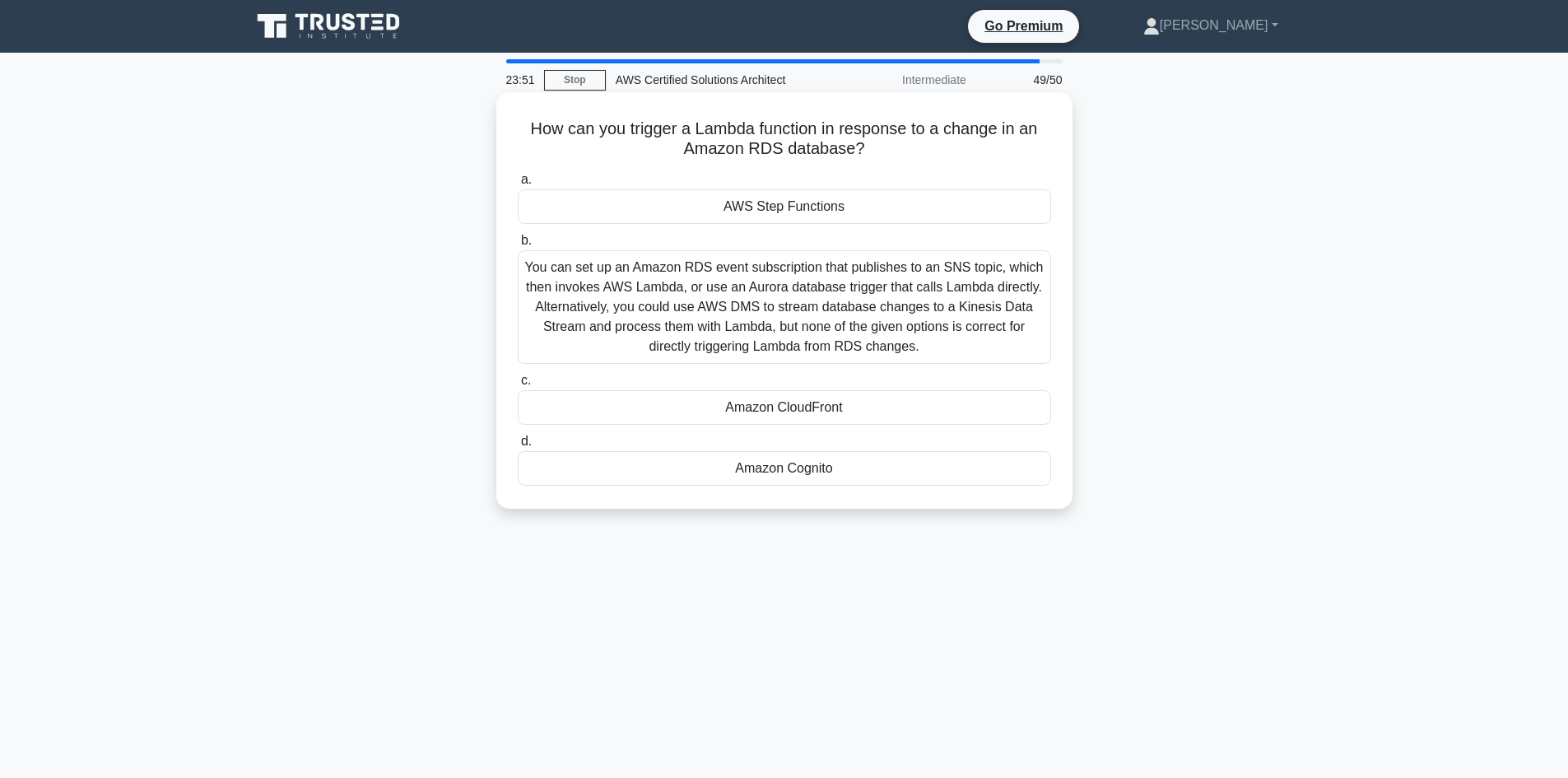
click at [634, 300] on div "You can set up an Amazon RDS event subscription that publishes to an SNS topic,…" at bounding box center [784, 307] width 533 height 113
click at [517, 246] on input "b. You can set up an Amazon RDS event subscription that publishes to an SNS top…" at bounding box center [517, 240] width 0 height 11
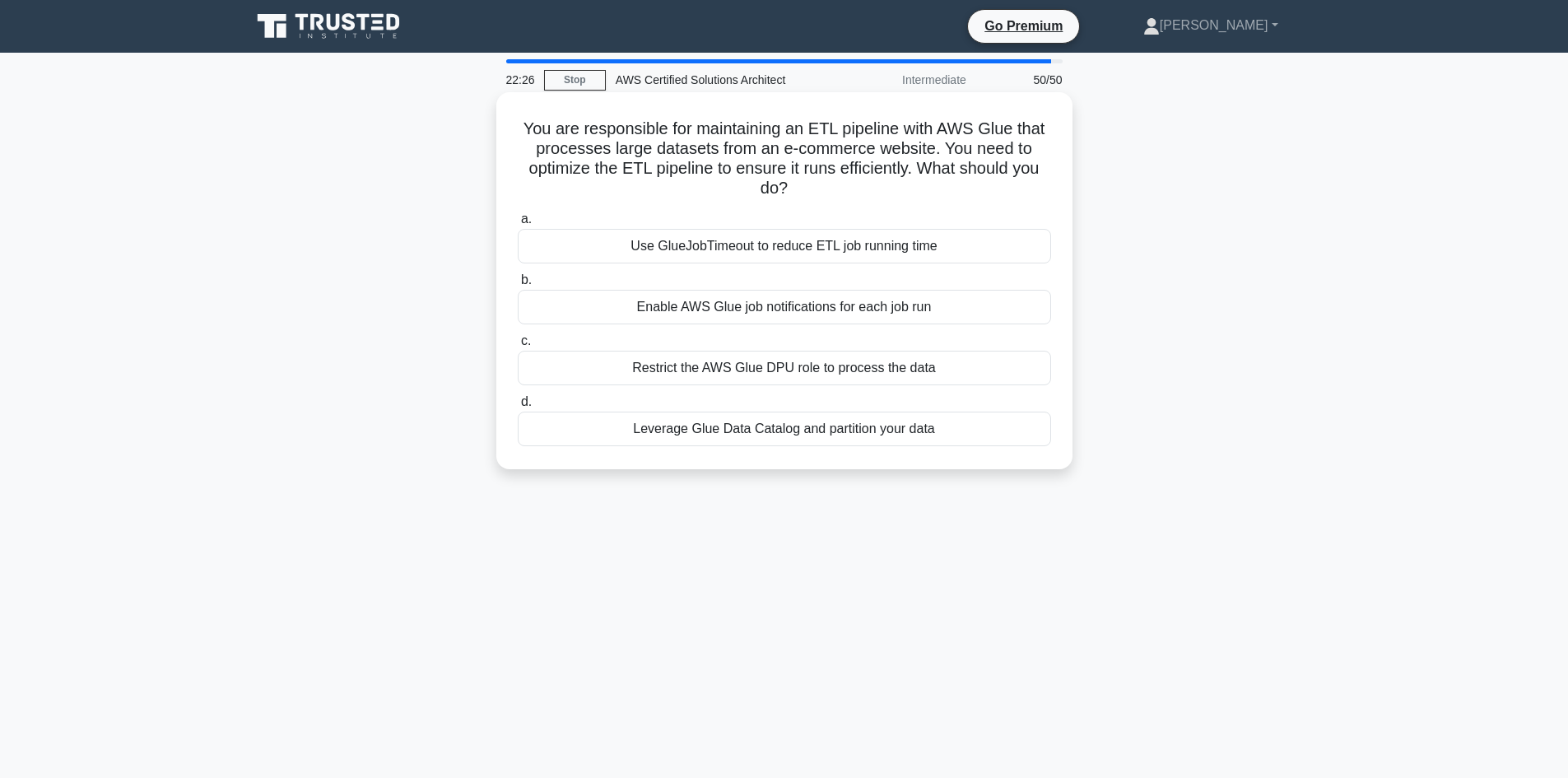
click at [662, 429] on div "Leverage Glue Data Catalog and partition your data" at bounding box center [784, 428] width 533 height 34
click at [517, 407] on input "d. Leverage Glue Data Catalog and partition your data" at bounding box center [517, 402] width 0 height 11
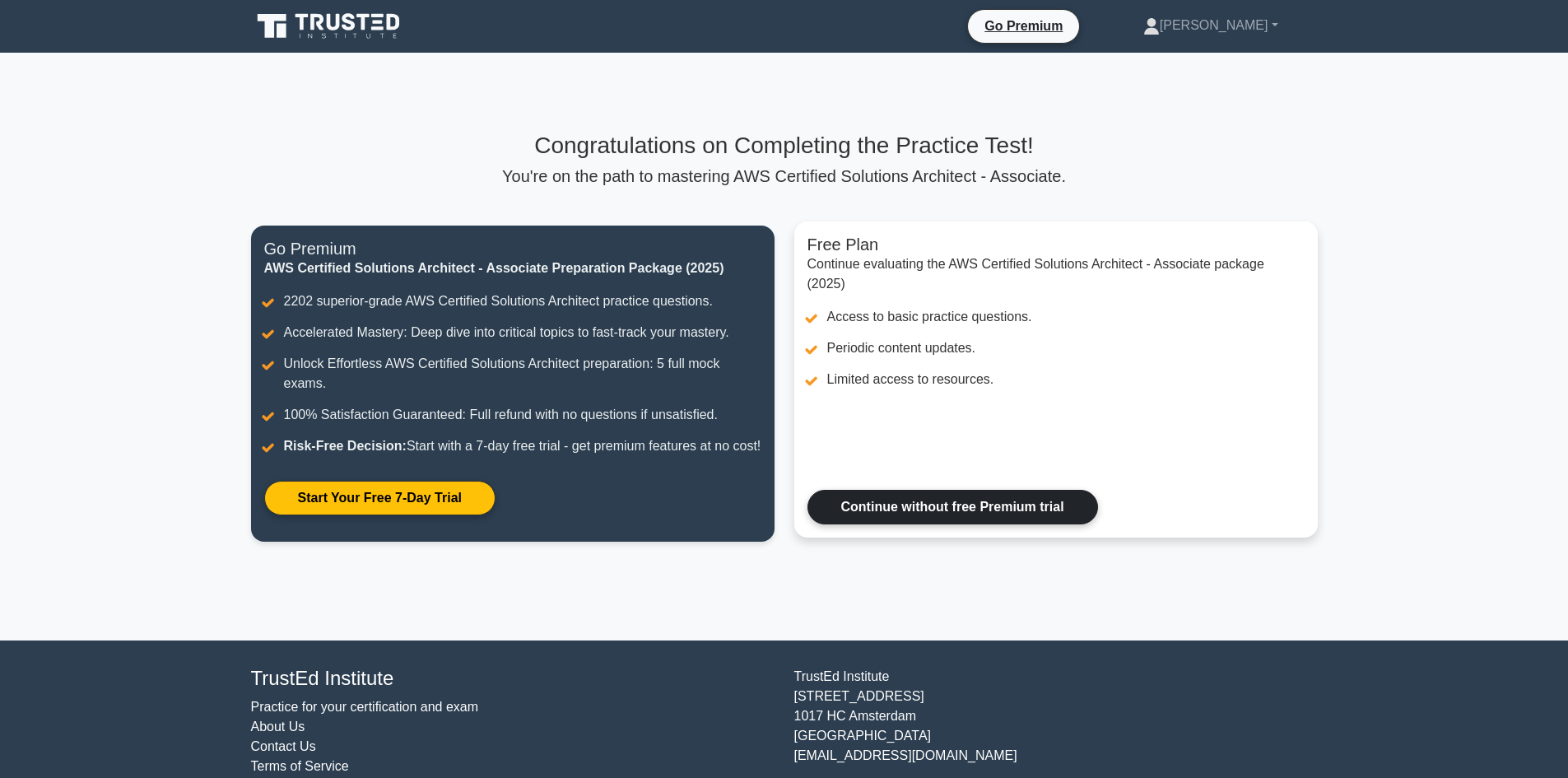
click at [863, 524] on link "Continue without free Premium trial" at bounding box center [952, 507] width 291 height 34
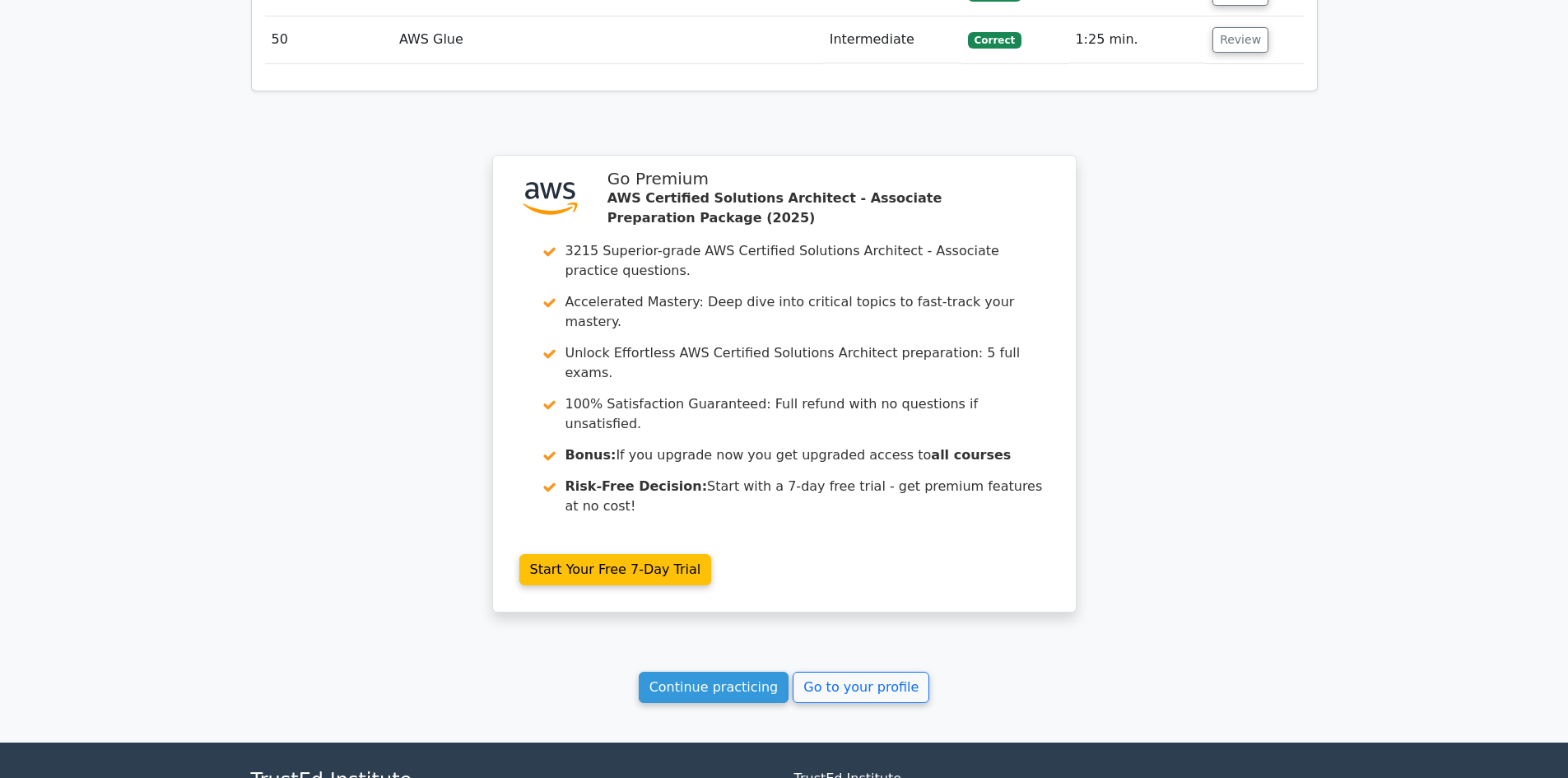
scroll to position [4809, 0]
